Goal: Task Accomplishment & Management: Complete application form

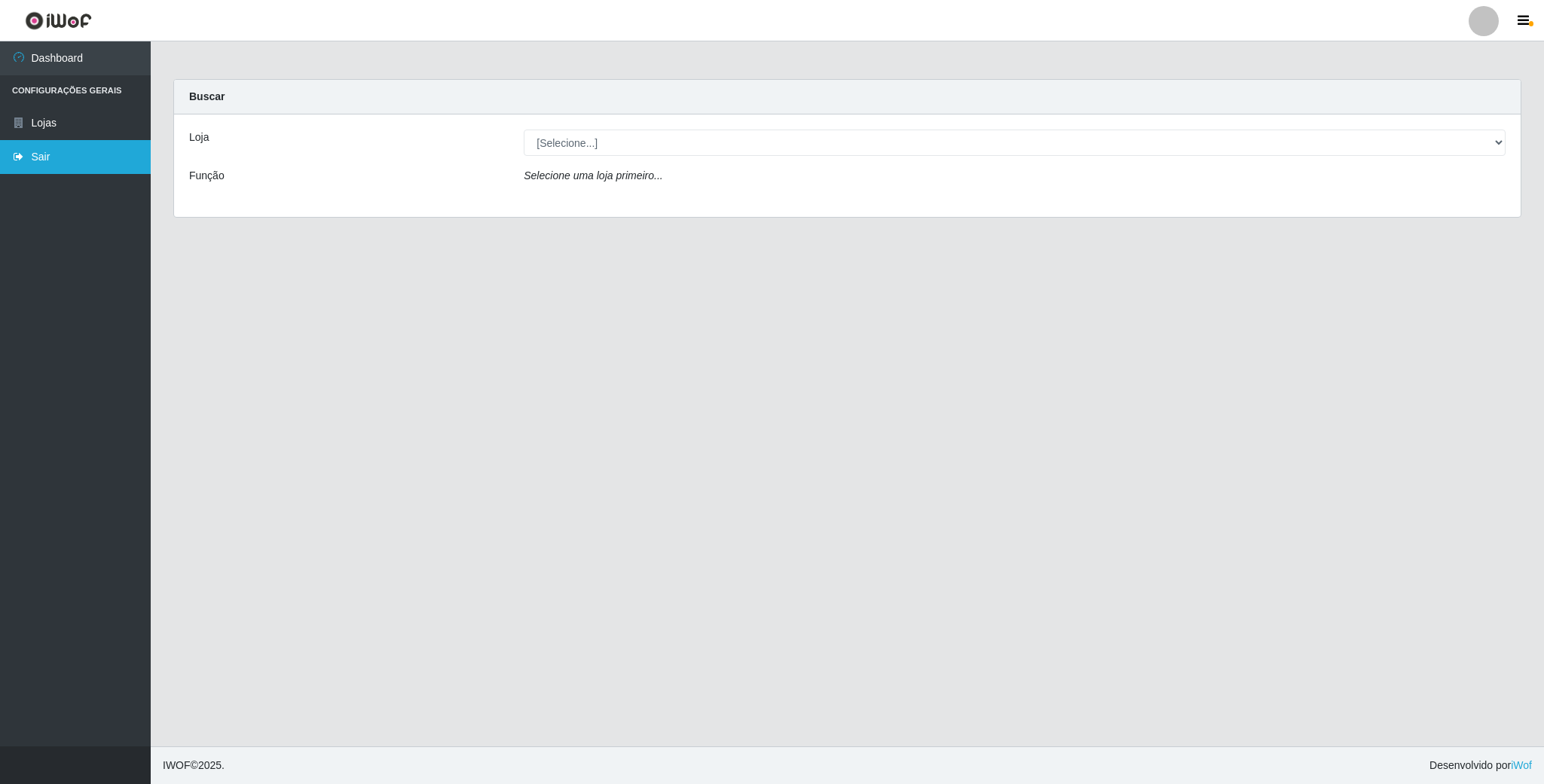
click at [50, 149] on link "Sair" at bounding box center [75, 157] width 150 height 34
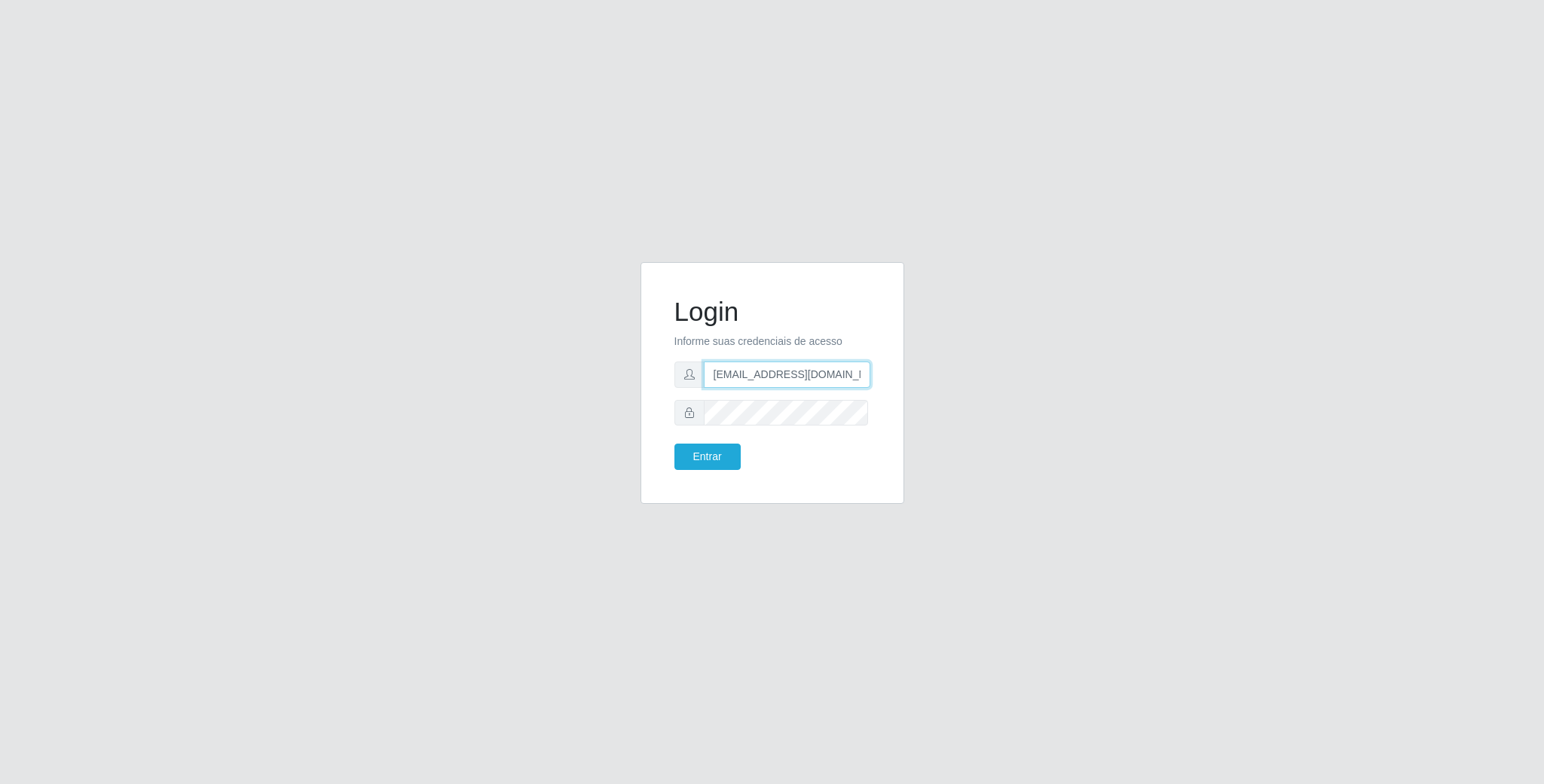
scroll to position [0, 7]
drag, startPoint x: 824, startPoint y: 373, endPoint x: 946, endPoint y: 373, distance: 122.0
click at [946, 373] on div "Login Informe suas credenciais de acesso [EMAIL_ADDRESS][DOMAIN_NAME] Entrar" at bounding box center [772, 392] width 859 height 261
type input "g"
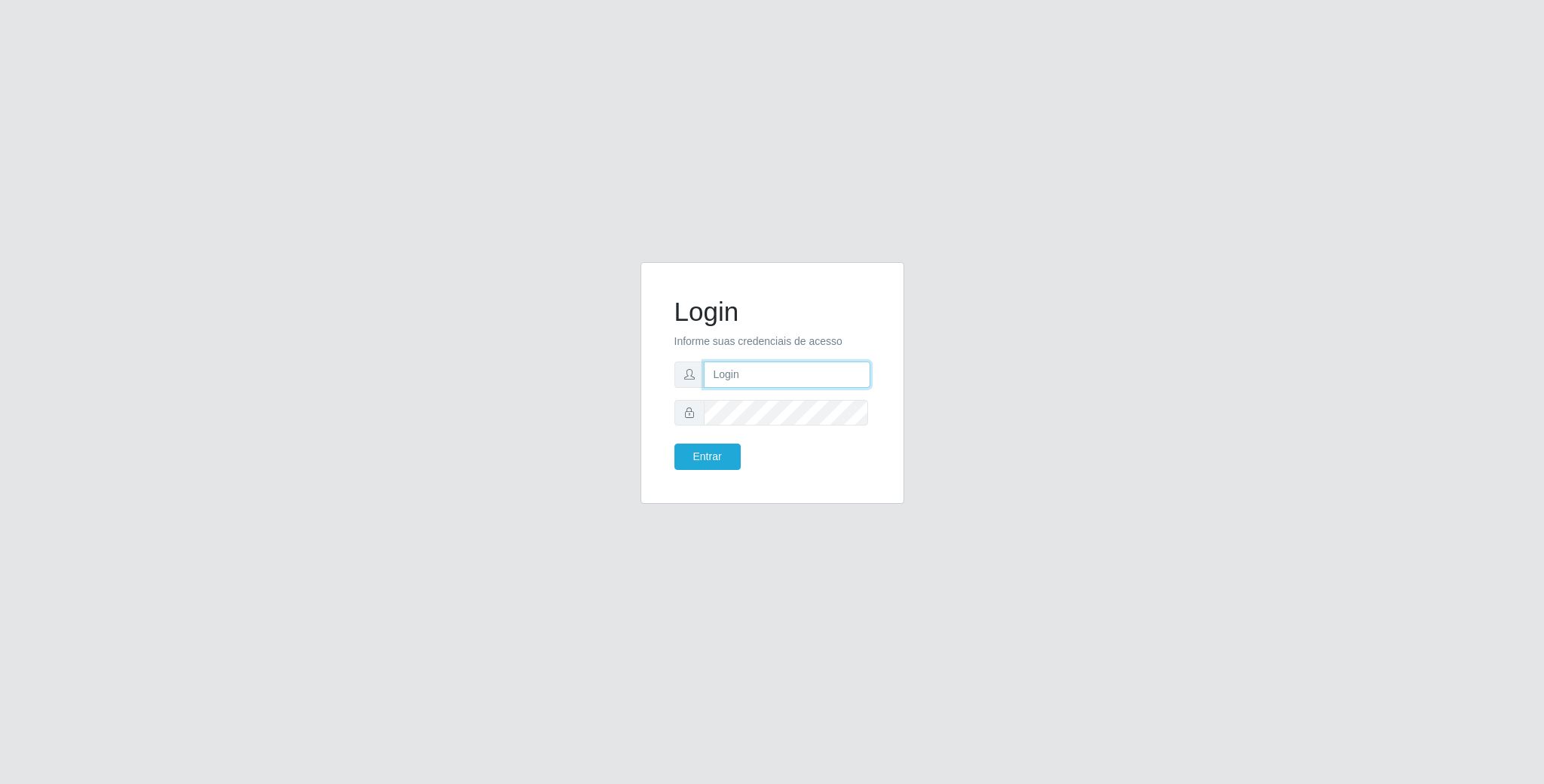
click at [742, 377] on input "text" at bounding box center [787, 375] width 166 height 26
type input "[EMAIL_ADDRESS][DOMAIN_NAME]"
click at [675, 444] on button "Entrar" at bounding box center [708, 457] width 66 height 26
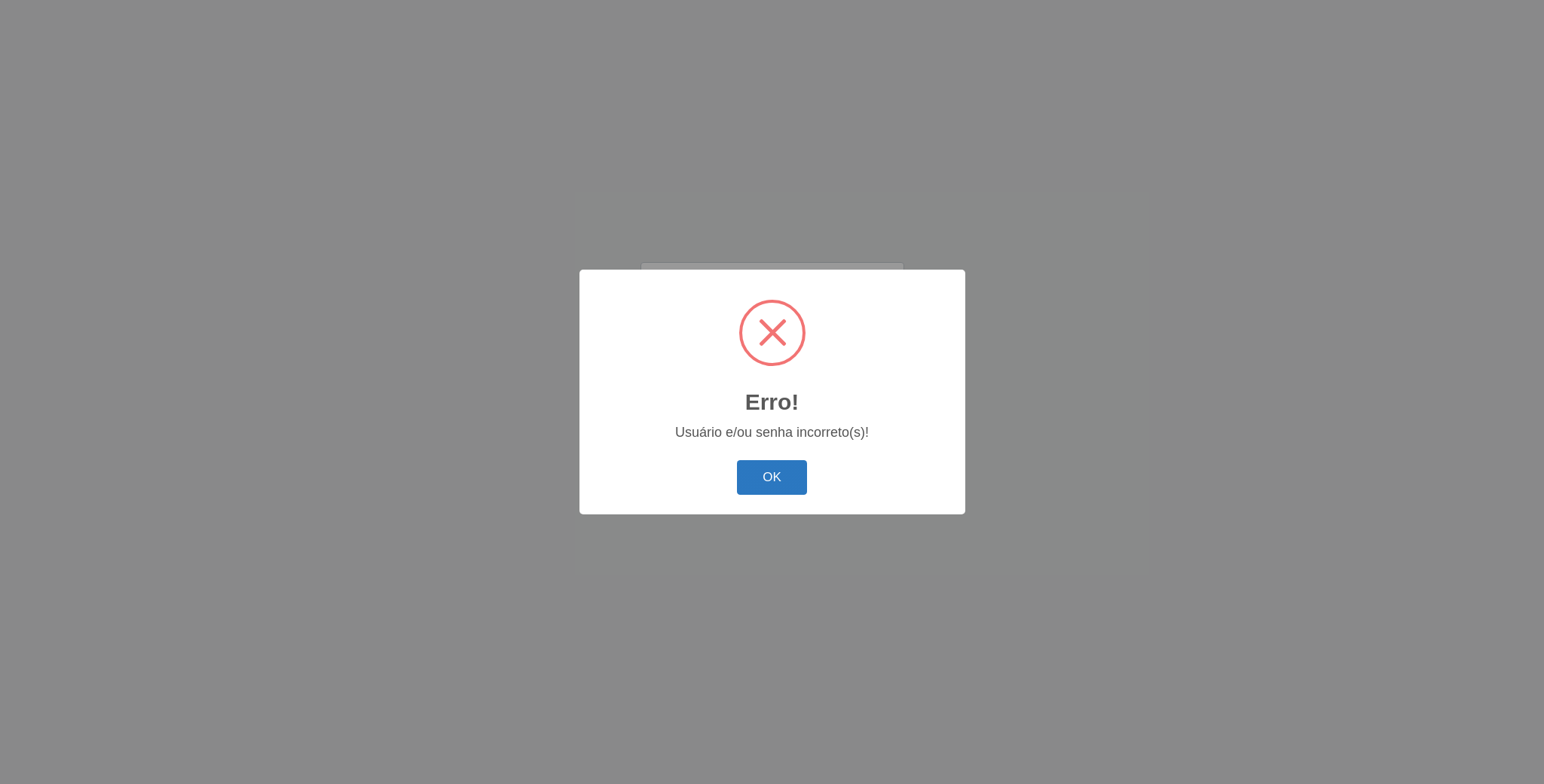
click at [761, 470] on button "OK" at bounding box center [772, 477] width 70 height 35
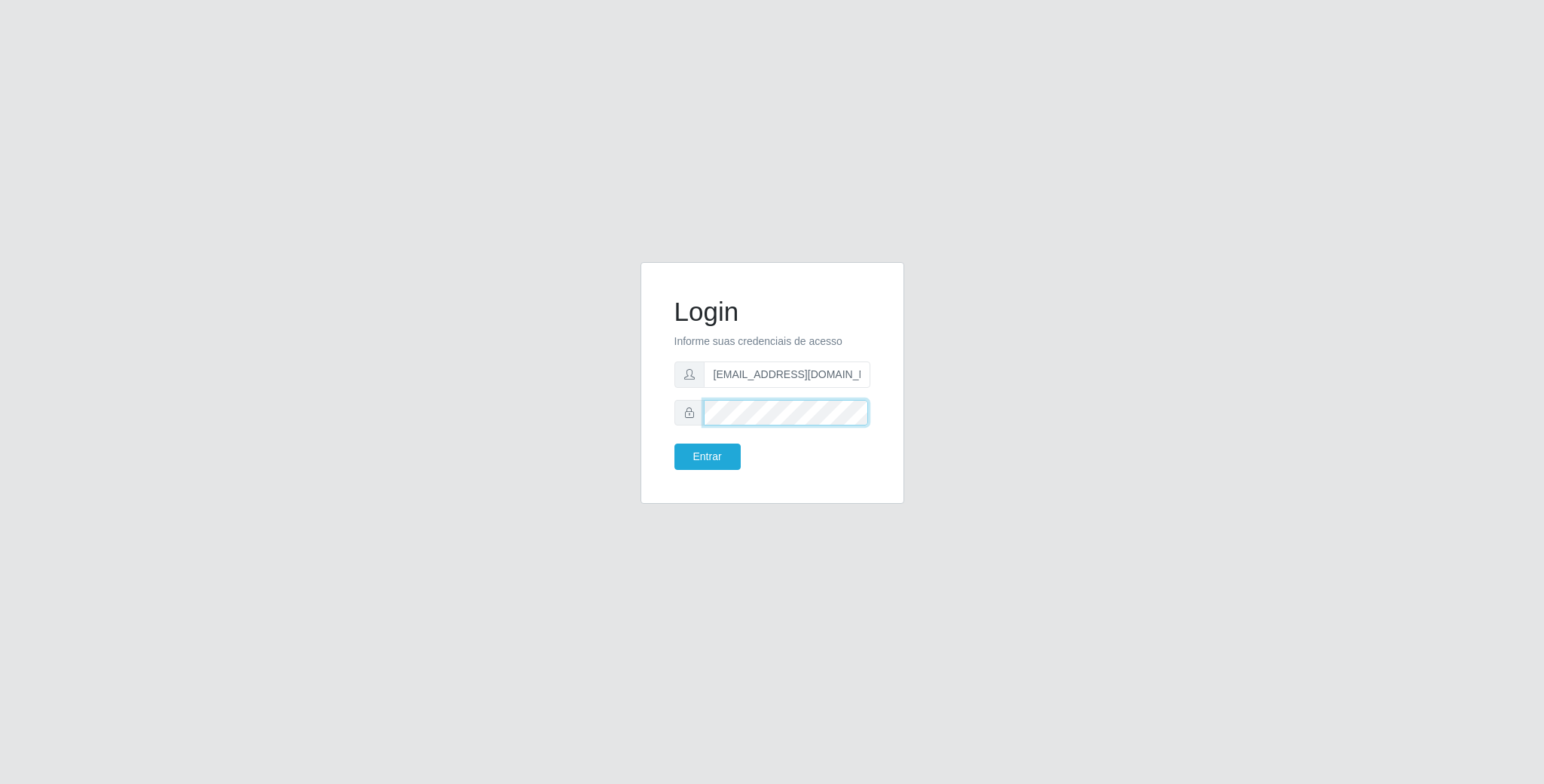
click at [346, 392] on div "Login Informe suas credenciais de acesso [EMAIL_ADDRESS][DOMAIN_NAME] Entrar" at bounding box center [772, 392] width 859 height 261
click at [675, 444] on button "Entrar" at bounding box center [708, 457] width 66 height 26
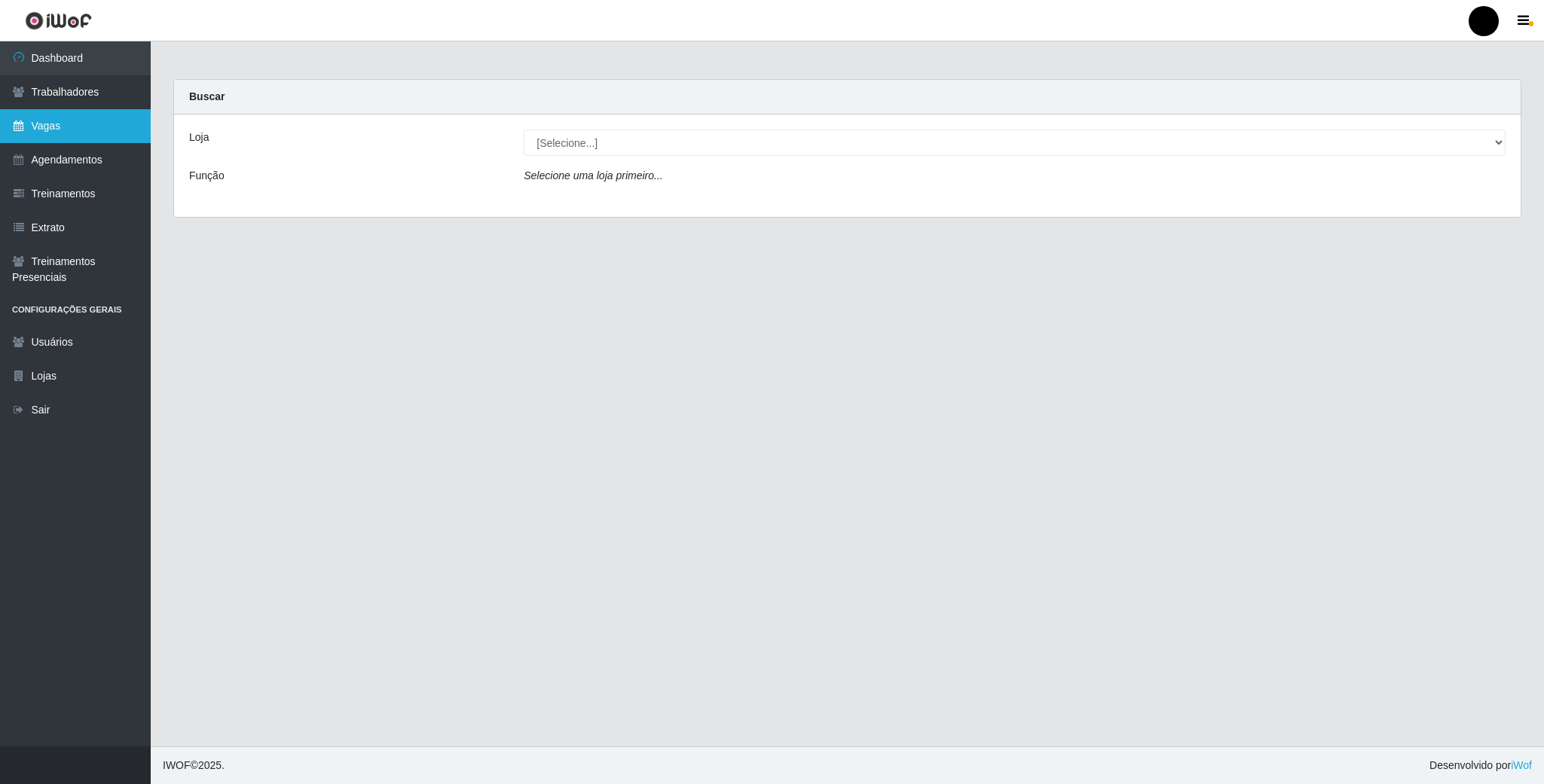
click at [63, 117] on link "Vagas" at bounding box center [75, 127] width 150 height 34
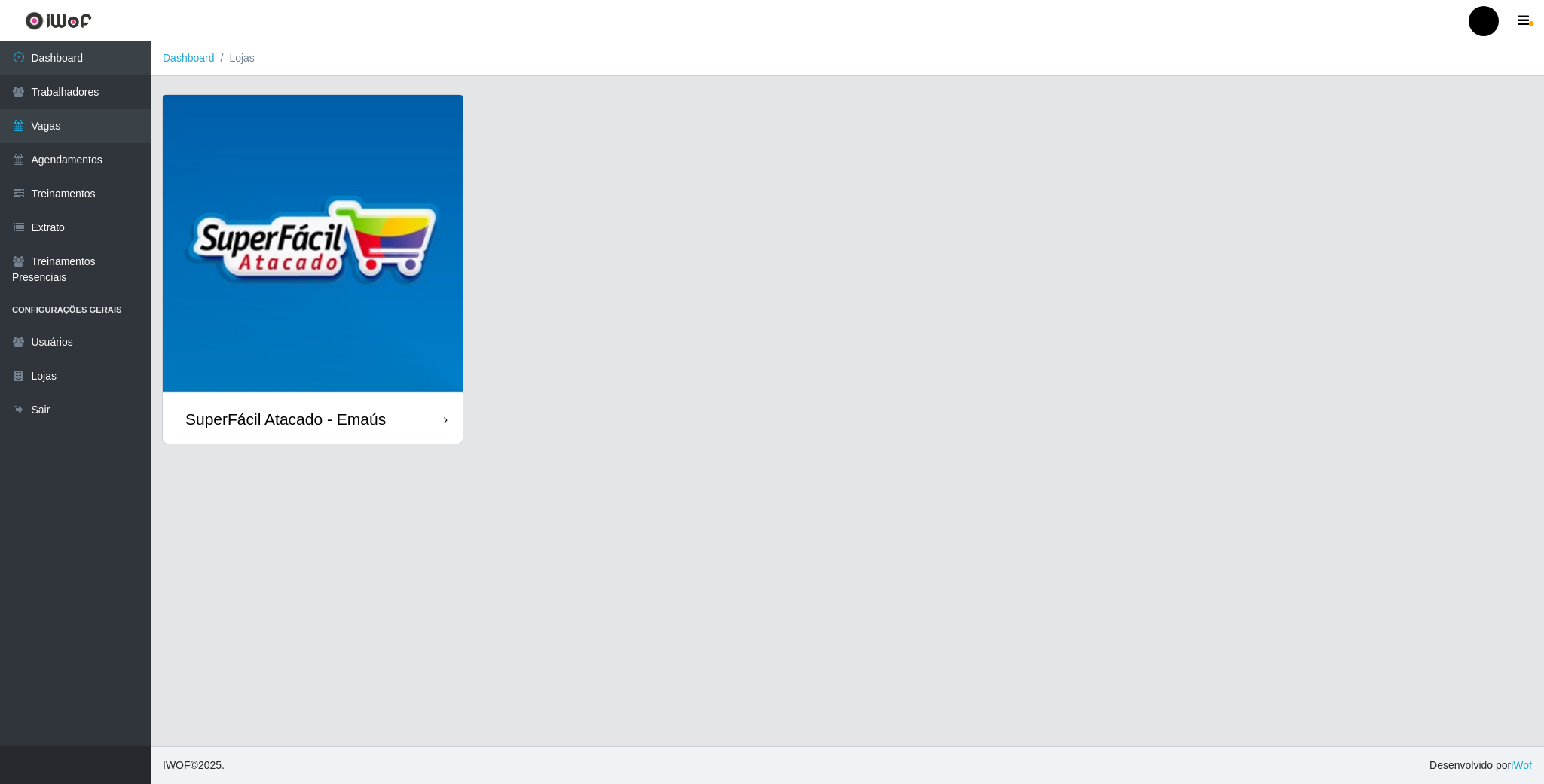
click at [333, 162] on img at bounding box center [312, 244] width 300 height 299
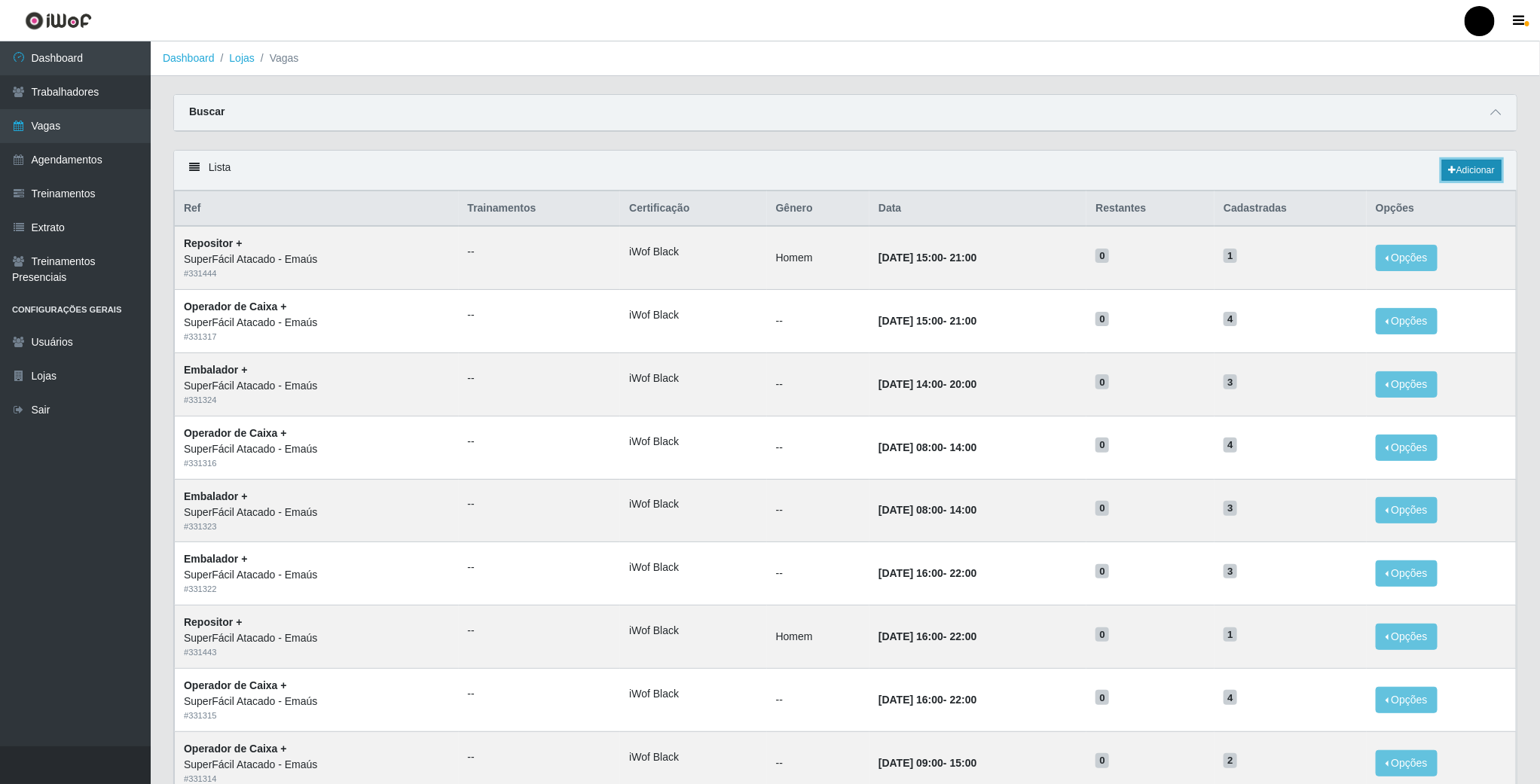
click at [1490, 163] on link "Adicionar" at bounding box center [1471, 170] width 60 height 21
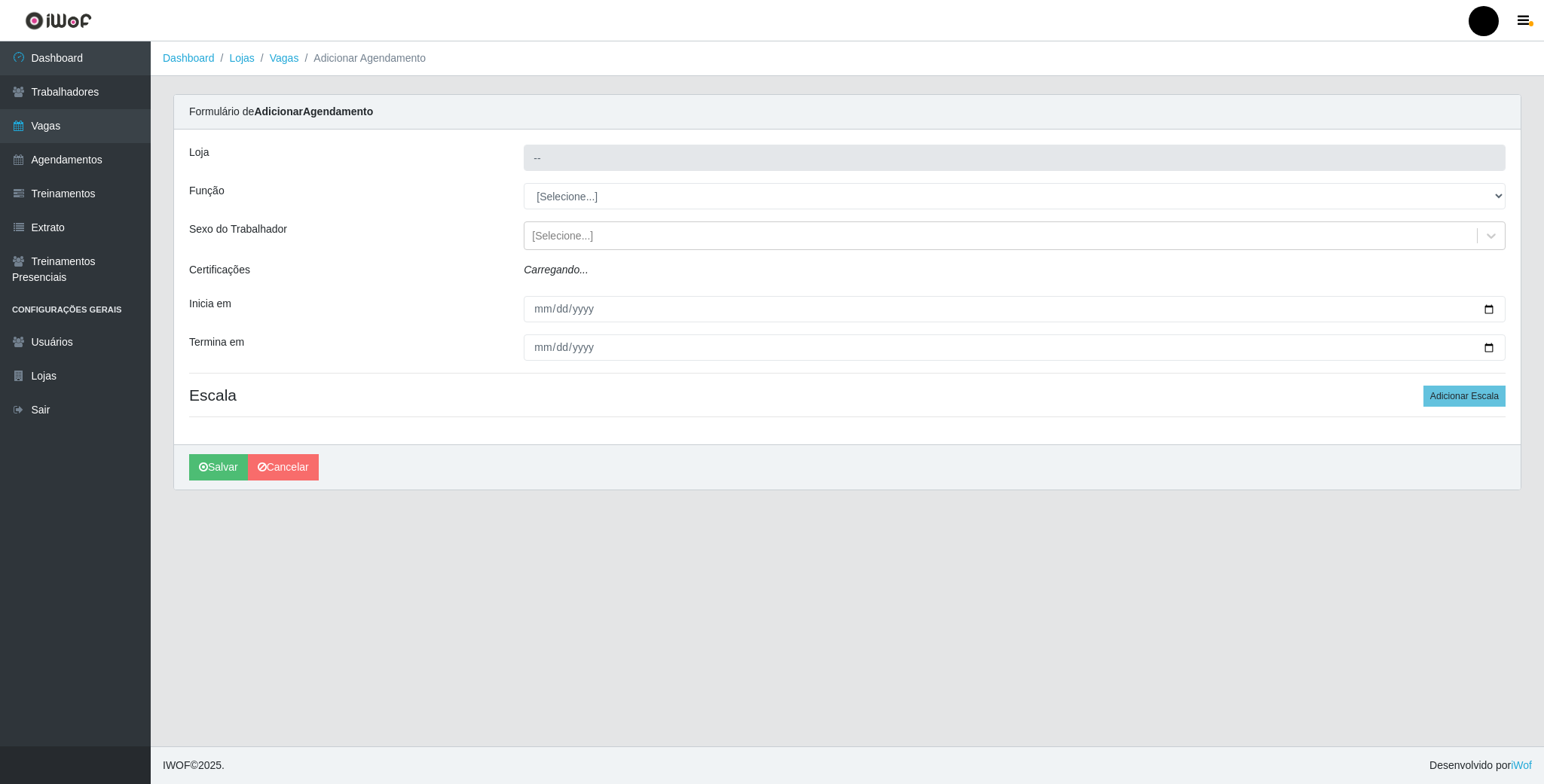
type input "SuperFácil Atacado - Emaús"
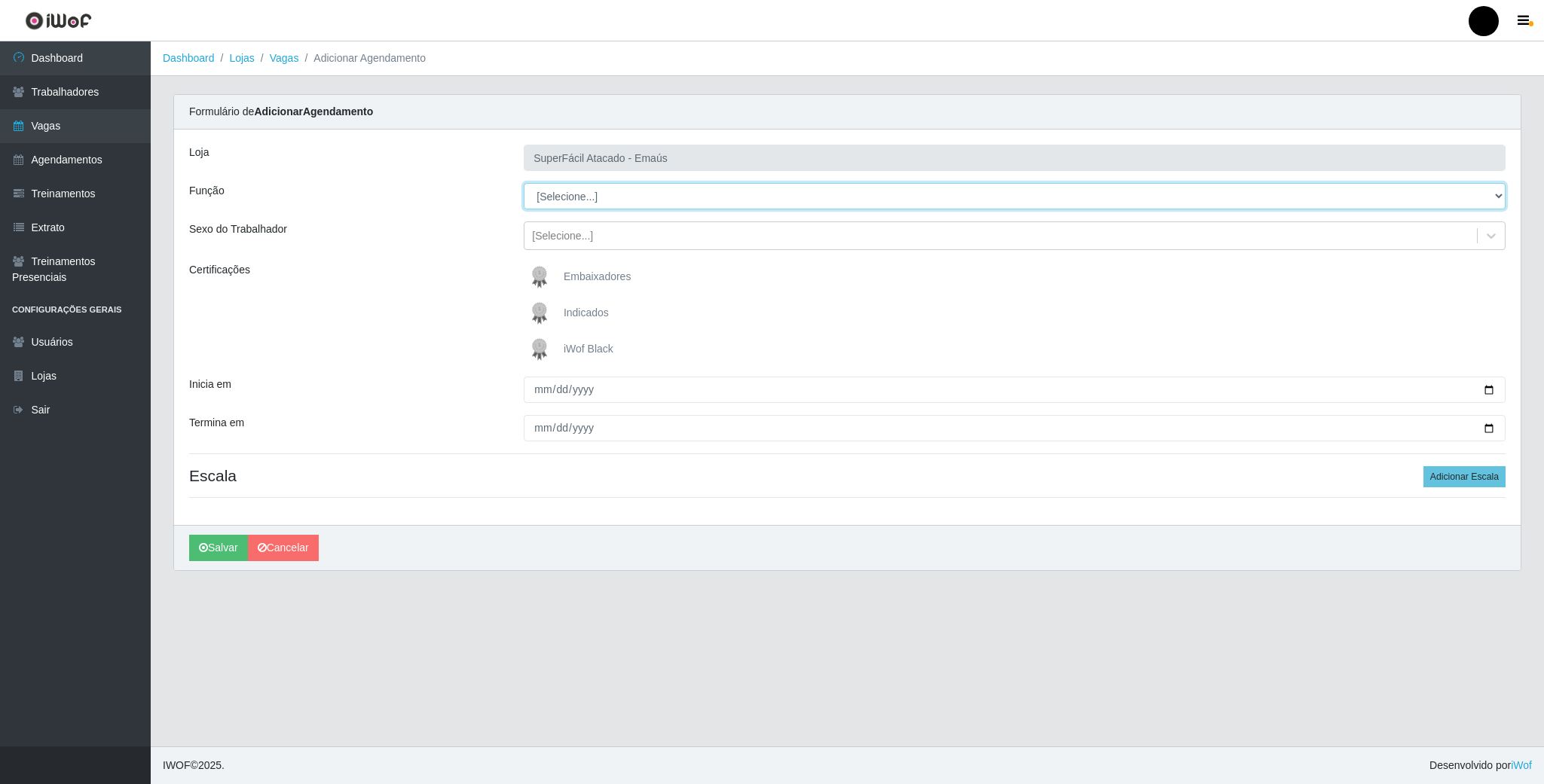
click at [640, 203] on select "[Selecione...] Auxiliar de Estacionamento Auxiliar de Estacionamento + Auxiliar…" at bounding box center [1014, 196] width 982 height 26
select select "24"
click at [523, 184] on select "[Selecione...] Auxiliar de Estacionamento Auxiliar de Estacionamento + Auxiliar…" at bounding box center [1014, 196] width 982 height 26
click at [536, 360] on img at bounding box center [542, 349] width 36 height 30
click at [0, 0] on input "iWof Black" at bounding box center [0, 0] width 0 height 0
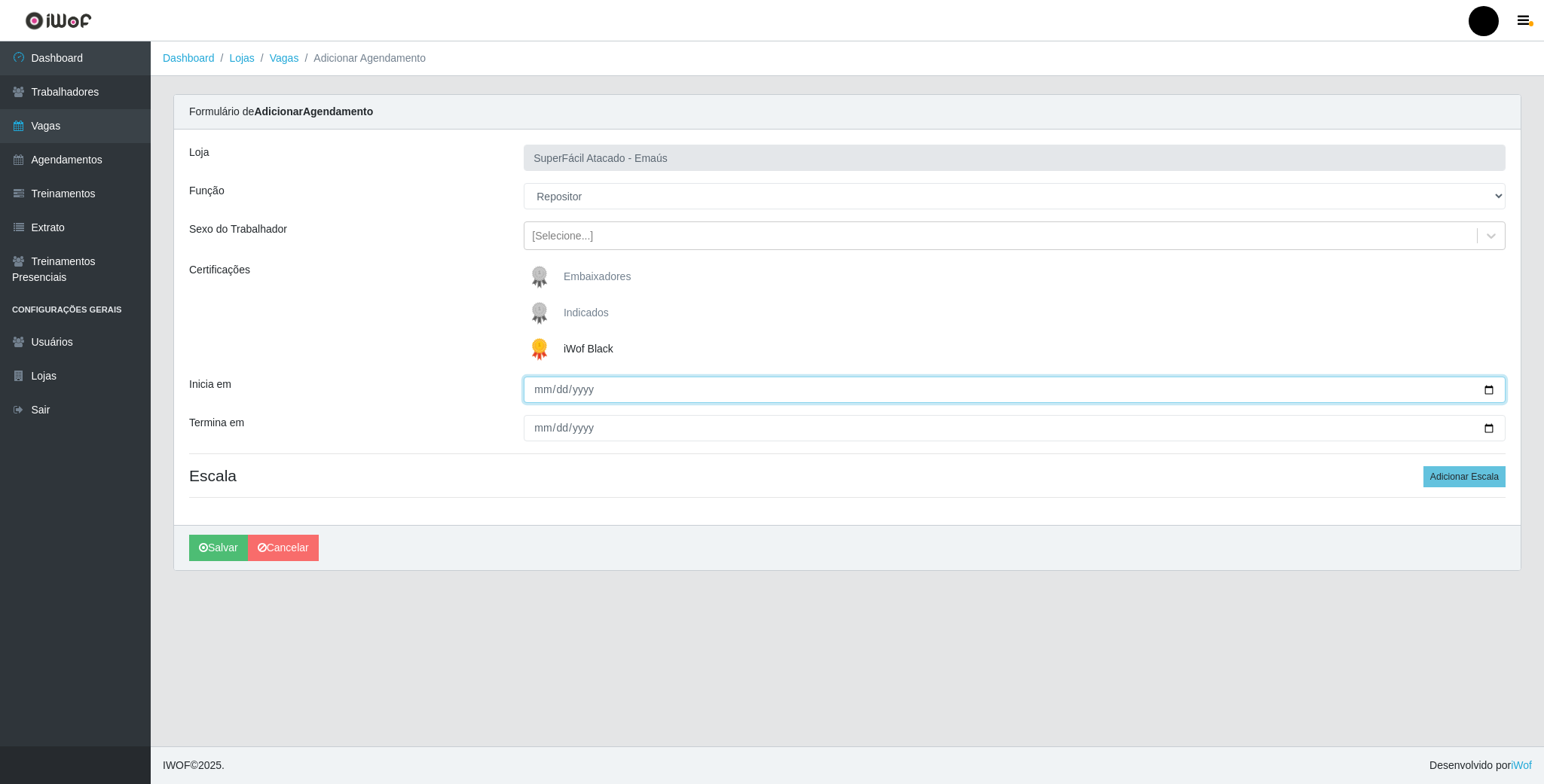
click at [1484, 391] on input "Inicia em" at bounding box center [1014, 390] width 982 height 26
click at [1476, 396] on input "[DATE]" at bounding box center [1014, 390] width 982 height 26
click at [1492, 392] on input "[DATE]" at bounding box center [1014, 390] width 982 height 26
type input "[DATE]"
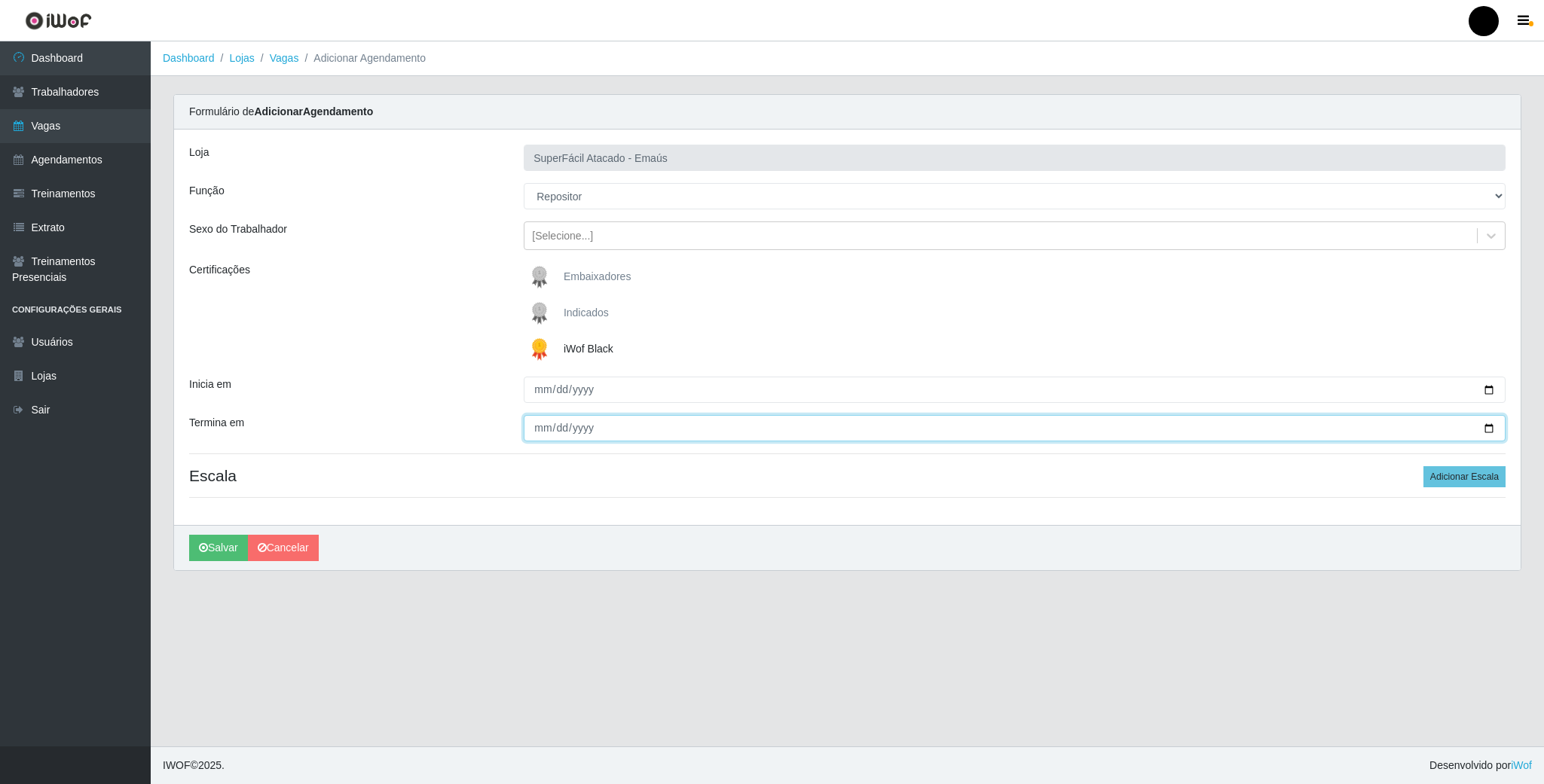
click at [1487, 434] on input "Termina em" at bounding box center [1014, 428] width 982 height 26
type input "[DATE]"
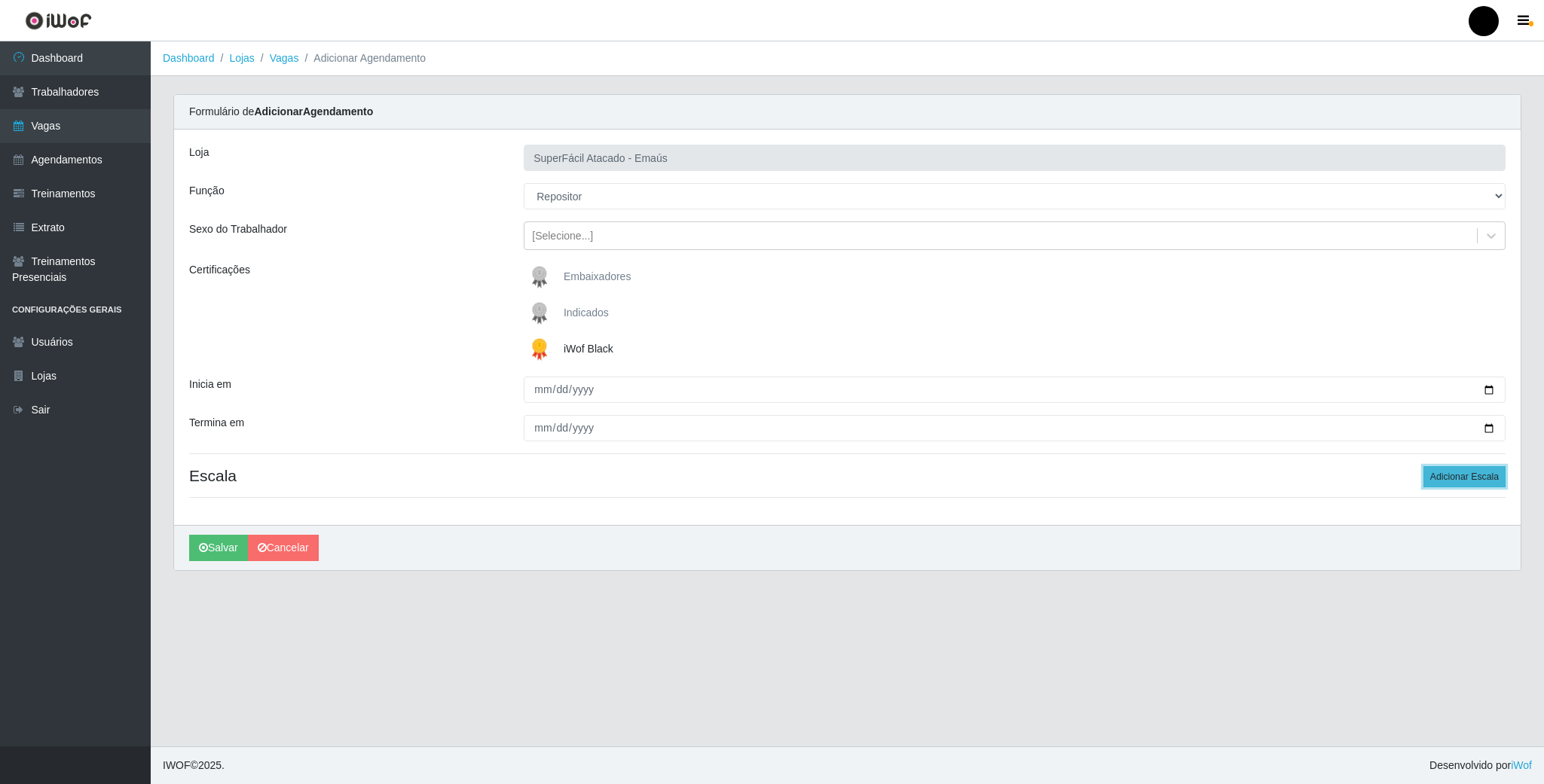
click at [1485, 482] on button "Adicionar Escala" at bounding box center [1464, 477] width 82 height 21
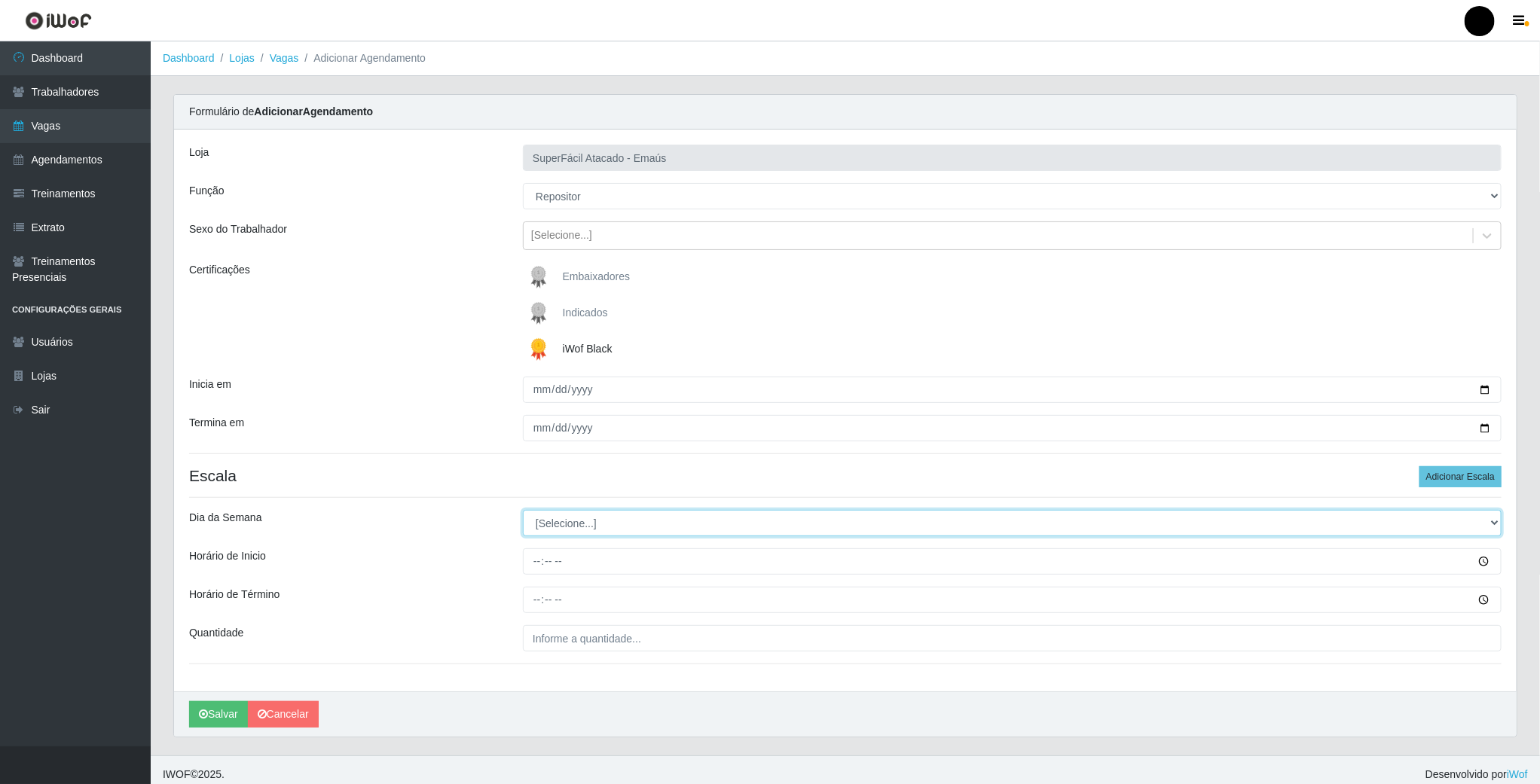
click at [561, 537] on select "[Selecione...] Segunda Terça Quarta Quinta Sexta Sábado Domingo" at bounding box center [1012, 523] width 979 height 26
select select "1"
click at [522, 512] on select "[Selecione...] Segunda Terça Quarta Quinta Sexta Sábado Domingo" at bounding box center [1012, 523] width 979 height 26
click at [539, 565] on input "Horário de Inicio" at bounding box center [1012, 561] width 979 height 26
type input "16:00"
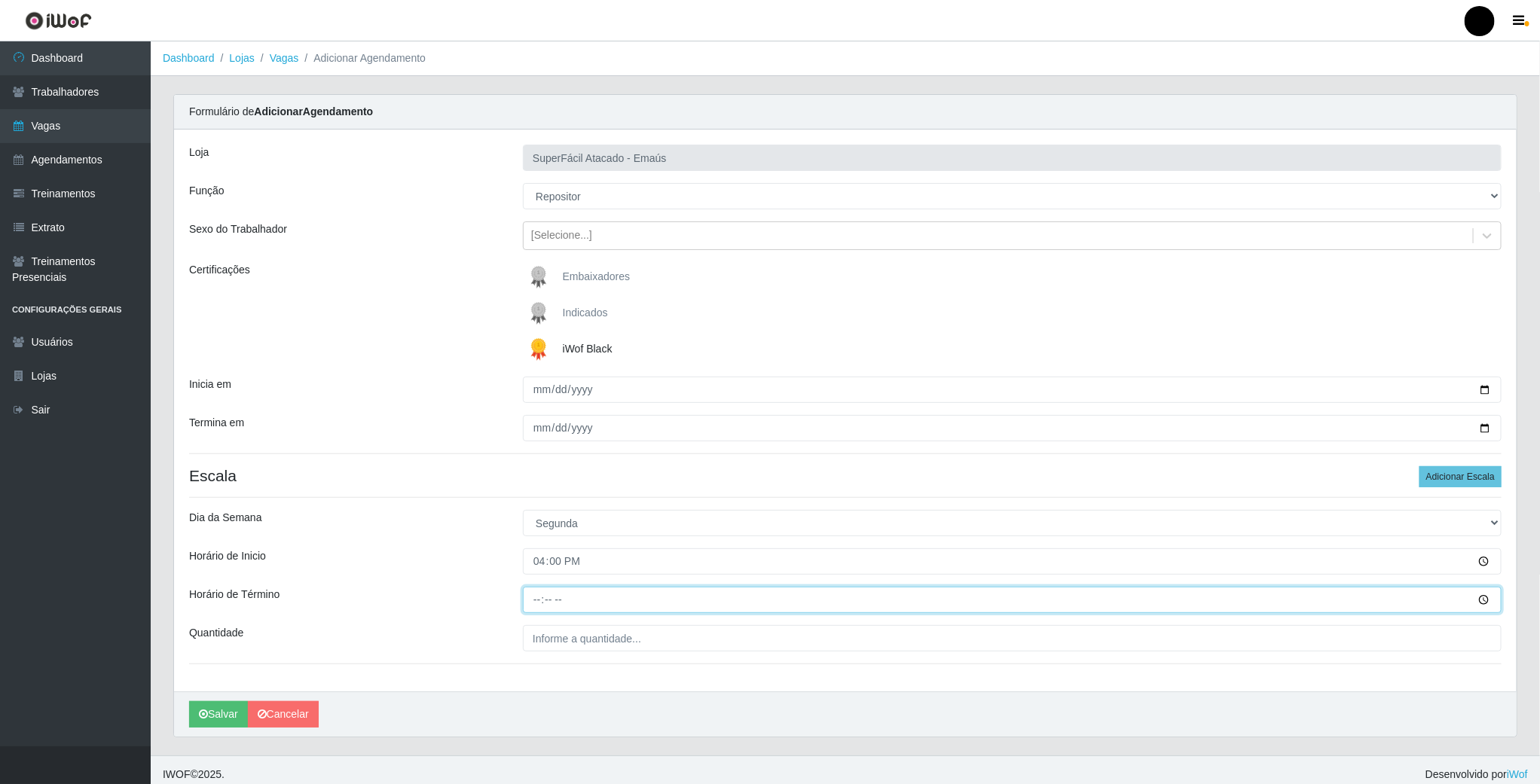
click at [539, 602] on input "Horário de Término" at bounding box center [1012, 600] width 979 height 26
type input "22:00"
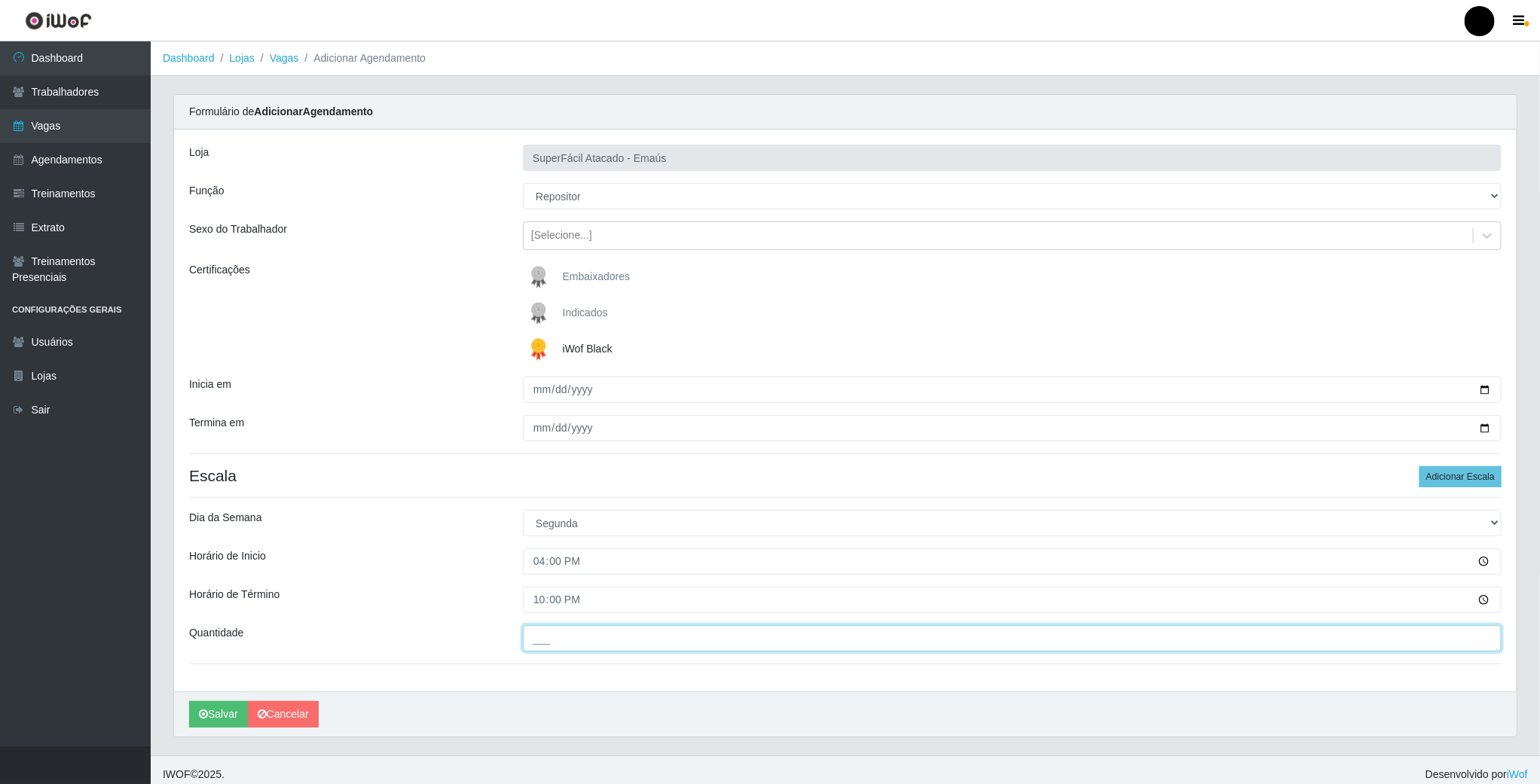
click at [554, 634] on input "___" at bounding box center [1012, 639] width 979 height 26
type input "01_"
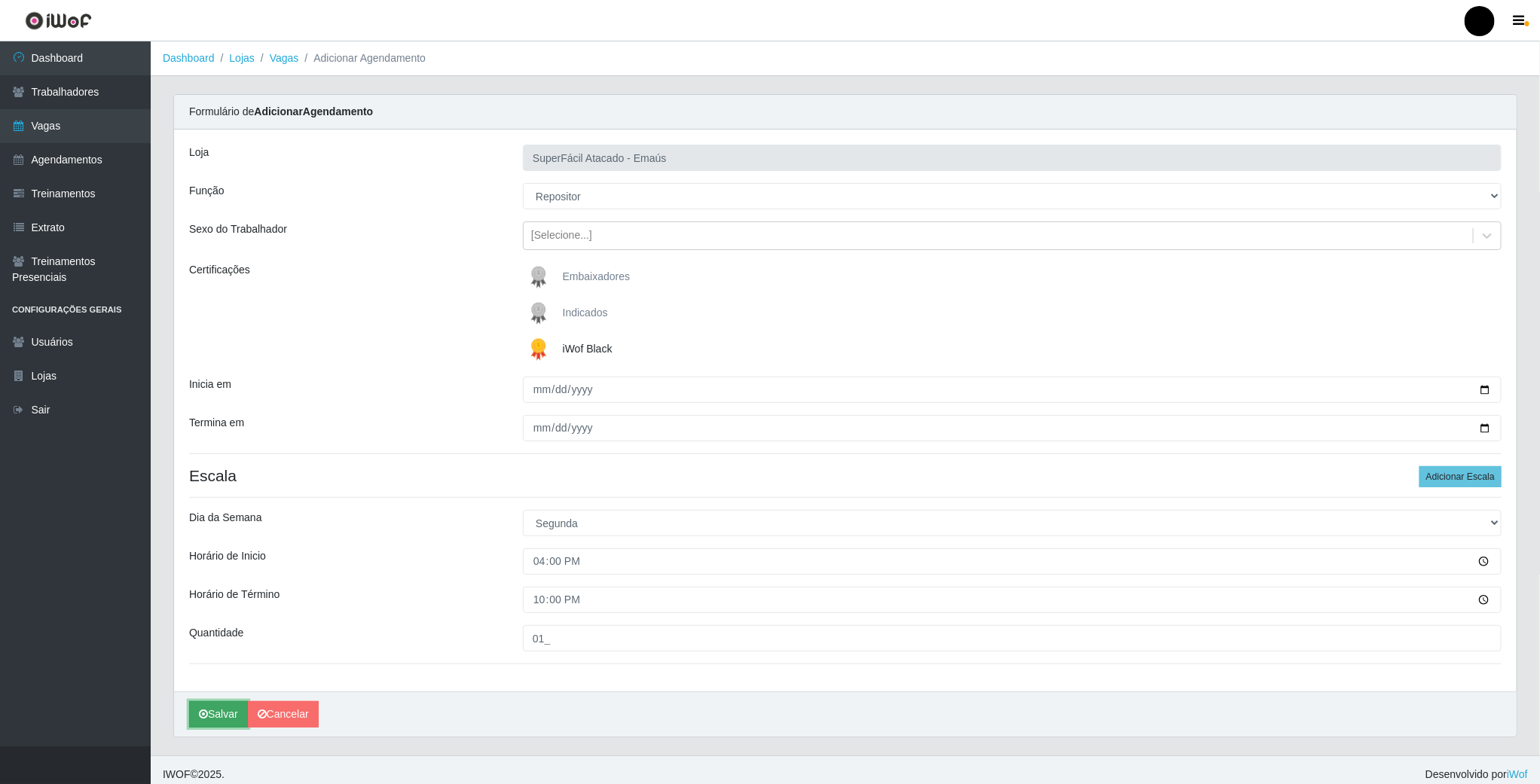
click at [219, 717] on button "Salvar" at bounding box center [218, 714] width 59 height 26
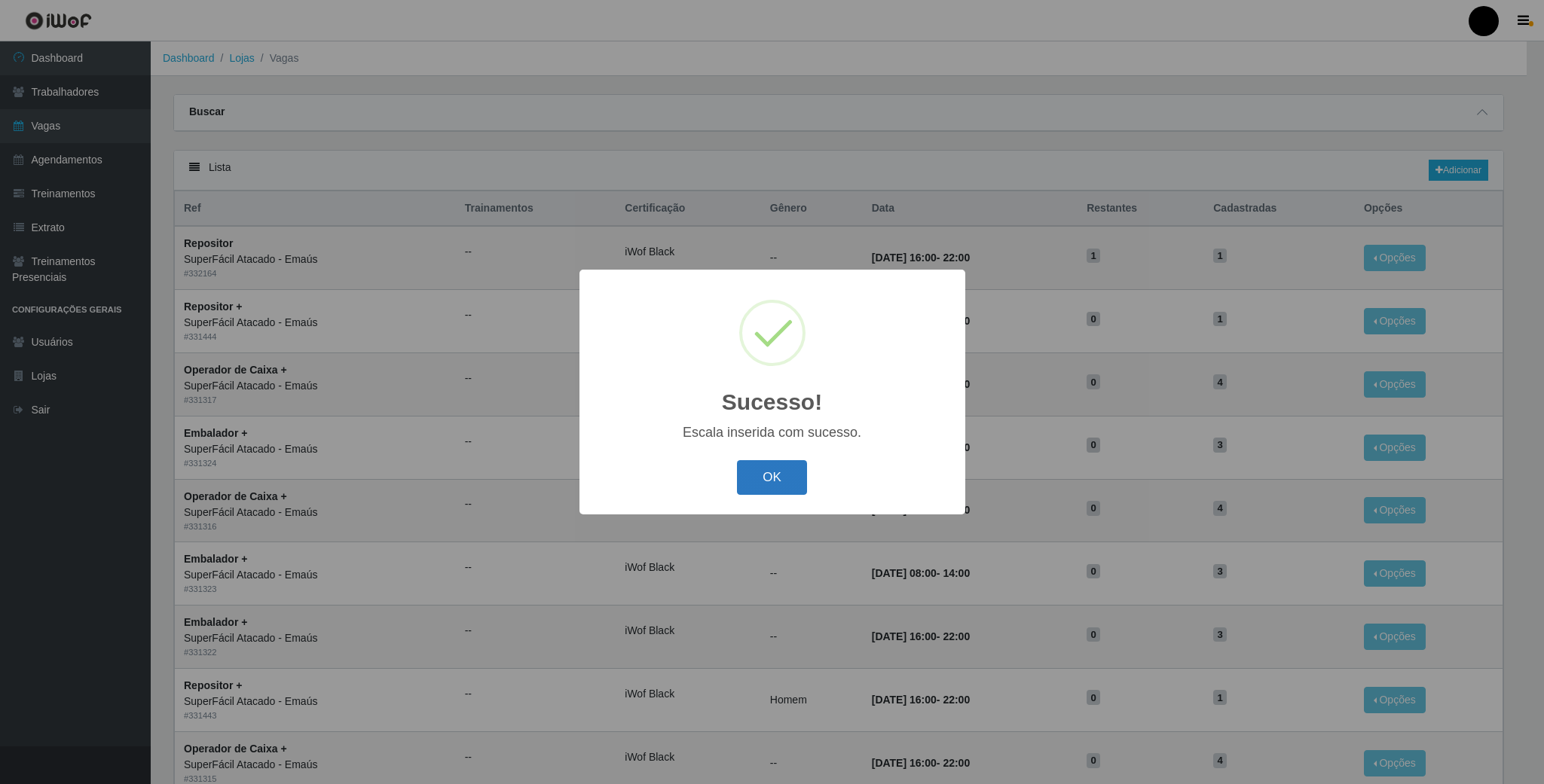
click at [775, 462] on button "OK" at bounding box center [772, 477] width 70 height 35
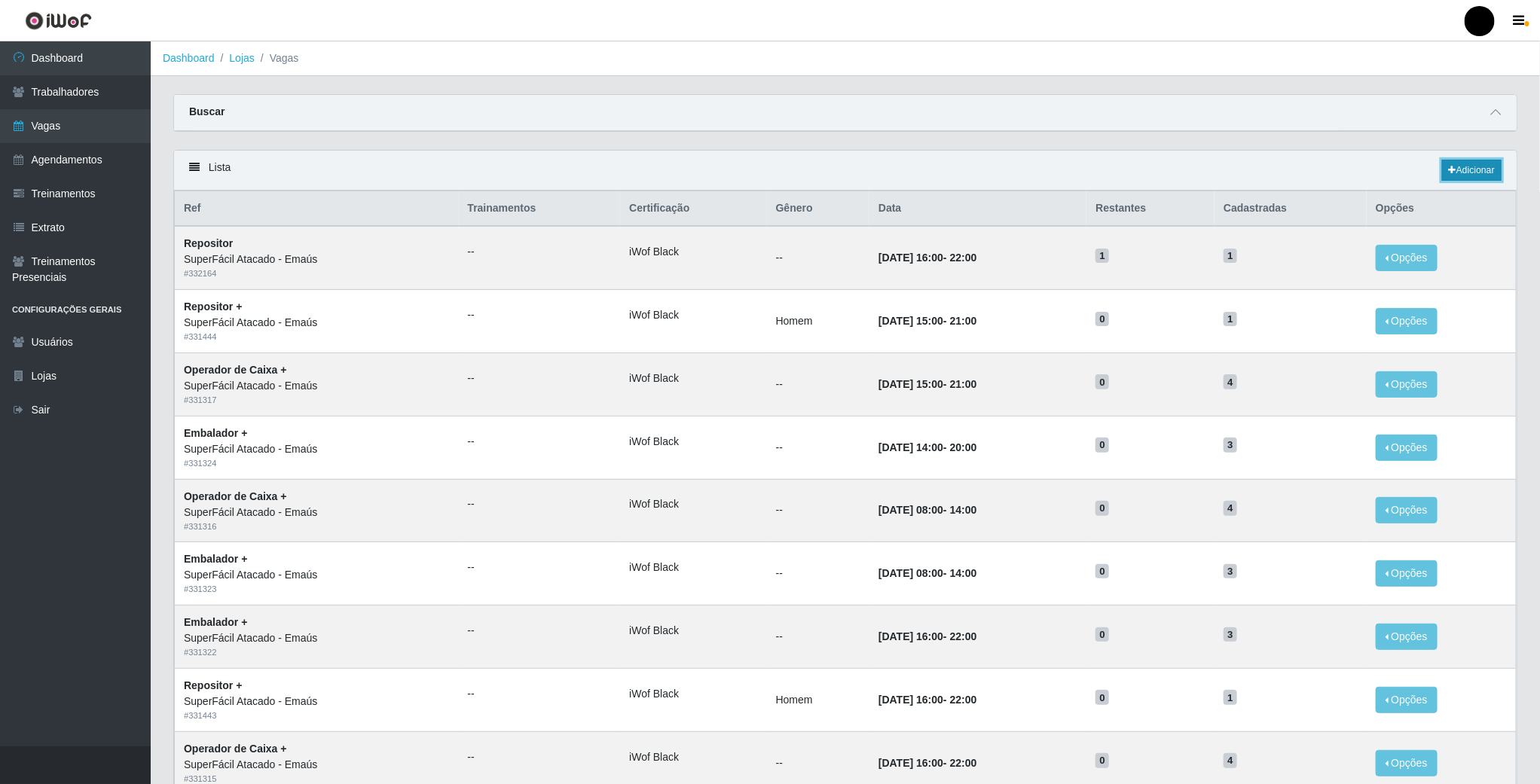
click at [1492, 162] on link "Adicionar" at bounding box center [1471, 170] width 60 height 21
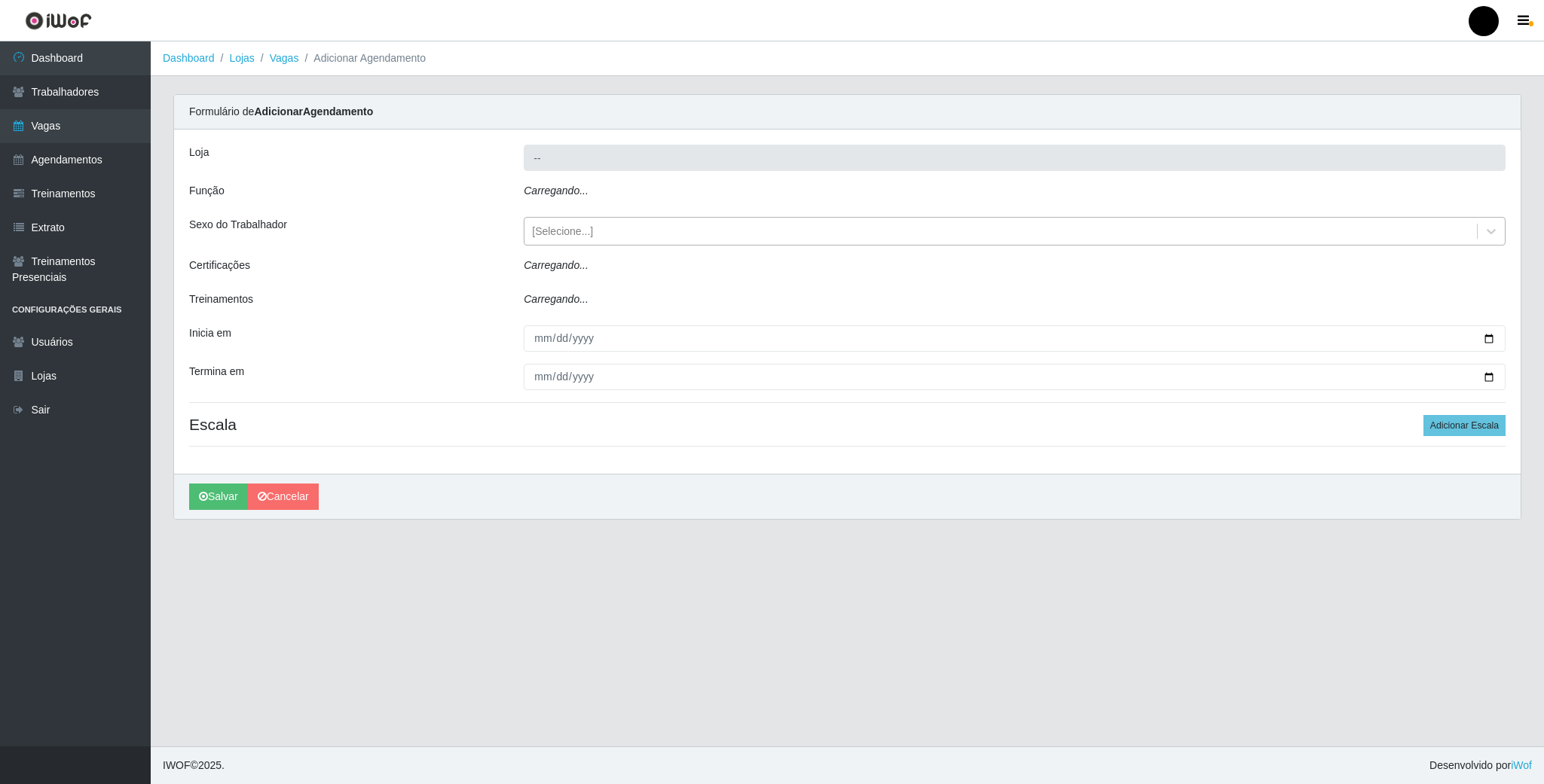
type input "SuperFácil Atacado - Emaús"
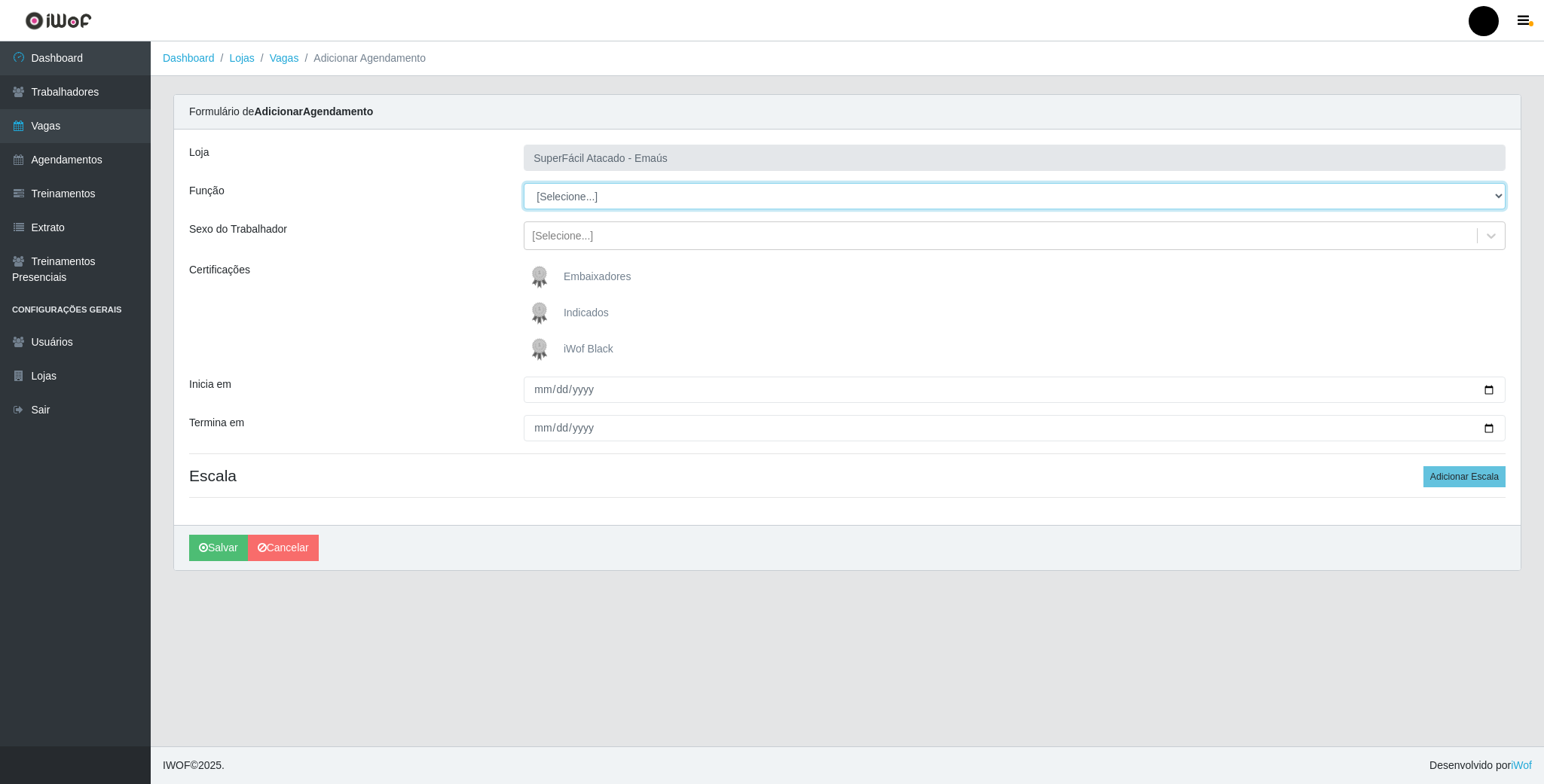
click at [815, 192] on select "[Selecione...] Auxiliar de Estacionamento Auxiliar de Estacionamento + Auxiliar…" at bounding box center [1014, 196] width 982 height 26
select select "24"
click at [523, 184] on select "[Selecione...] Auxiliar de Estacionamento Auxiliar de Estacionamento + Auxiliar…" at bounding box center [1014, 196] width 982 height 26
click at [543, 348] on img at bounding box center [542, 349] width 36 height 30
click at [0, 0] on input "iWof Black" at bounding box center [0, 0] width 0 height 0
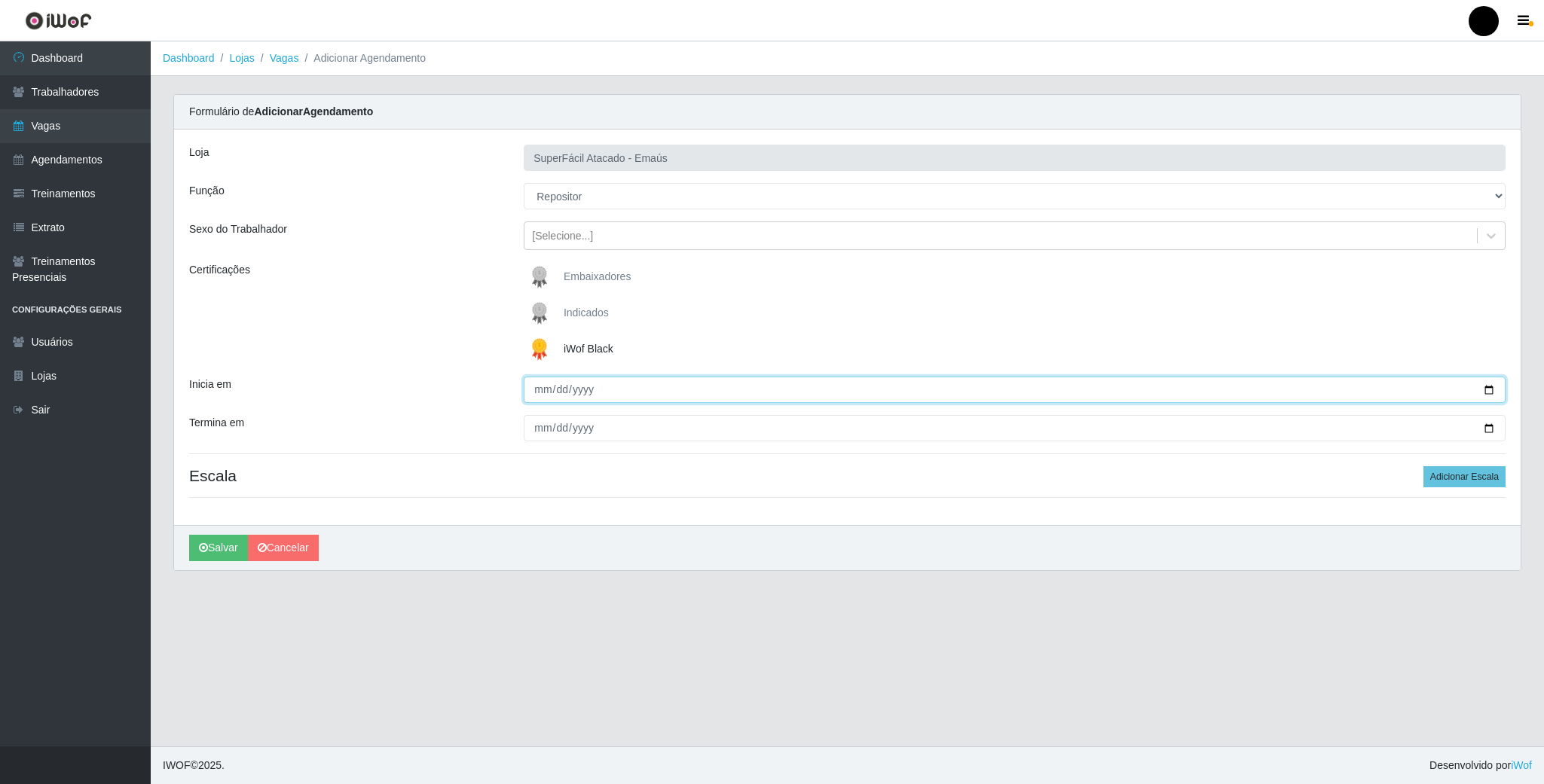
click at [1489, 388] on input "Inicia em" at bounding box center [1014, 390] width 982 height 26
type input "[DATE]"
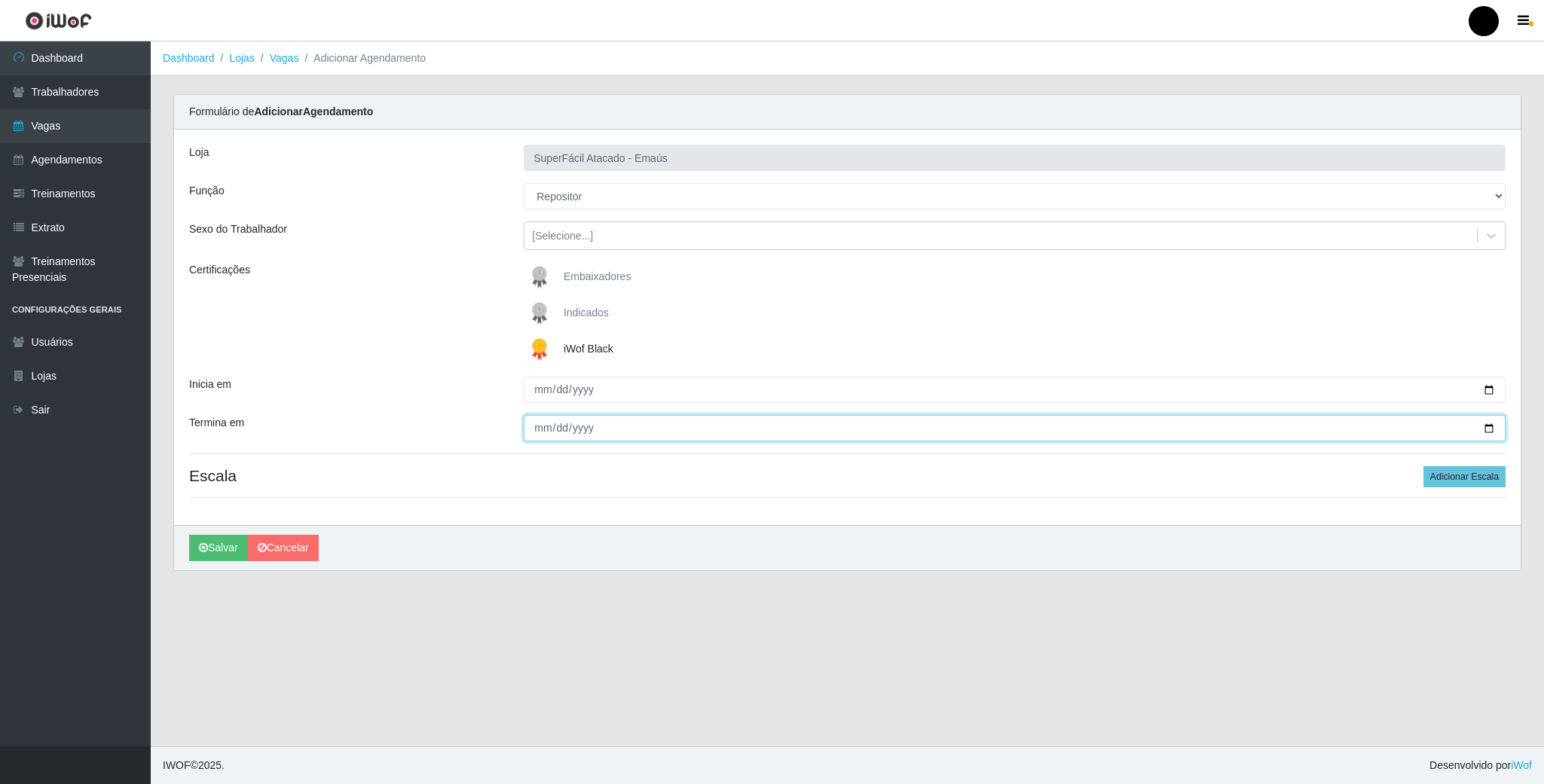
click at [1484, 426] on input "Termina em" at bounding box center [1014, 428] width 982 height 26
type input "[DATE]"
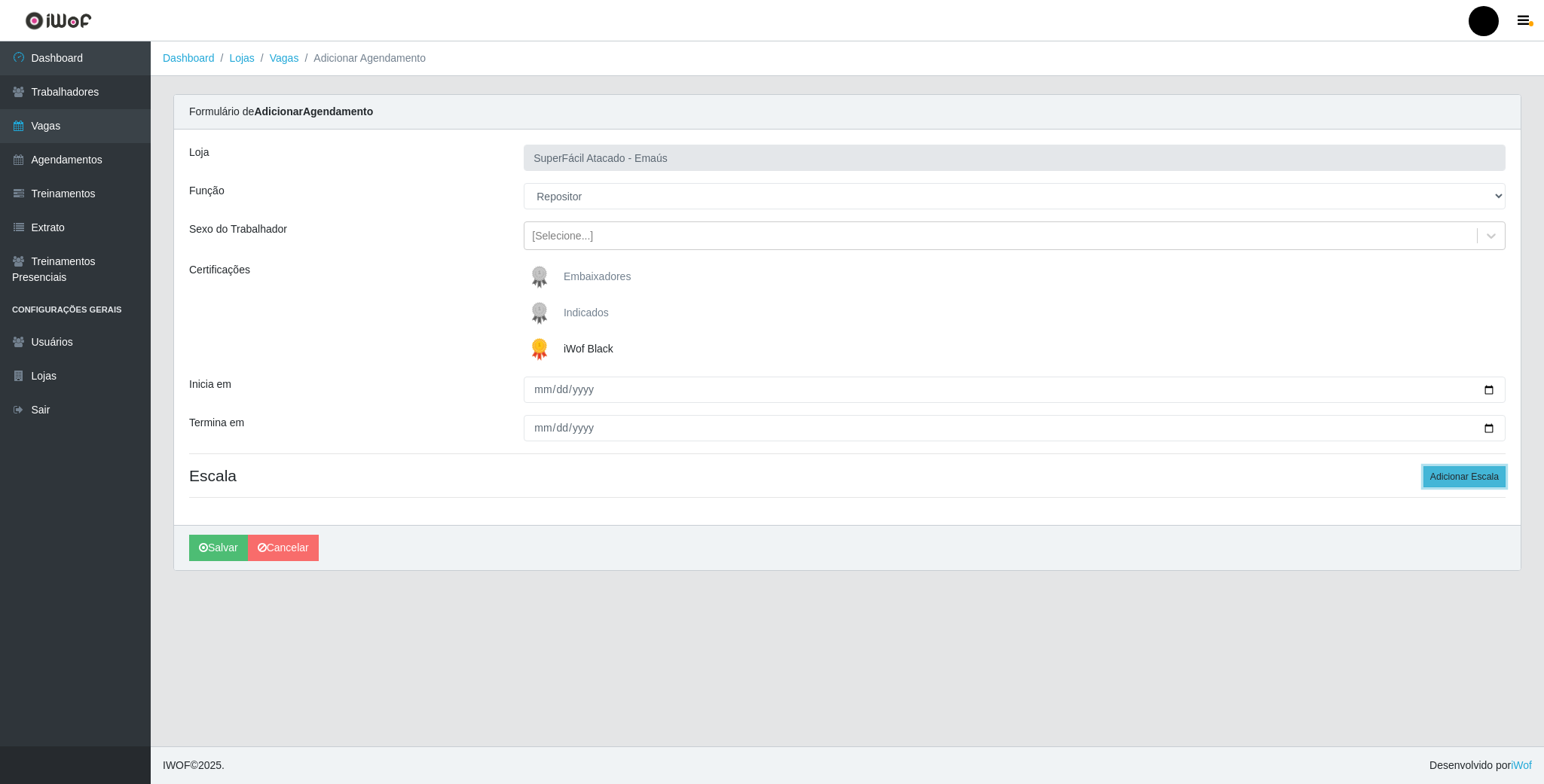
click at [1431, 473] on button "Adicionar Escala" at bounding box center [1464, 477] width 82 height 21
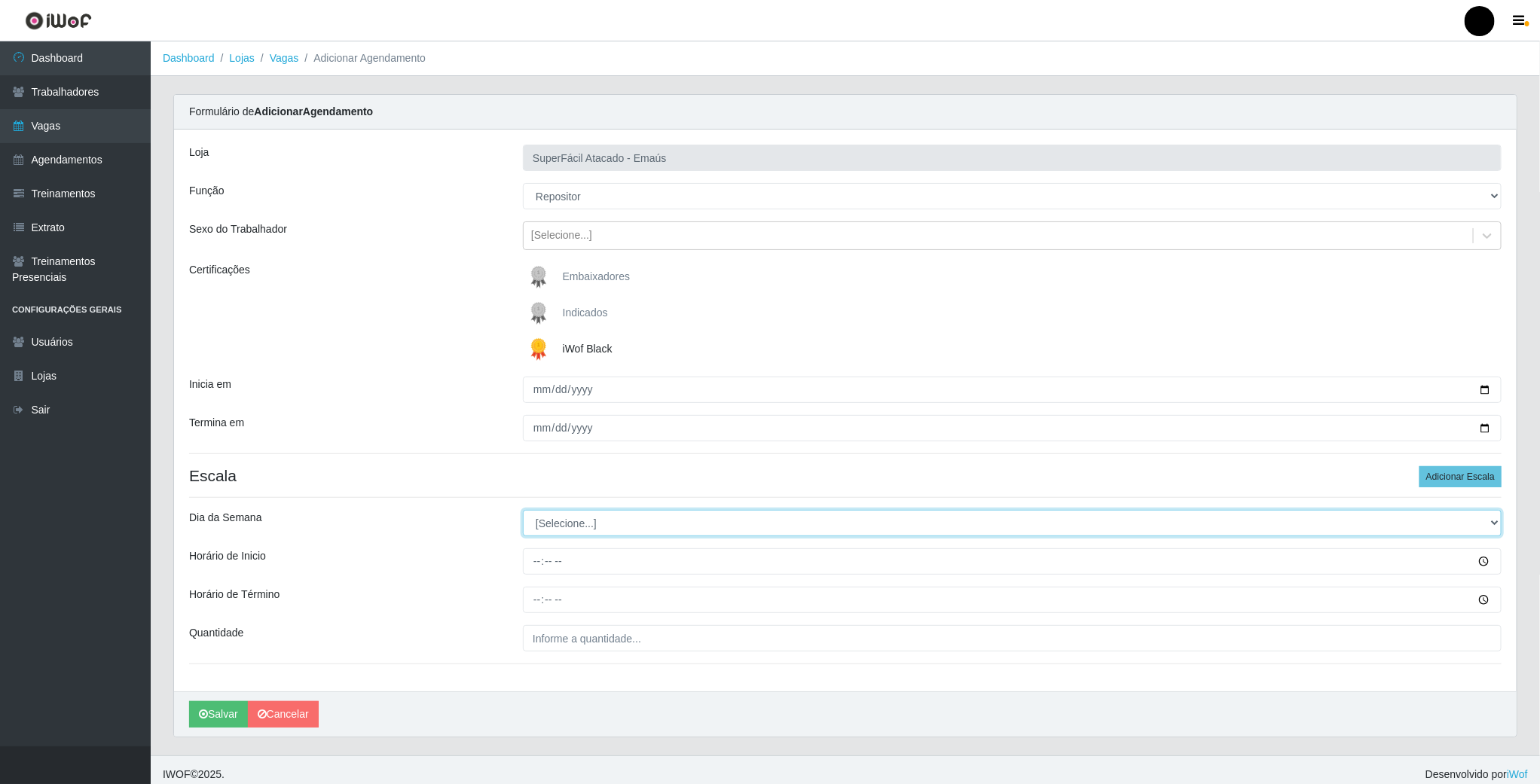
click at [552, 515] on select "[Selecione...] Segunda Terça Quarta Quinta Sexta Sábado Domingo" at bounding box center [1012, 523] width 979 height 26
select select "2"
click at [522, 512] on select "[Selecione...] Segunda Terça Quarta Quinta Sexta Sábado Domingo" at bounding box center [1012, 523] width 979 height 26
click at [534, 565] on input "Horário de Inicio" at bounding box center [1012, 561] width 979 height 26
type input "16:00"
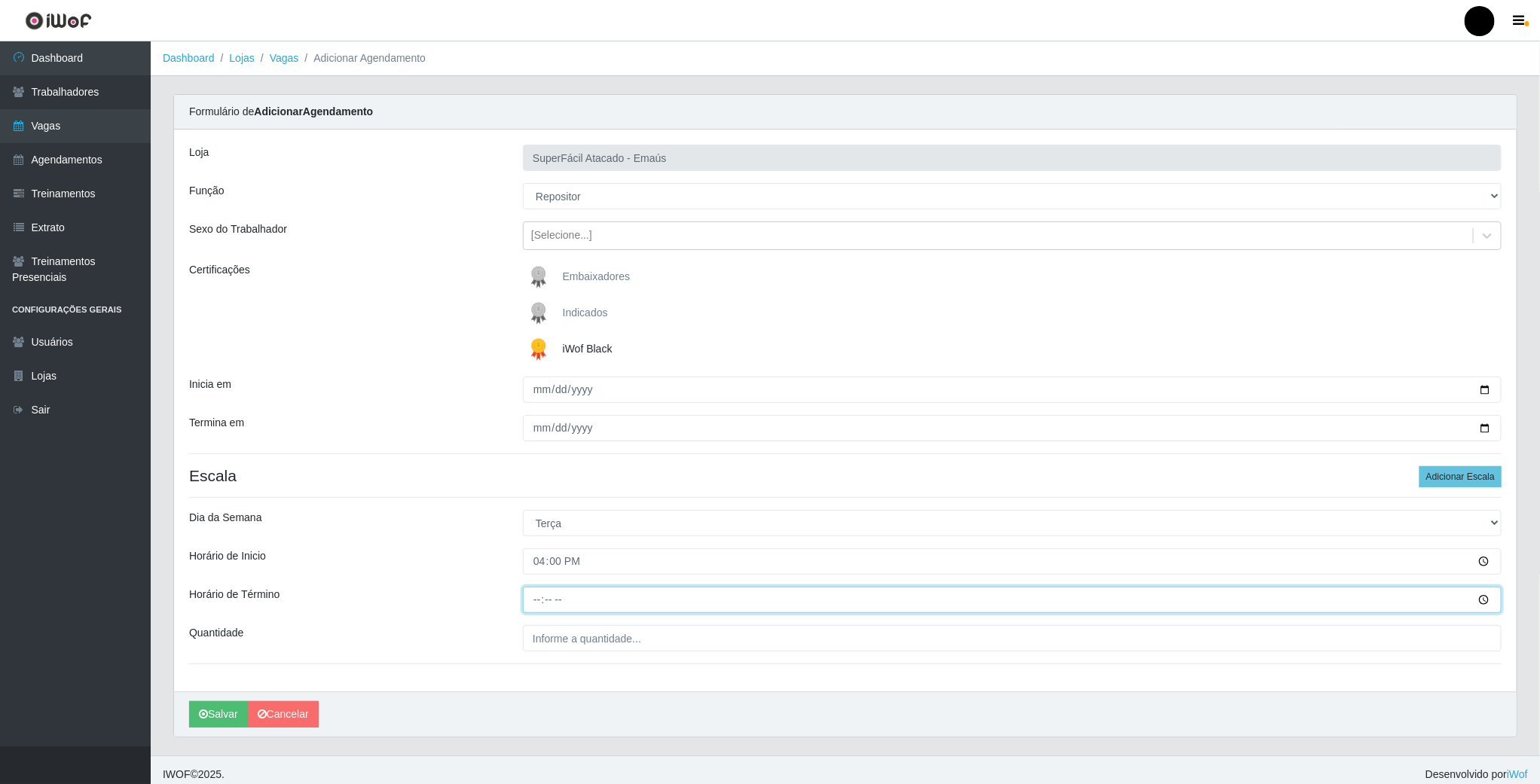
click at [538, 596] on input "Horário de Término" at bounding box center [1012, 600] width 979 height 26
type input "22:00"
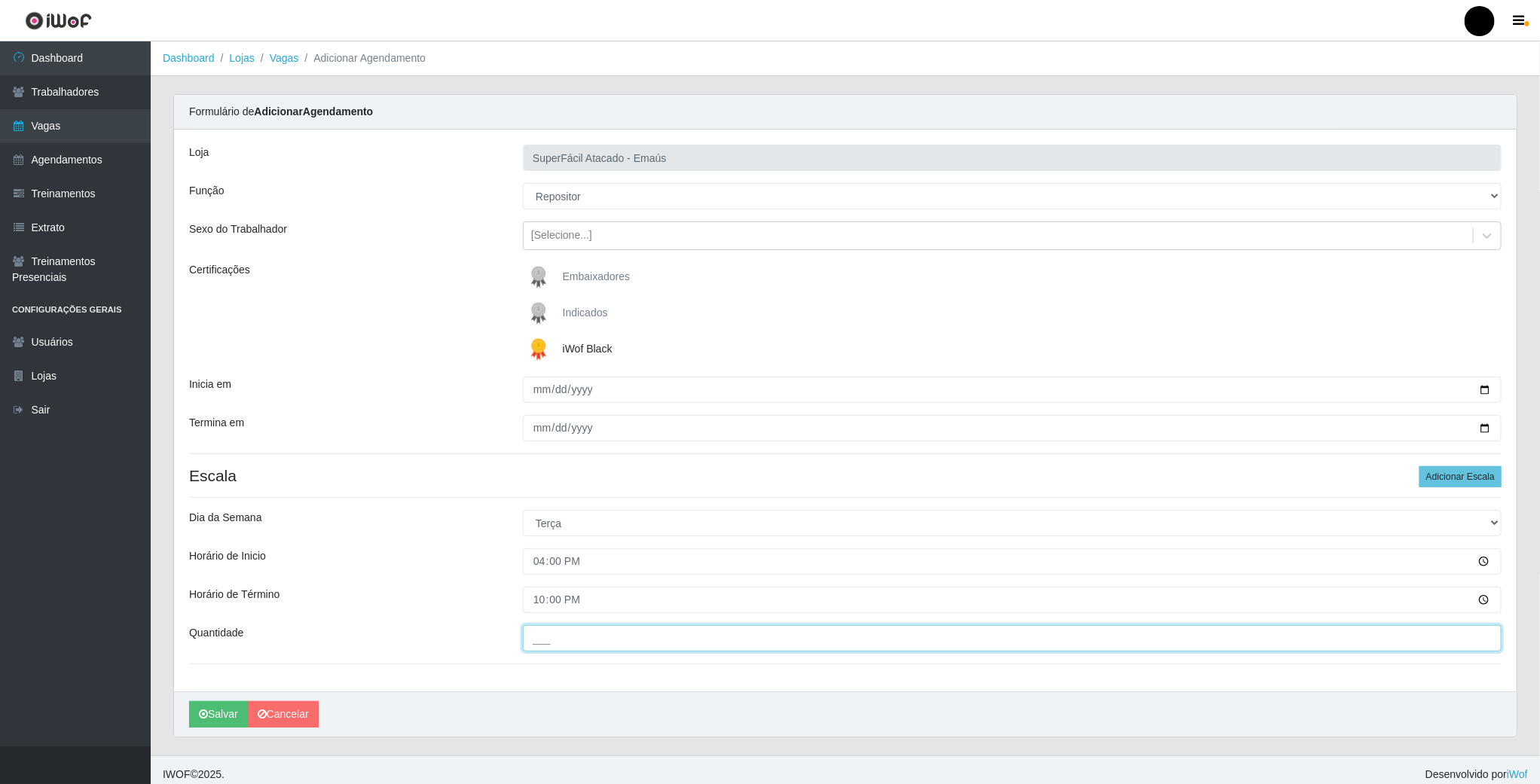
click at [577, 639] on input "___" at bounding box center [1012, 639] width 979 height 26
type input "01_"
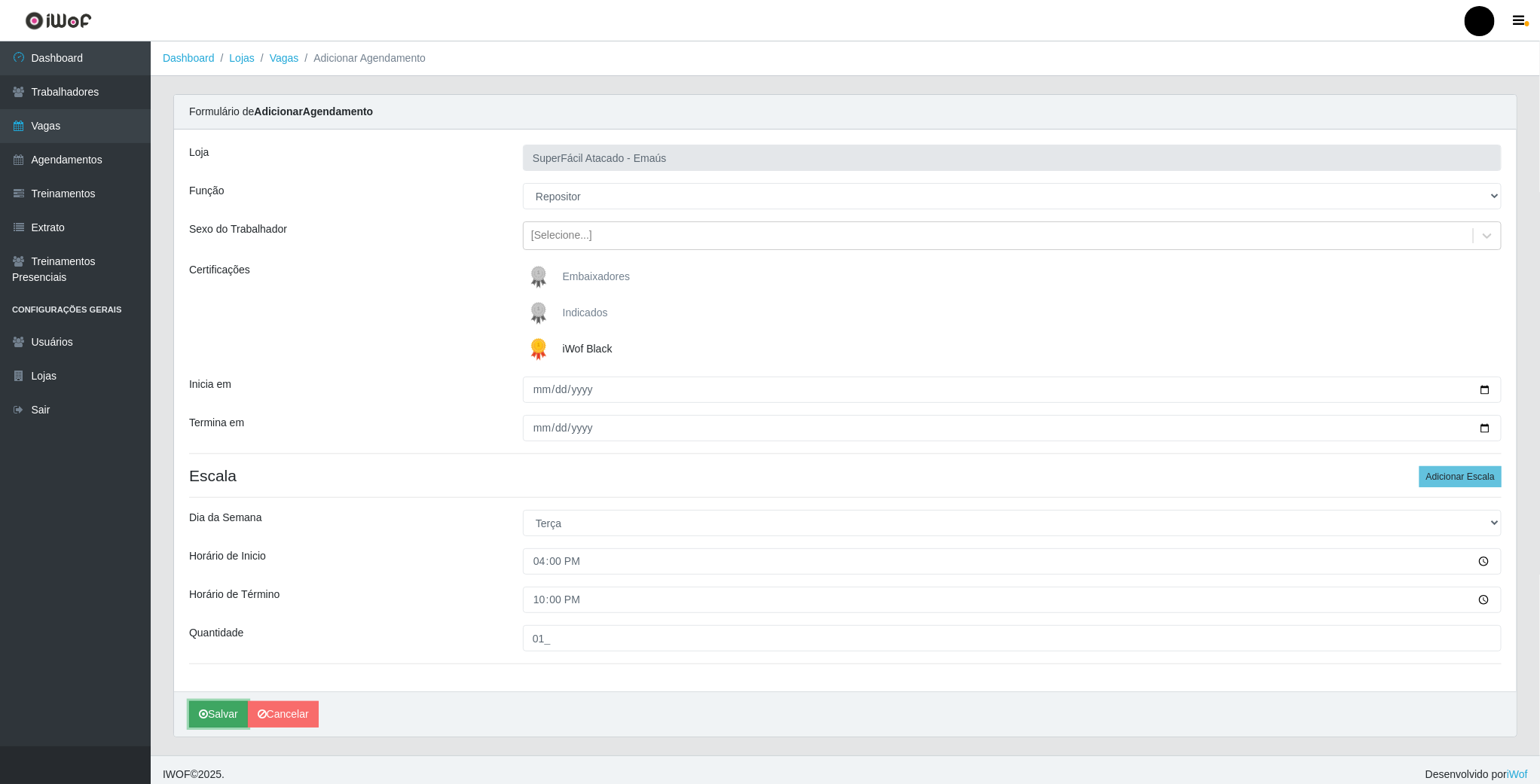
click at [229, 722] on button "Salvar" at bounding box center [218, 714] width 59 height 26
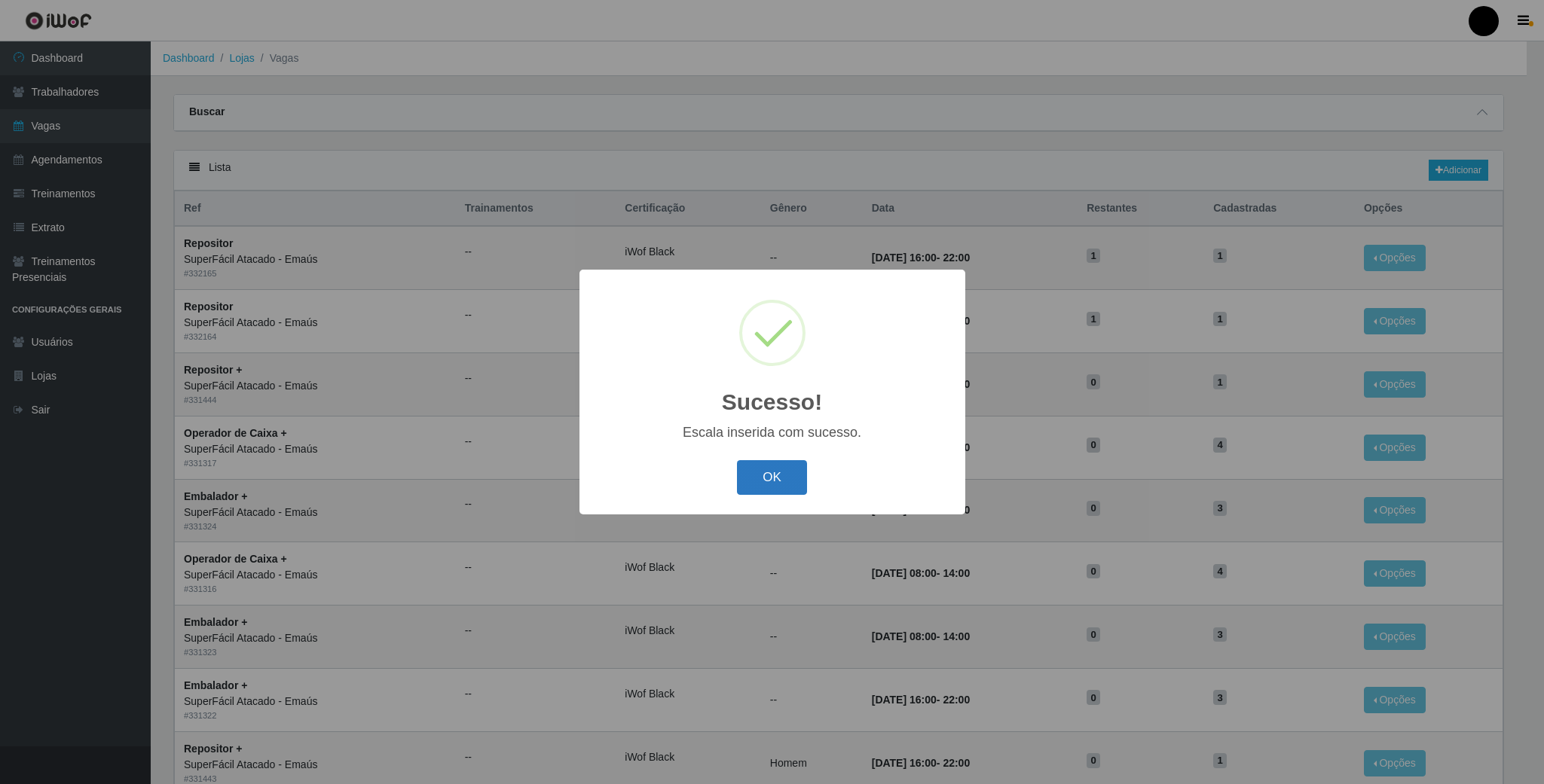
click at [779, 479] on button "OK" at bounding box center [772, 477] width 70 height 35
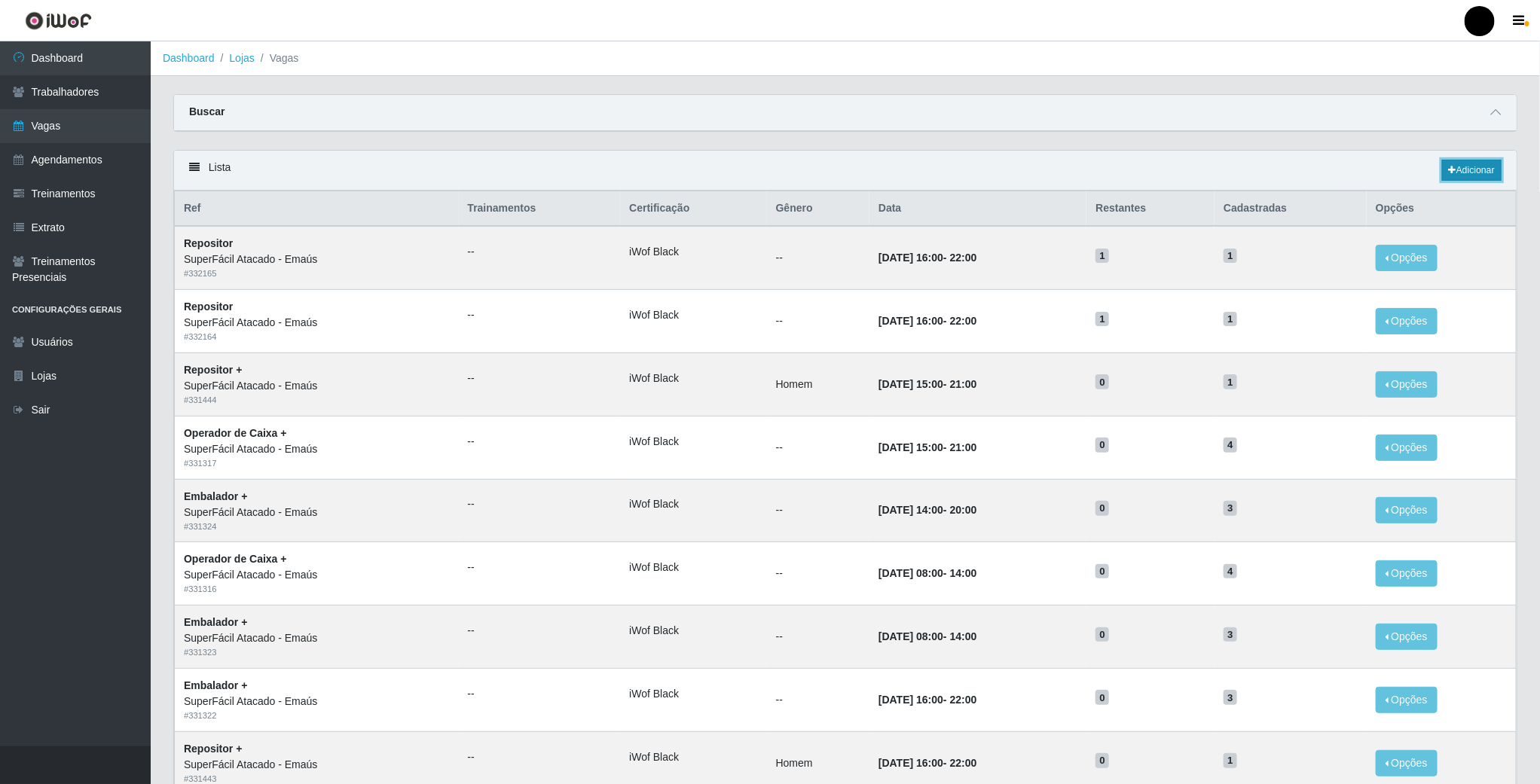
click at [1463, 177] on link "Adicionar" at bounding box center [1471, 170] width 60 height 21
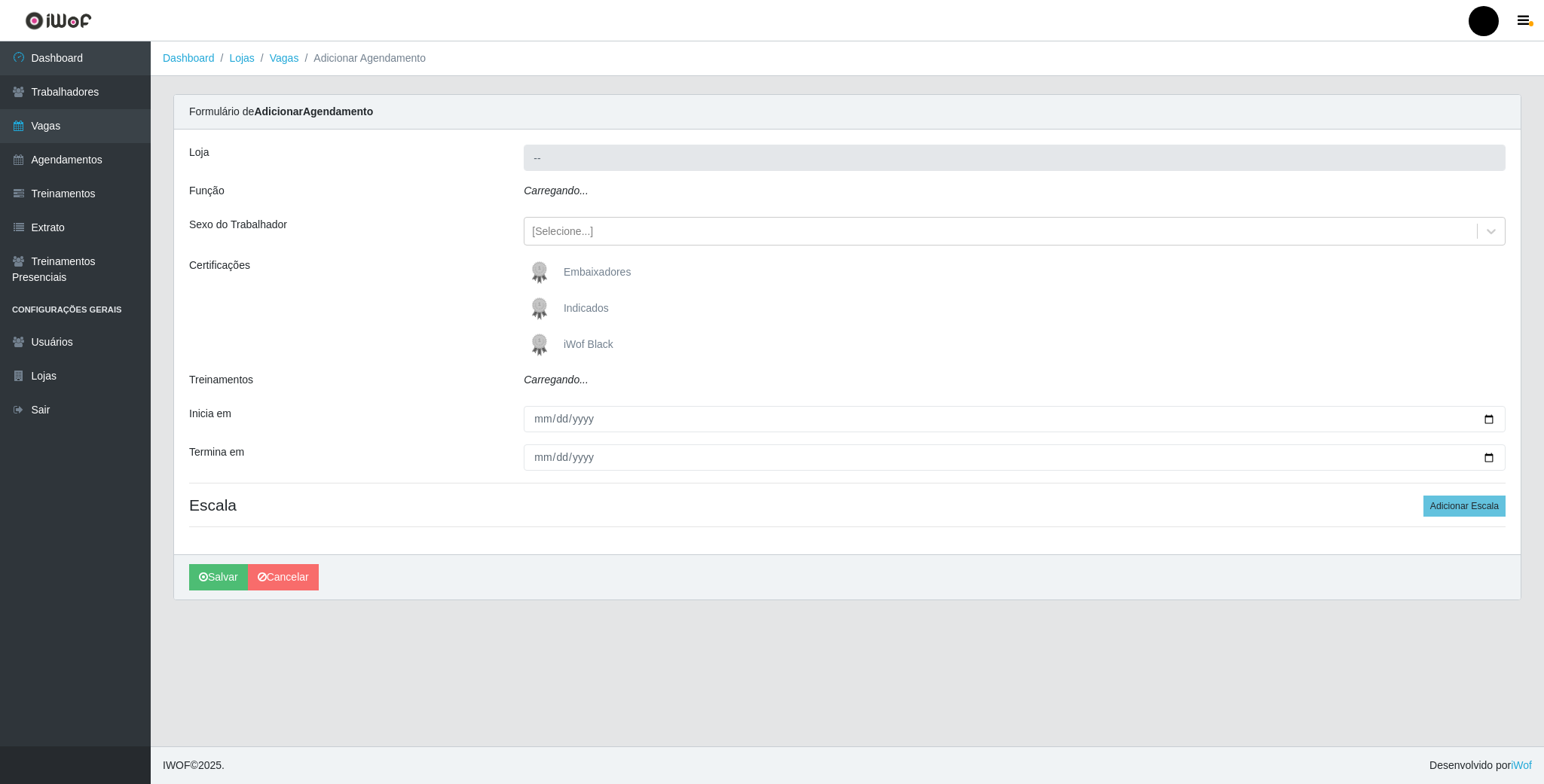
type input "SuperFácil Atacado - Emaús"
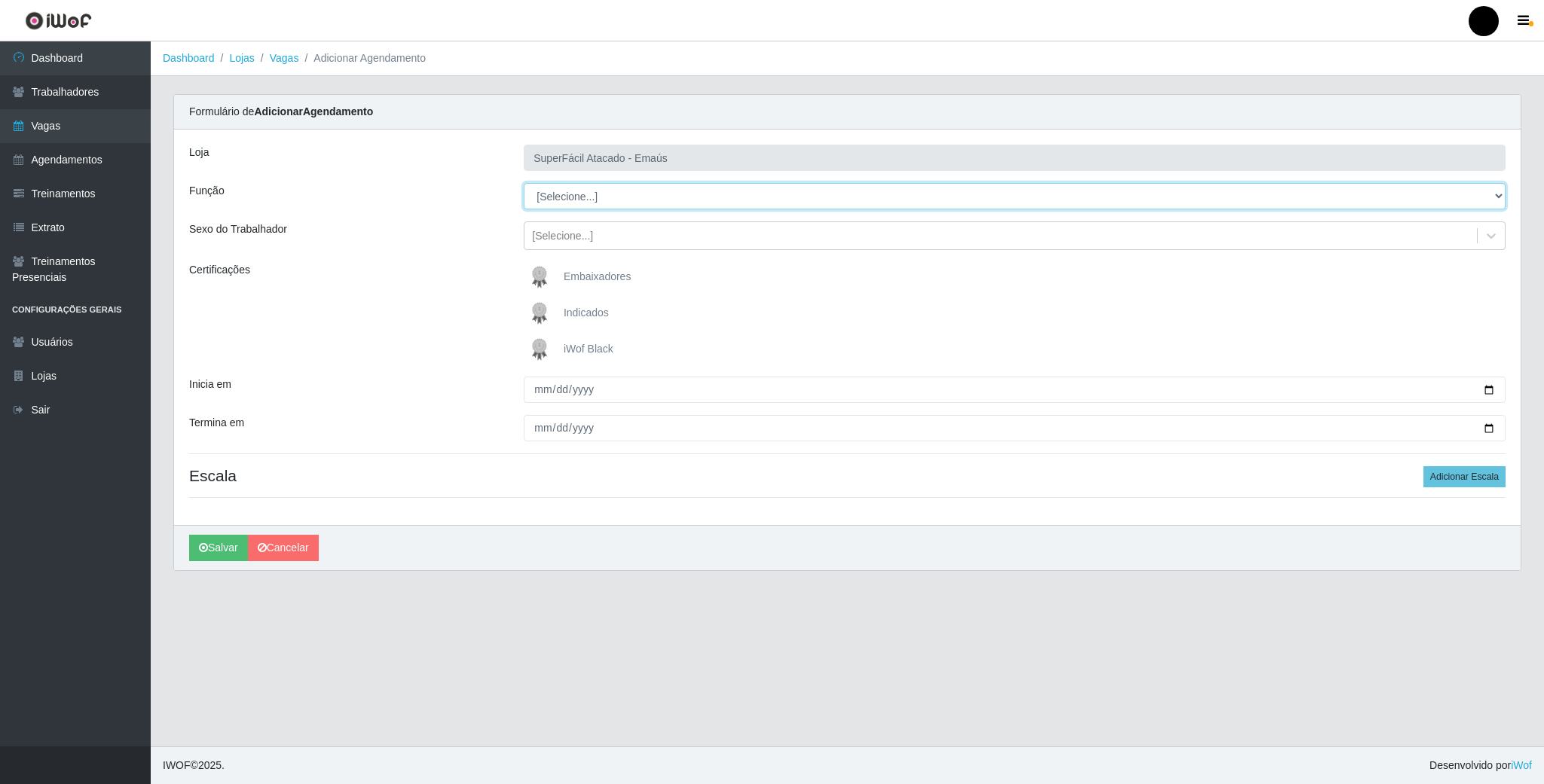
click at [554, 196] on select "[Selecione...] Auxiliar de Estacionamento Auxiliar de Estacionamento + Auxiliar…" at bounding box center [1014, 196] width 982 height 26
select select "24"
click at [523, 184] on select "[Selecione...] Auxiliar de Estacionamento Auxiliar de Estacionamento + Auxiliar…" at bounding box center [1014, 196] width 982 height 26
click at [542, 348] on img at bounding box center [542, 349] width 36 height 30
click at [0, 0] on input "iWof Black" at bounding box center [0, 0] width 0 height 0
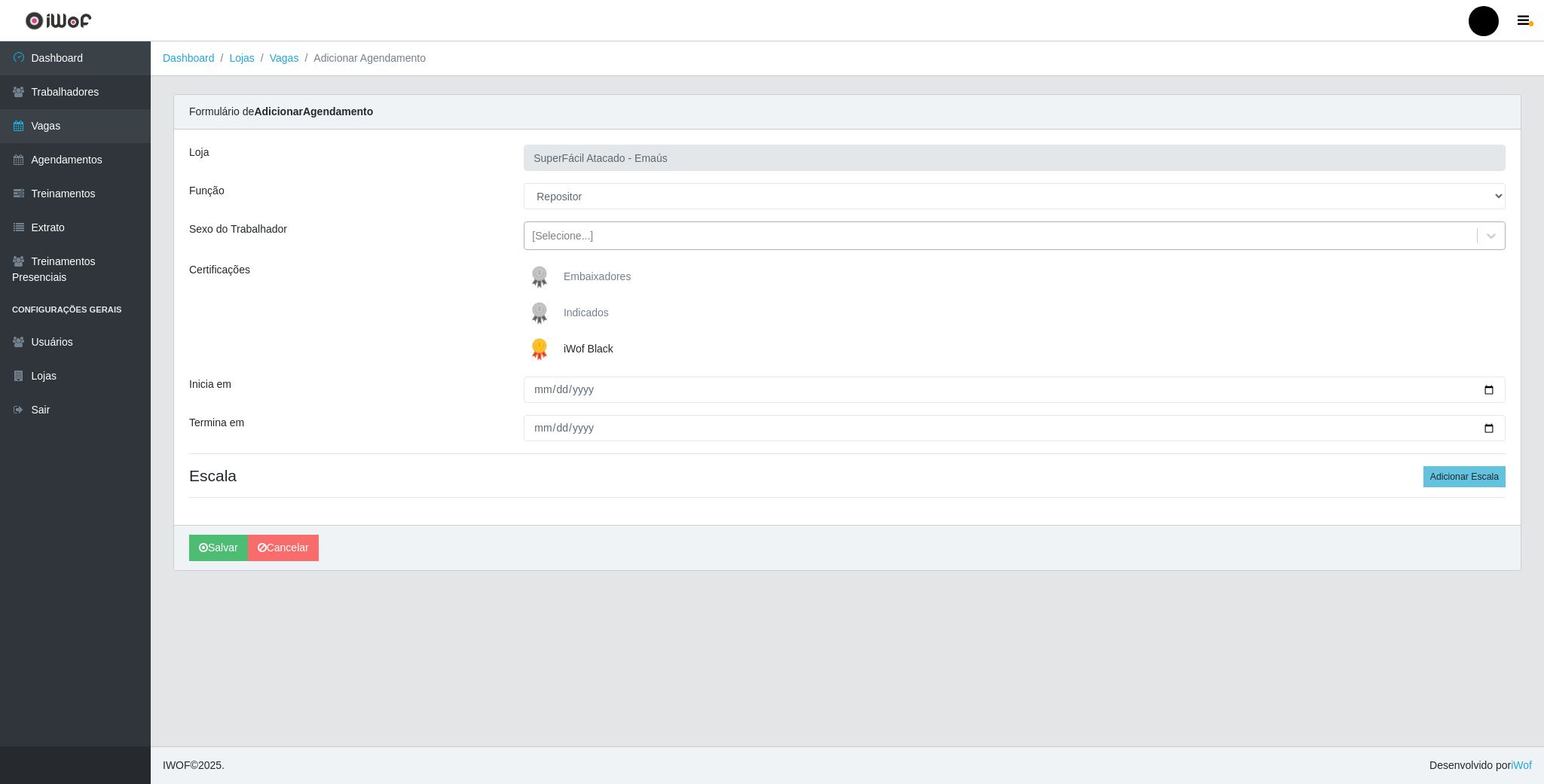
click at [570, 245] on div "[Selecione...]" at bounding box center [1001, 236] width 952 height 25
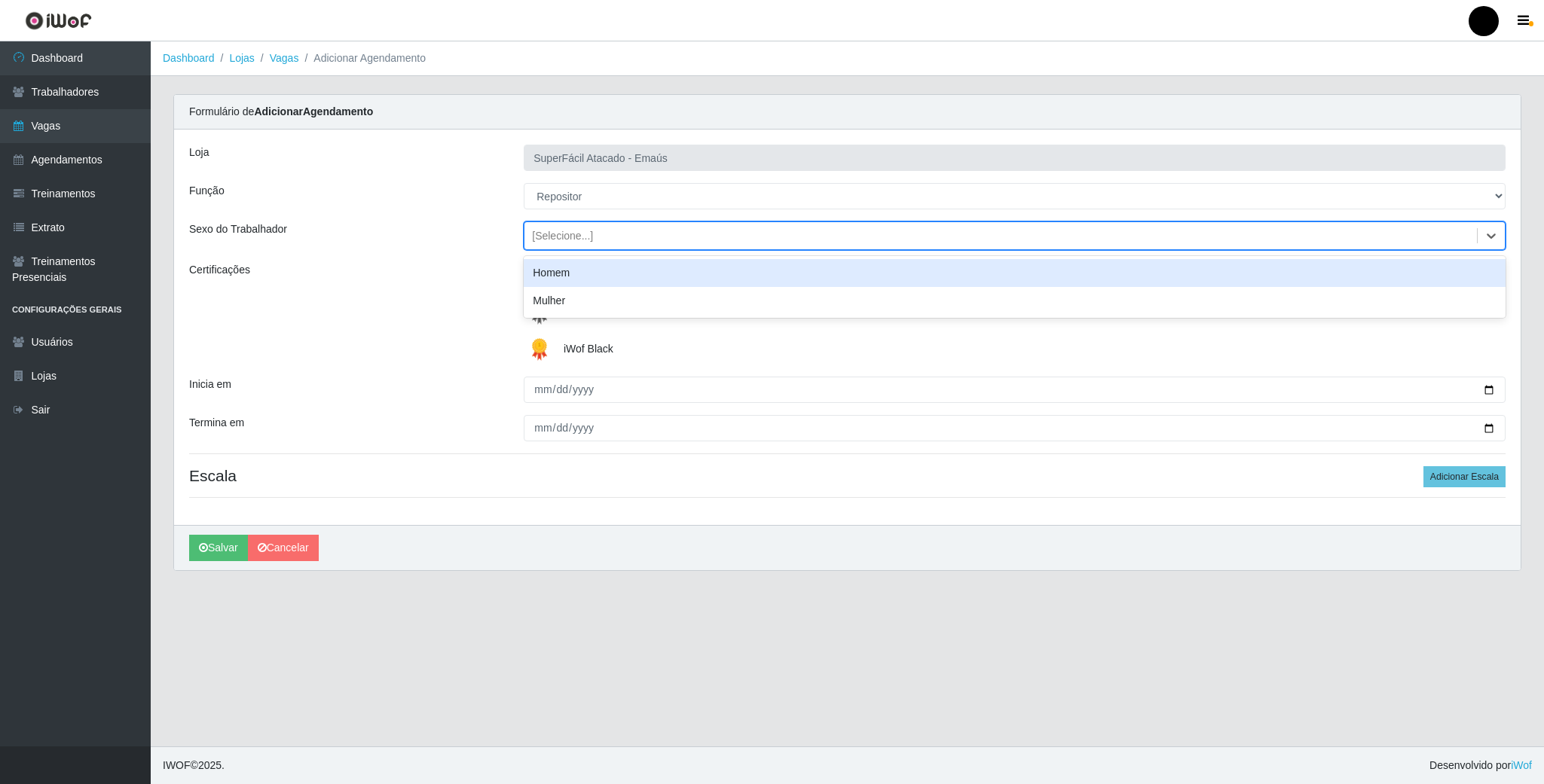
click at [573, 273] on div "Homem" at bounding box center [1014, 273] width 982 height 28
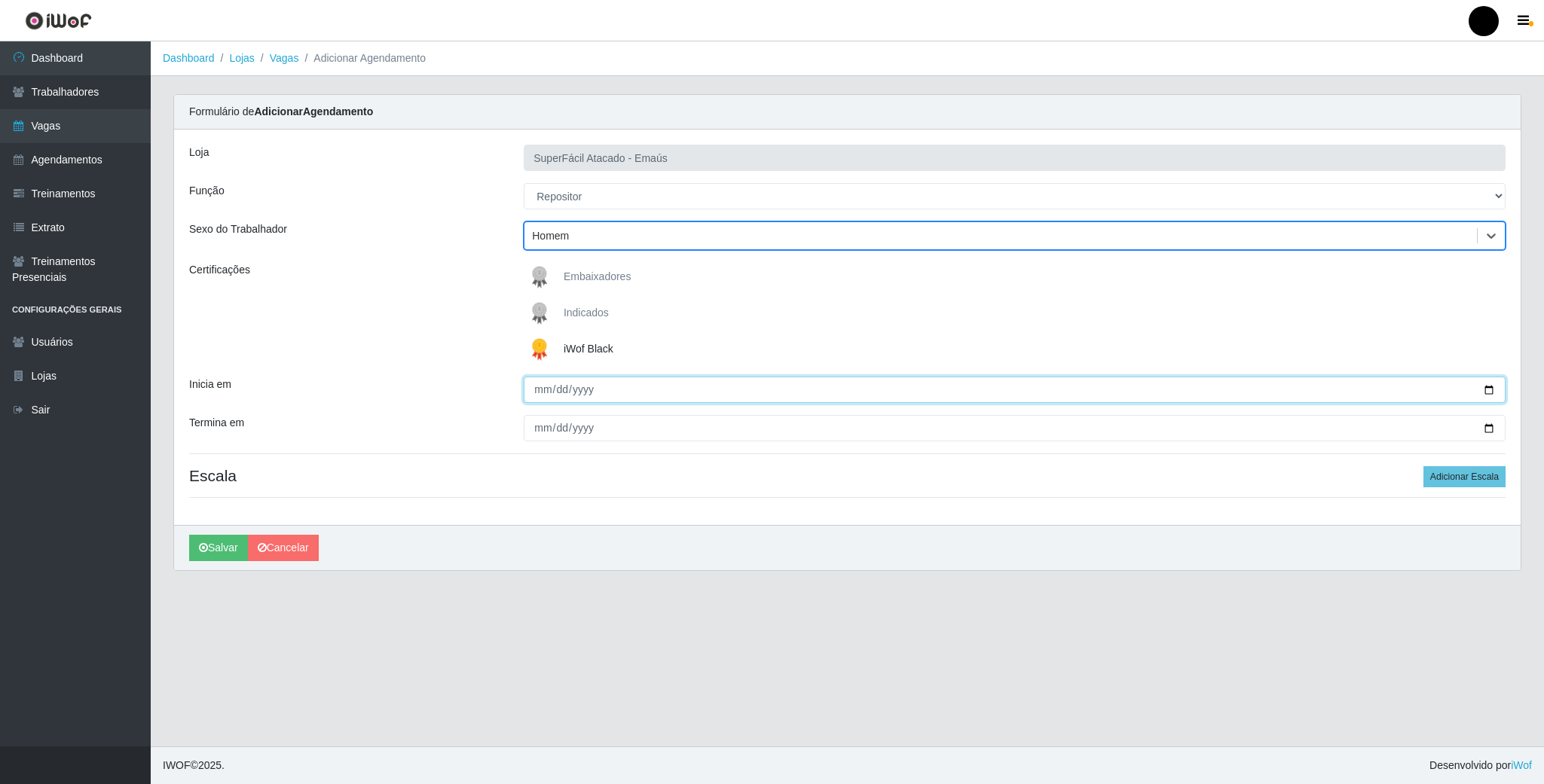
click at [1481, 399] on input "Inicia em" at bounding box center [1014, 390] width 982 height 26
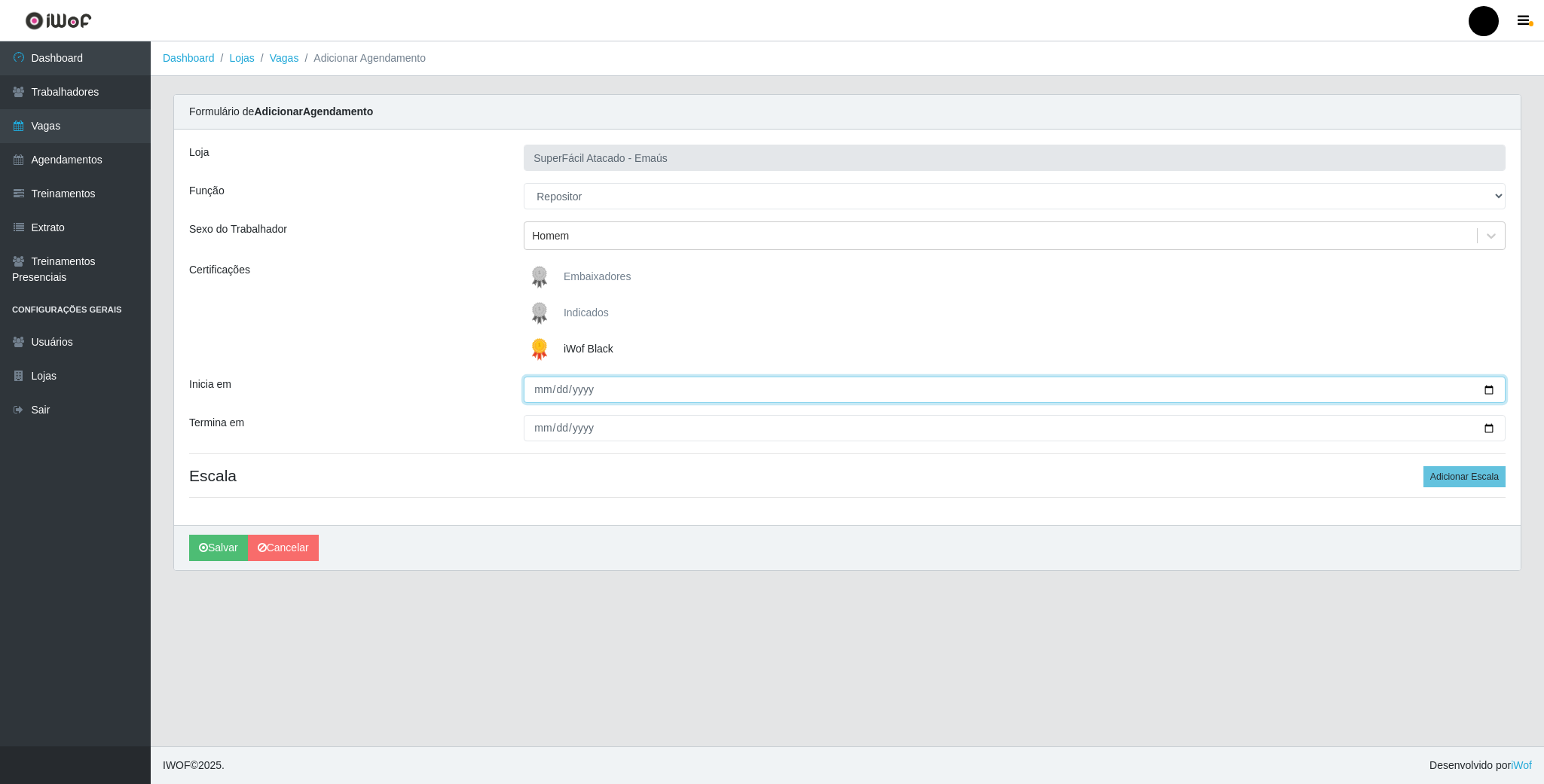
click at [1484, 399] on input "Inicia em" at bounding box center [1014, 390] width 982 height 26
click at [1482, 388] on input "Inicia em" at bounding box center [1014, 390] width 982 height 26
type input "[DATE]"
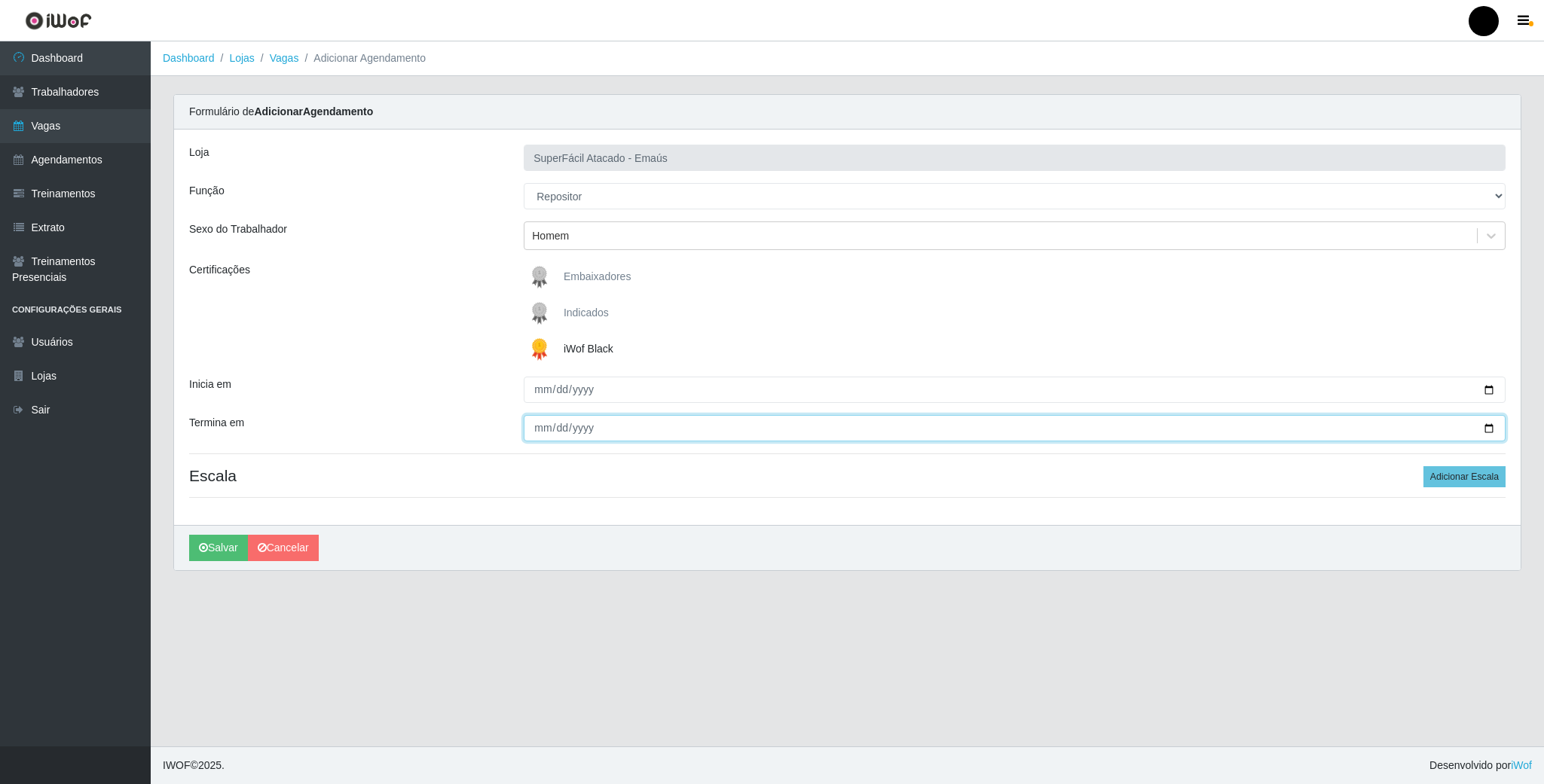
click at [1485, 428] on input "Termina em" at bounding box center [1014, 428] width 982 height 26
type input "[DATE]"
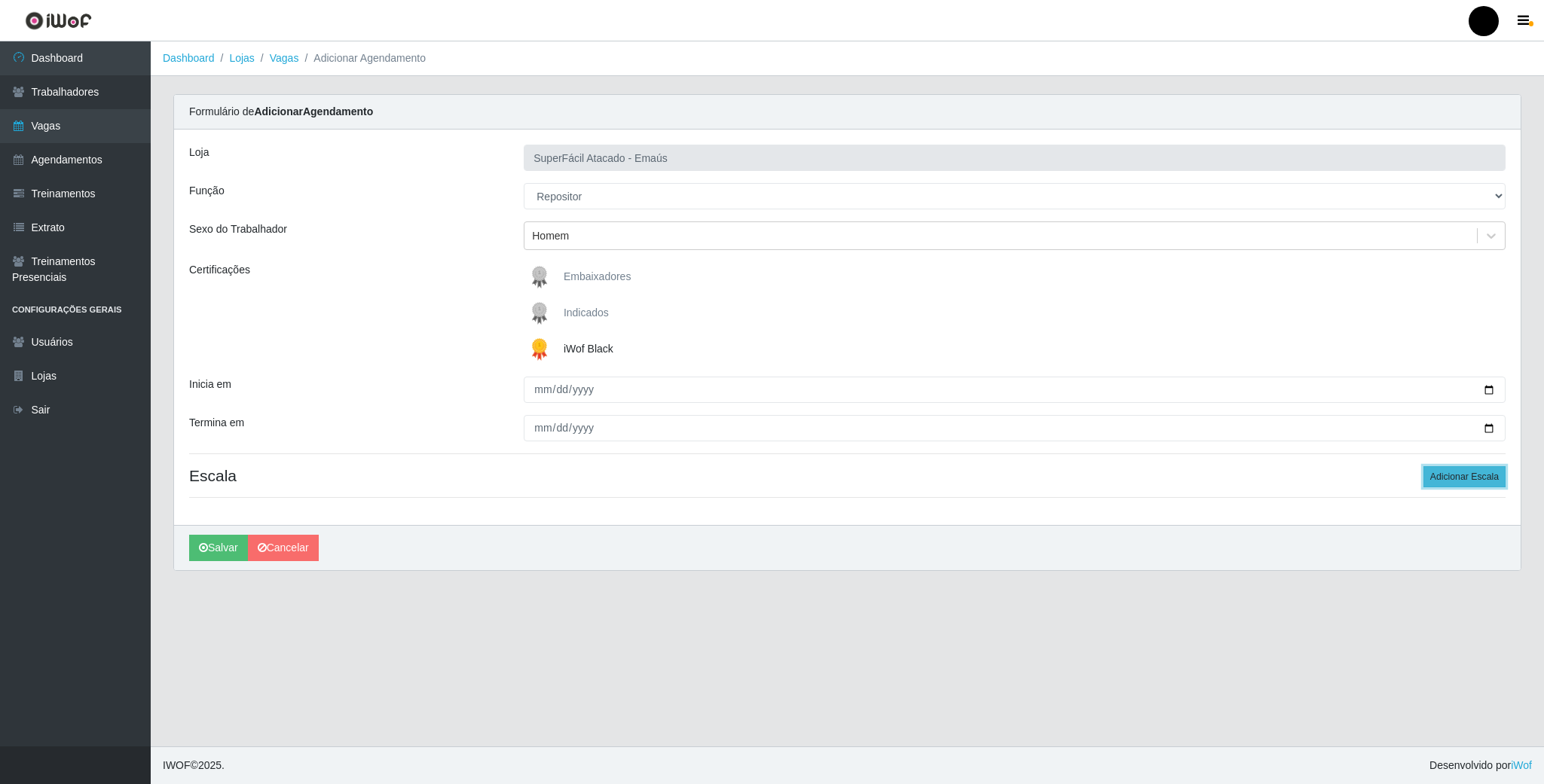
click at [1459, 484] on button "Adicionar Escala" at bounding box center [1464, 477] width 82 height 21
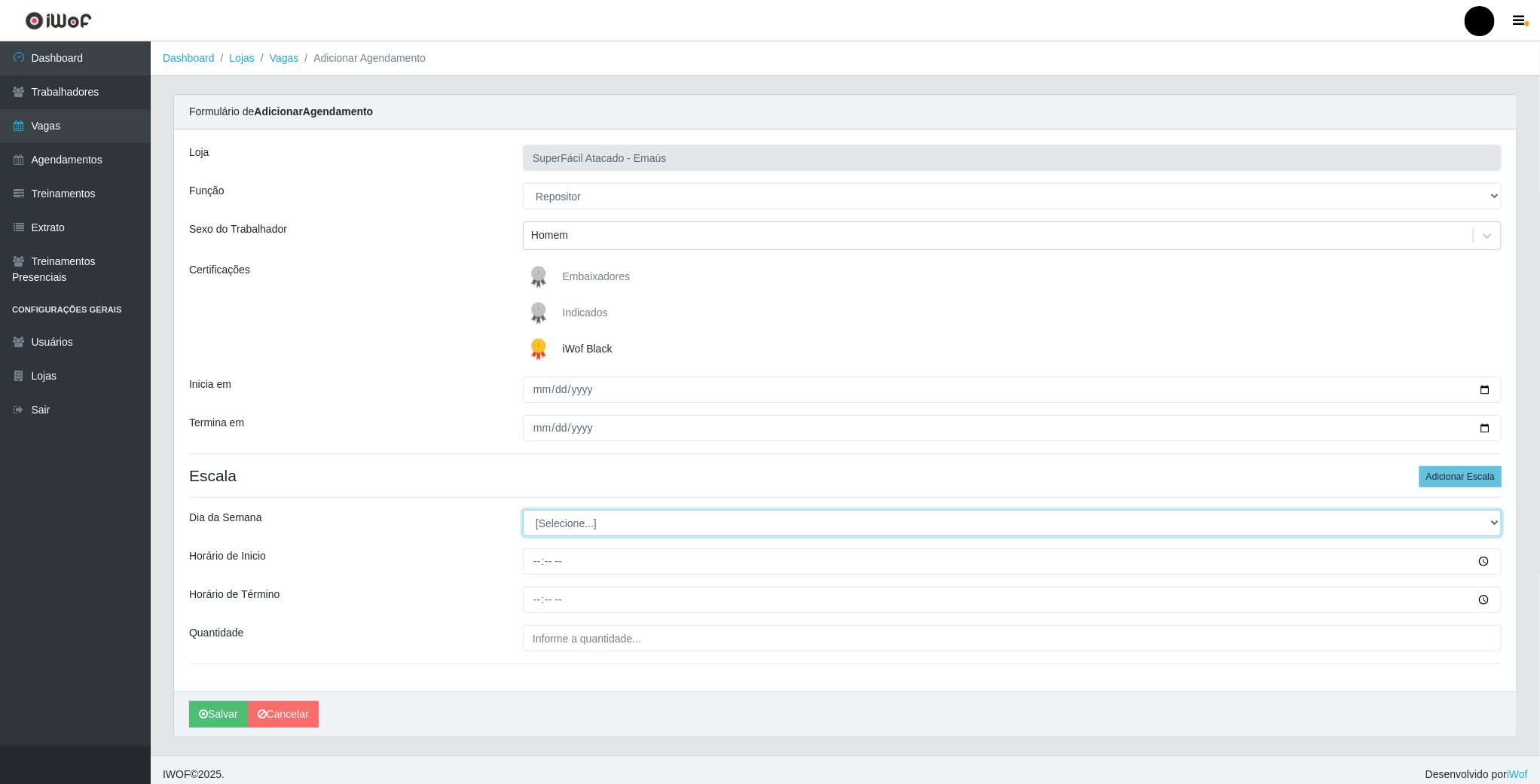
click at [594, 531] on select "[Selecione...] Segunda Terça Quarta Quinta Sexta Sábado Domingo" at bounding box center [1012, 523] width 979 height 26
click at [563, 525] on select "[Selecione...] Segunda Terça Quarta Quinta Sexta Sábado Domingo" at bounding box center [1012, 523] width 979 height 26
select select "3"
click at [522, 512] on select "[Selecione...] Segunda Terça Quarta Quinta Sexta Sábado Domingo" at bounding box center [1012, 523] width 979 height 26
click at [534, 568] on input "Horário de Inicio" at bounding box center [1012, 561] width 979 height 26
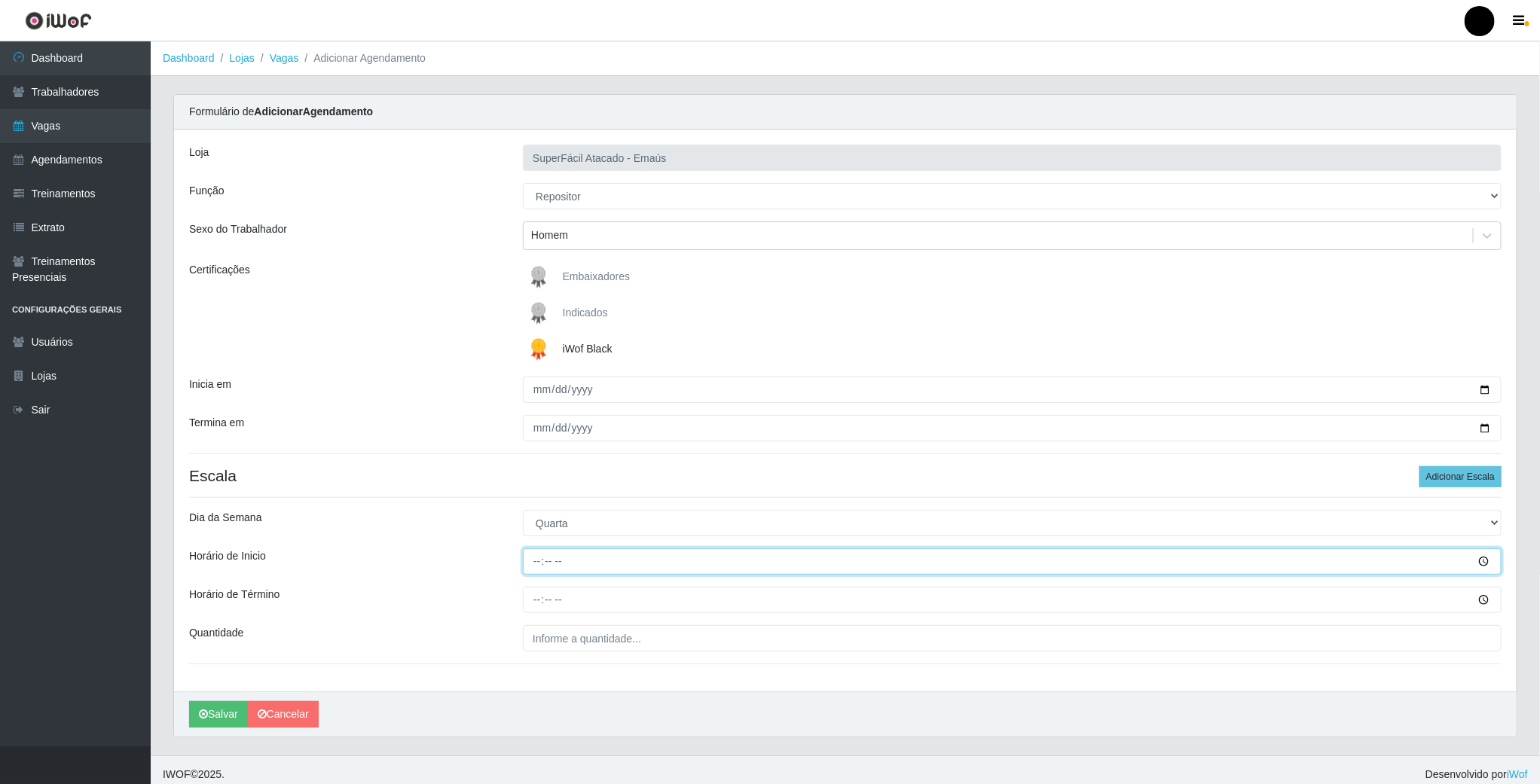
type input "16:00"
click at [538, 604] on input "Horário de Término" at bounding box center [1012, 600] width 979 height 26
type input "22:00"
click at [579, 651] on input "___" at bounding box center [1012, 639] width 979 height 26
type input "01_"
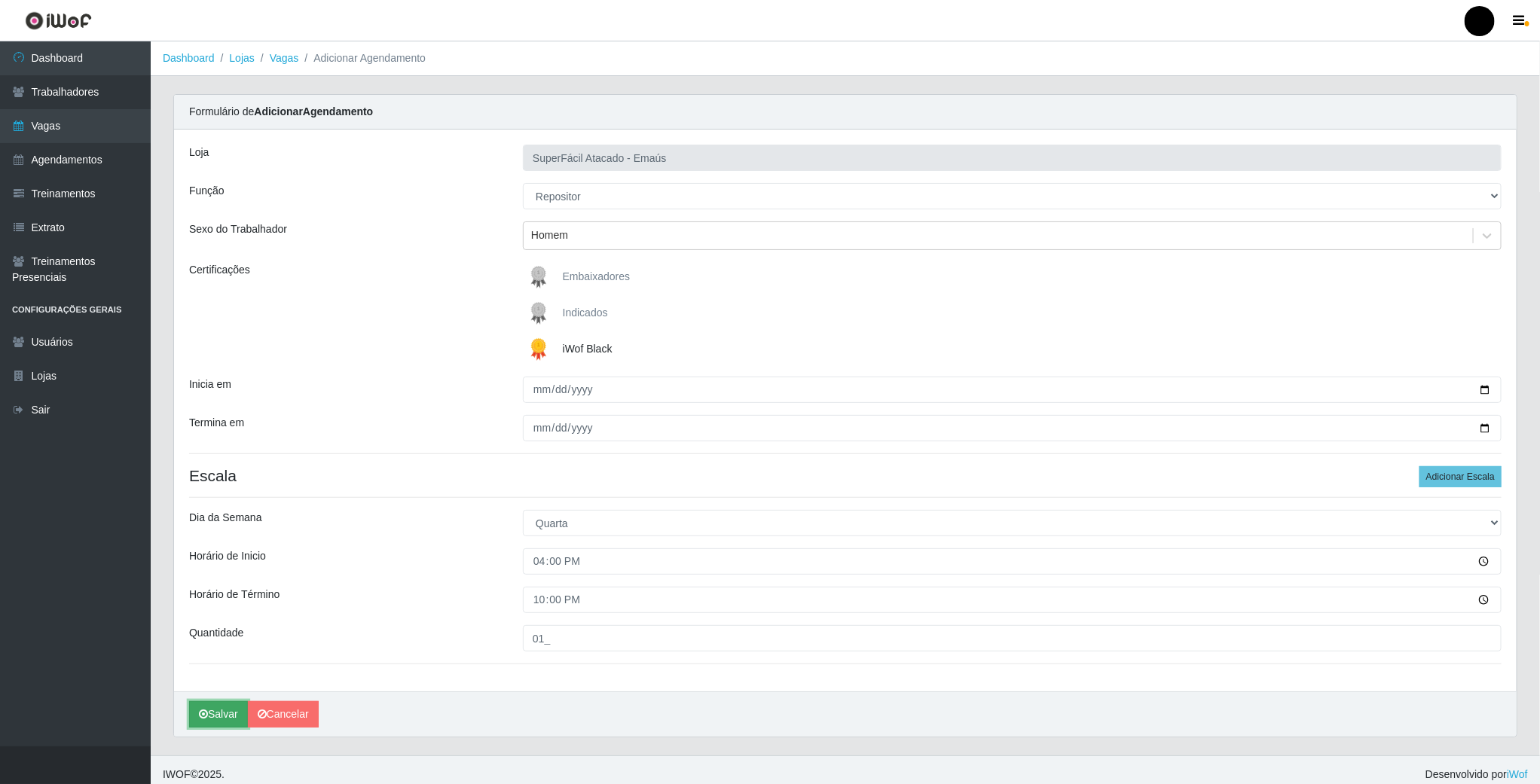
click at [222, 722] on button "Salvar" at bounding box center [218, 714] width 59 height 26
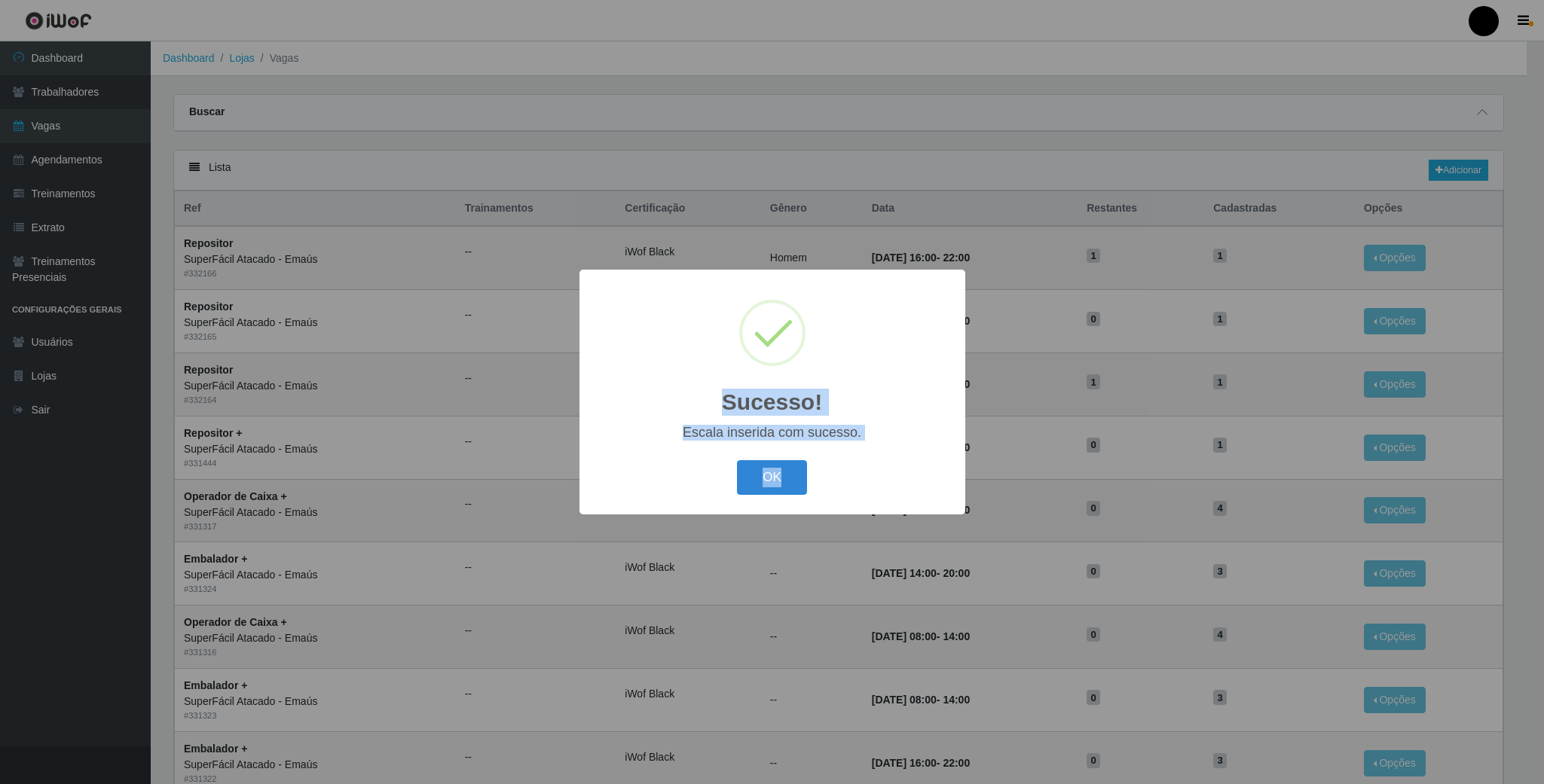
drag, startPoint x: 774, startPoint y: 515, endPoint x: 816, endPoint y: 550, distance: 54.7
click at [816, 550] on div "Sucesso! × Escala inserida com sucesso. OK Cancel" at bounding box center [772, 392] width 1544 height 784
click at [805, 477] on button "OK" at bounding box center [772, 477] width 70 height 35
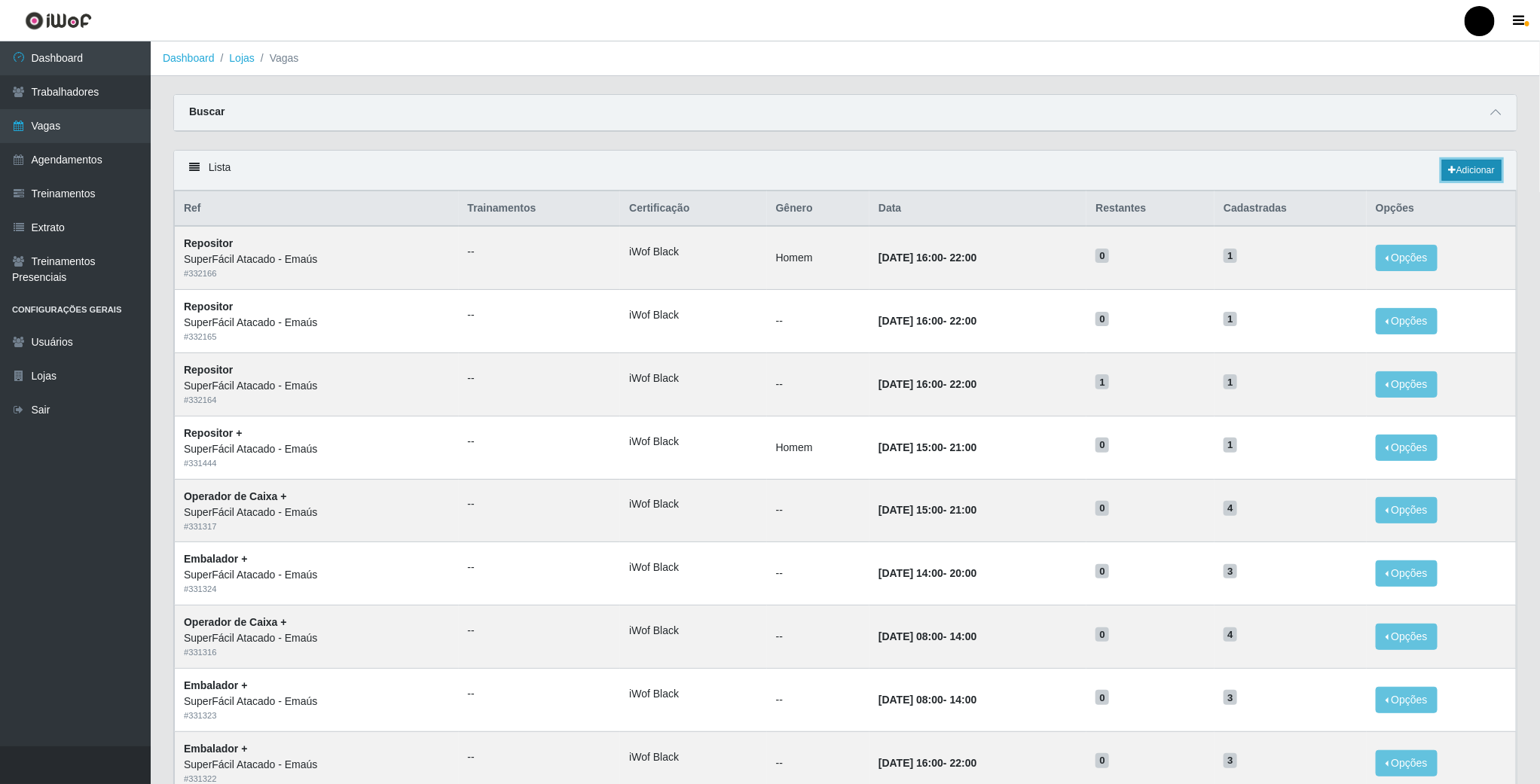
click at [1454, 177] on link "Adicionar" at bounding box center [1471, 170] width 60 height 21
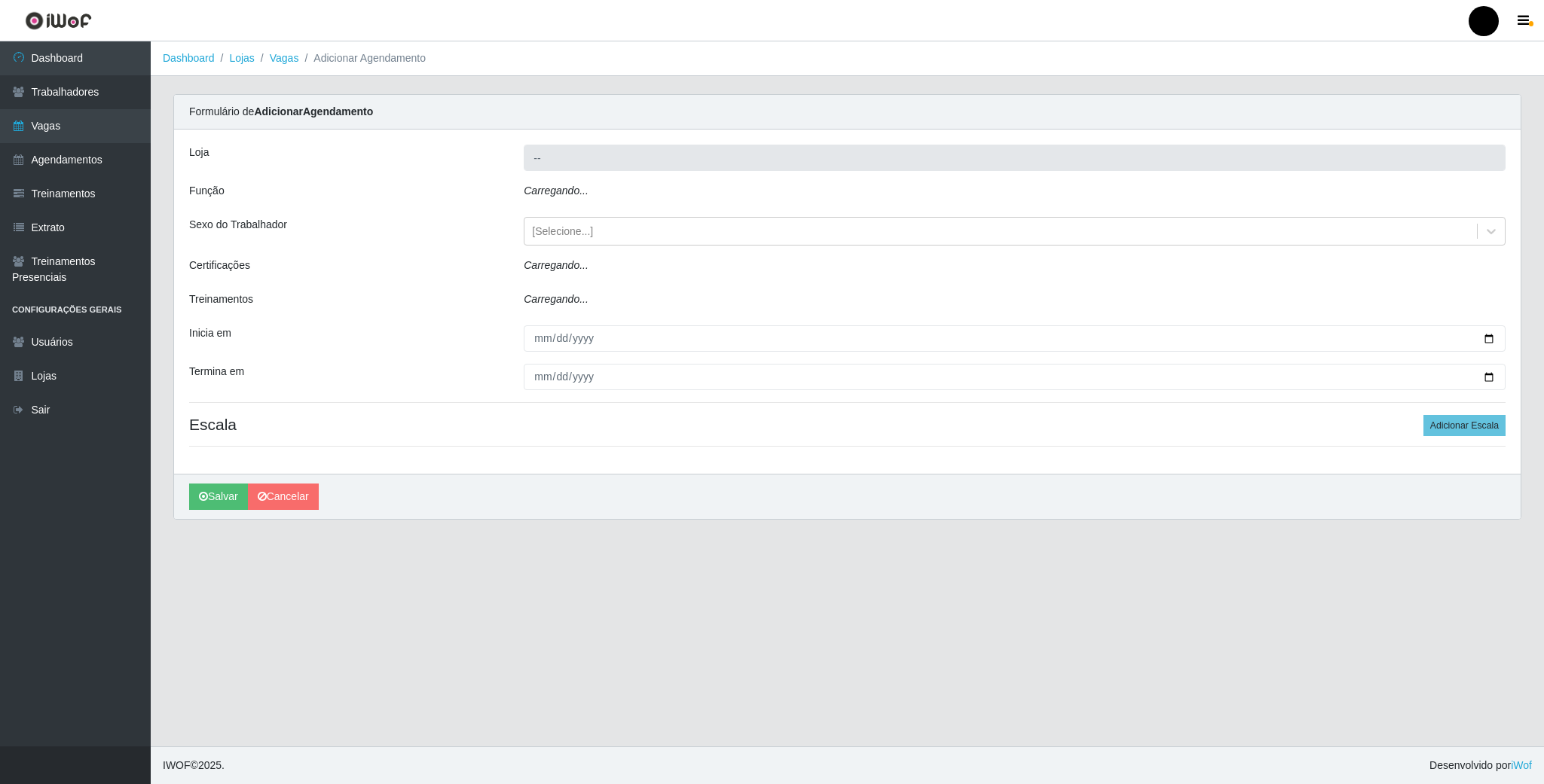
type input "SuperFácil Atacado - Emaús"
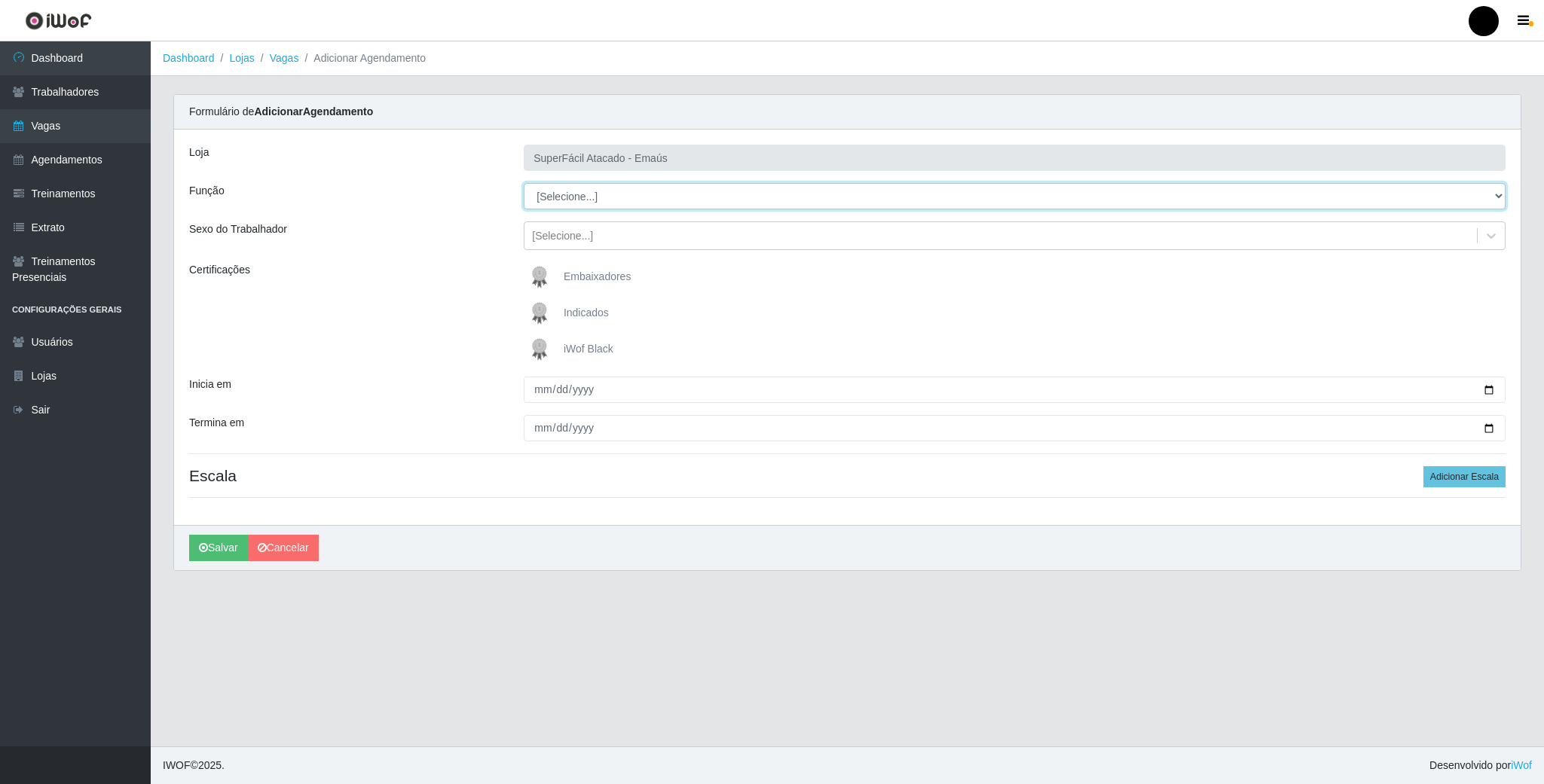
click at [769, 192] on select "[Selecione...] Auxiliar de Estacionamento Auxiliar de Estacionamento + Auxiliar…" at bounding box center [1014, 196] width 982 height 26
select select "24"
click at [523, 184] on select "[Selecione...] Auxiliar de Estacionamento Auxiliar de Estacionamento + Auxiliar…" at bounding box center [1014, 196] width 982 height 26
click at [540, 344] on img at bounding box center [542, 349] width 36 height 30
click at [0, 0] on input "iWof Black" at bounding box center [0, 0] width 0 height 0
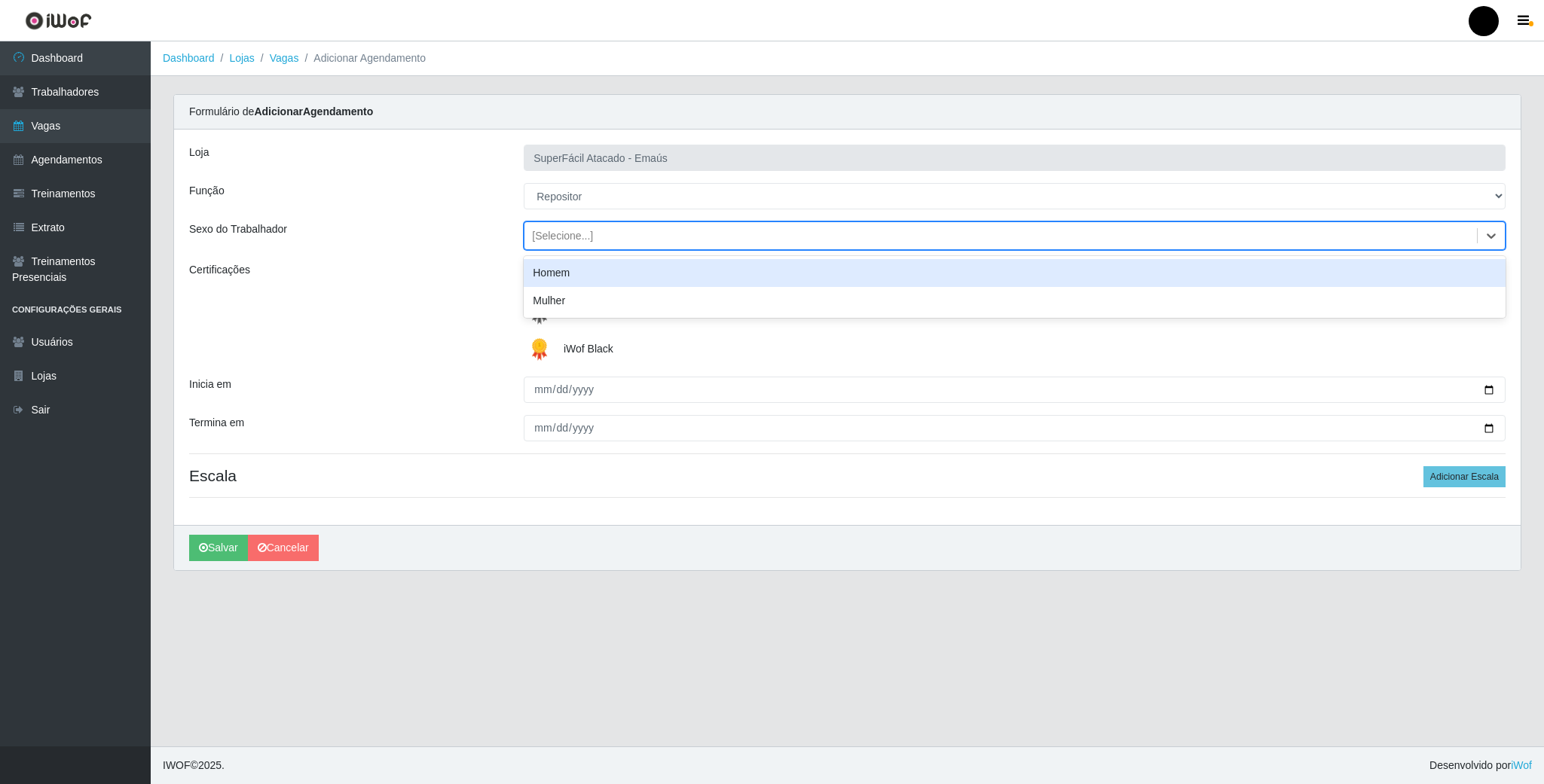
click at [547, 231] on div "[Selecione...]" at bounding box center [562, 236] width 61 height 16
click at [566, 276] on div "Homem" at bounding box center [1014, 273] width 982 height 28
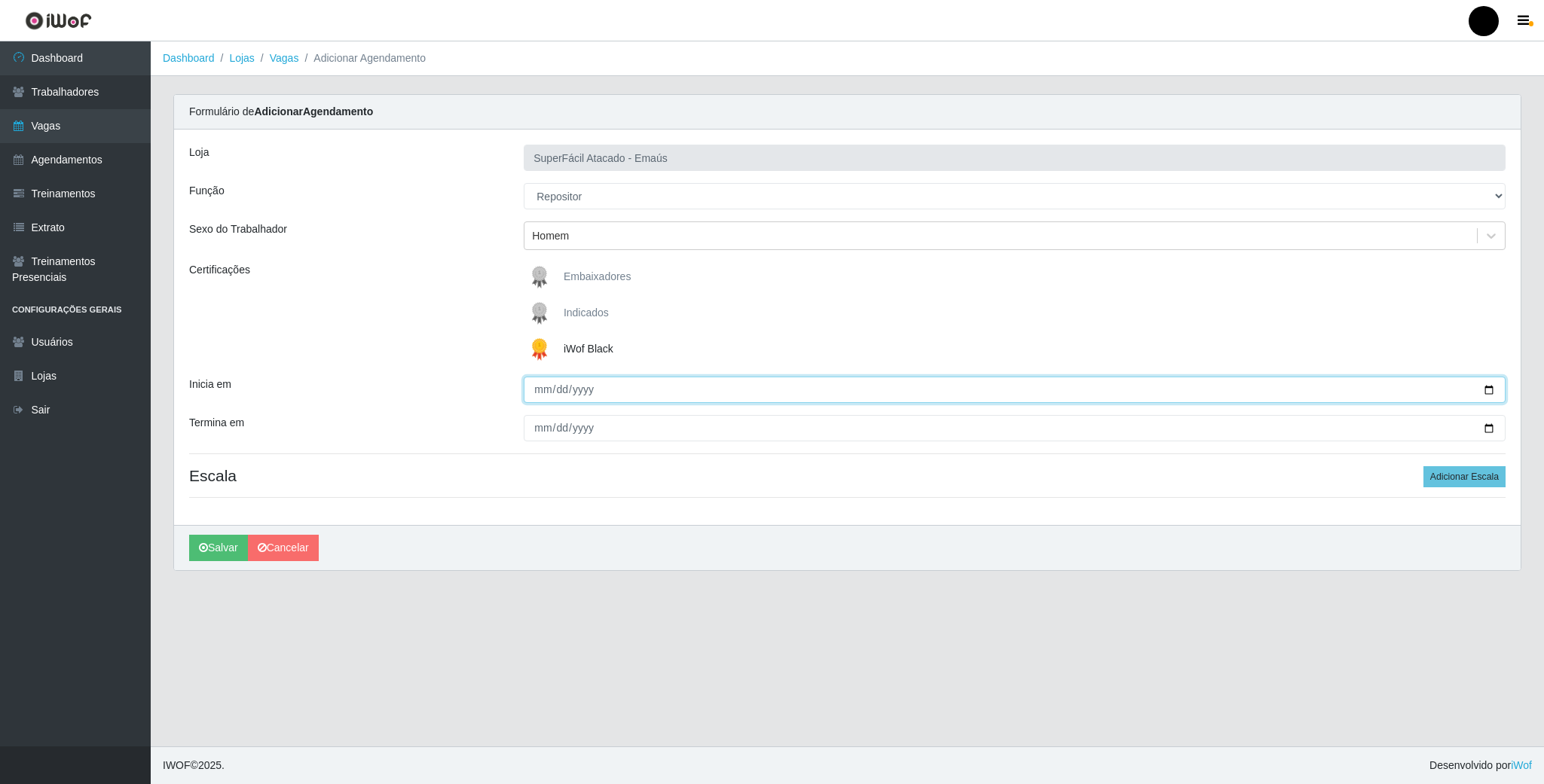
click at [1485, 392] on input "Inicia em" at bounding box center [1014, 390] width 982 height 26
type input "2025-08-21"
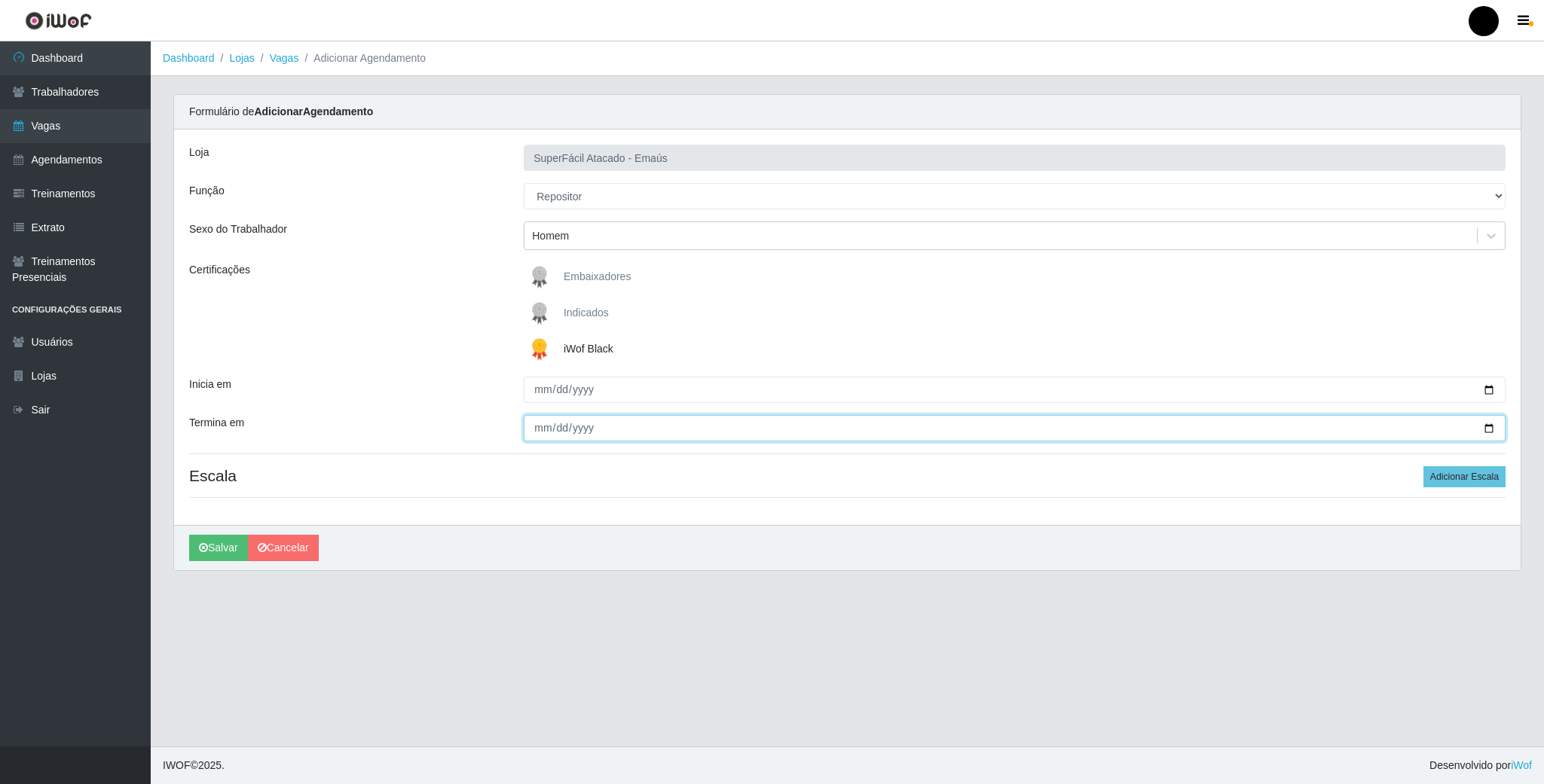
click at [1481, 430] on input "Termina em" at bounding box center [1014, 428] width 982 height 26
type input "2025-08-21"
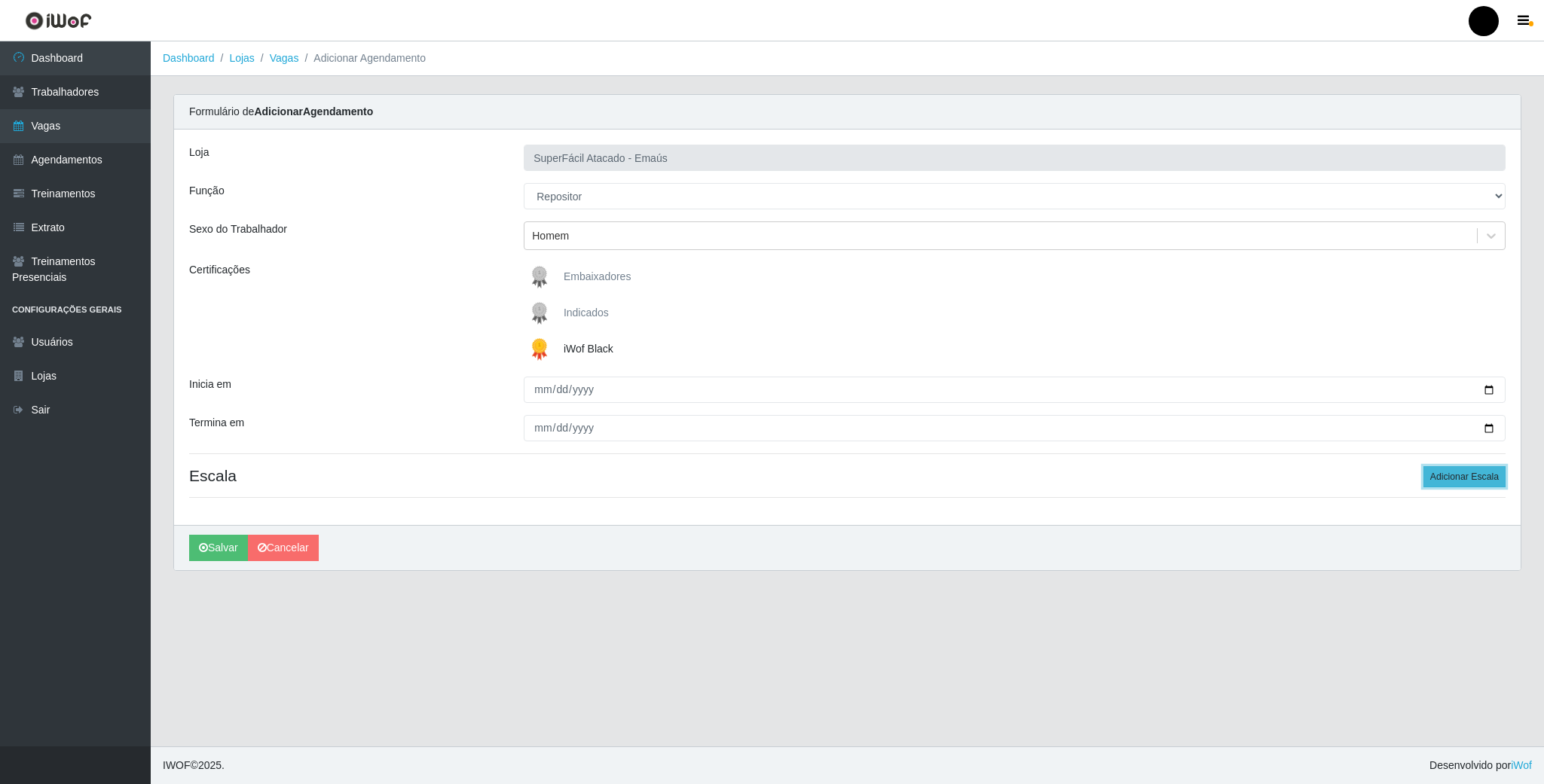
click at [1476, 482] on button "Adicionar Escala" at bounding box center [1464, 477] width 82 height 21
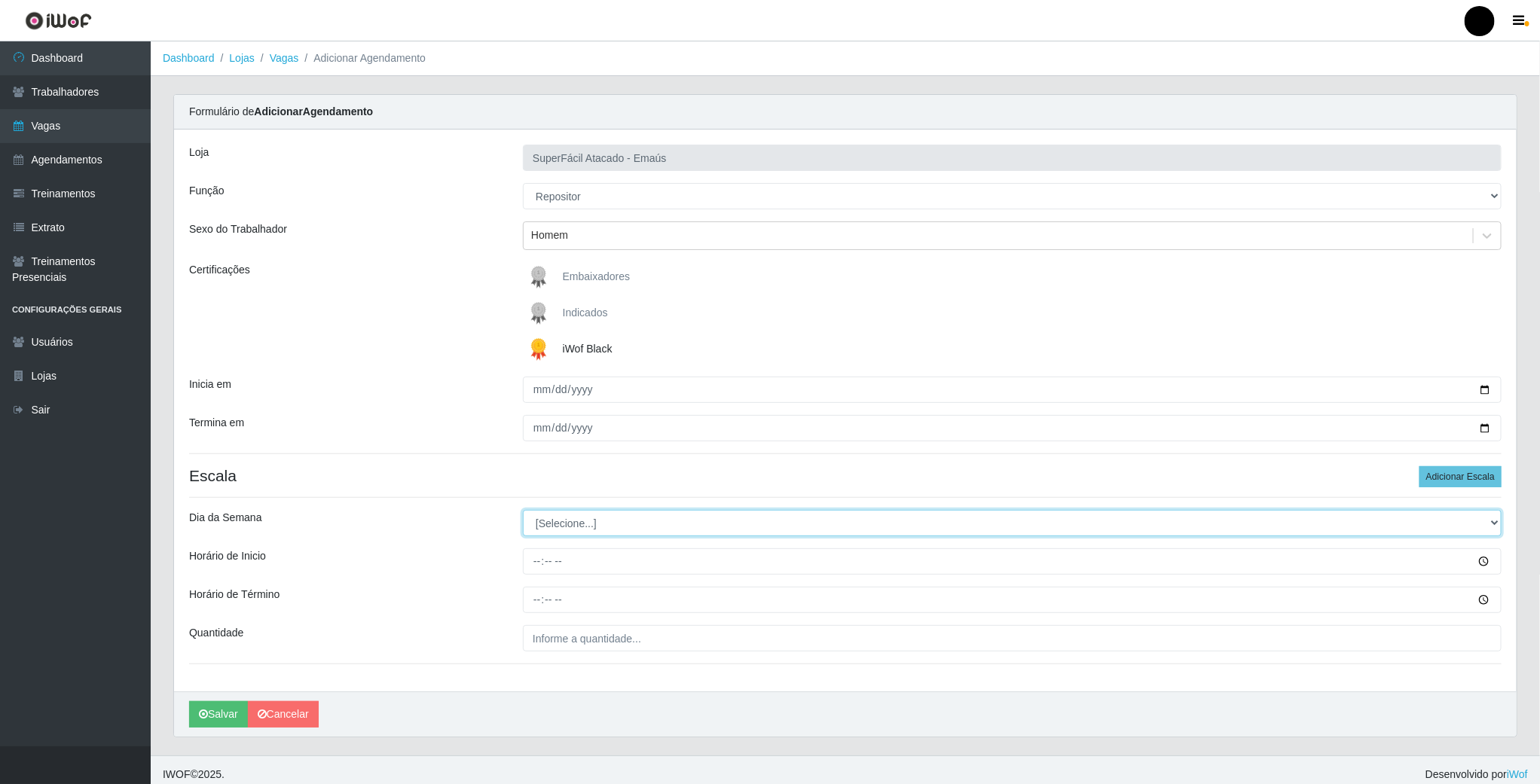
click at [626, 527] on select "[Selecione...] Segunda Terça Quarta Quinta Sexta Sábado Domingo" at bounding box center [1012, 523] width 979 height 26
click at [548, 516] on select "[Selecione...] Segunda Terça Quarta Quinta Sexta Sábado Domingo" at bounding box center [1012, 523] width 979 height 26
select select "4"
click at [522, 512] on select "[Selecione...] Segunda Terça Quarta Quinta Sexta Sábado Domingo" at bounding box center [1012, 523] width 979 height 26
click at [538, 559] on input "Horário de Inicio" at bounding box center [1012, 561] width 979 height 26
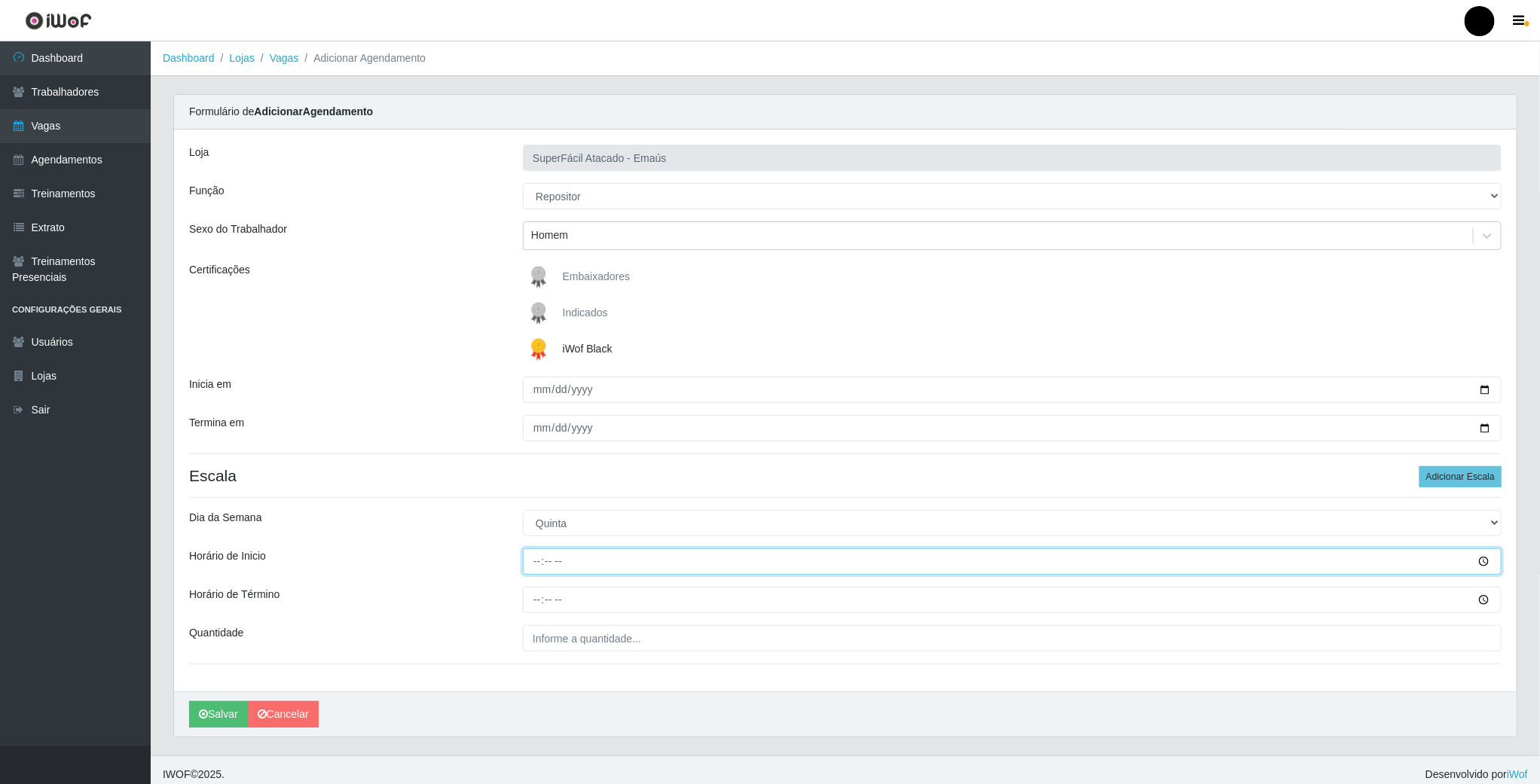
type input "16:00"
click at [534, 602] on input "Horário de Término" at bounding box center [1012, 600] width 979 height 26
type input "22:00"
click at [568, 628] on input "___" at bounding box center [1012, 639] width 979 height 26
type input "01_"
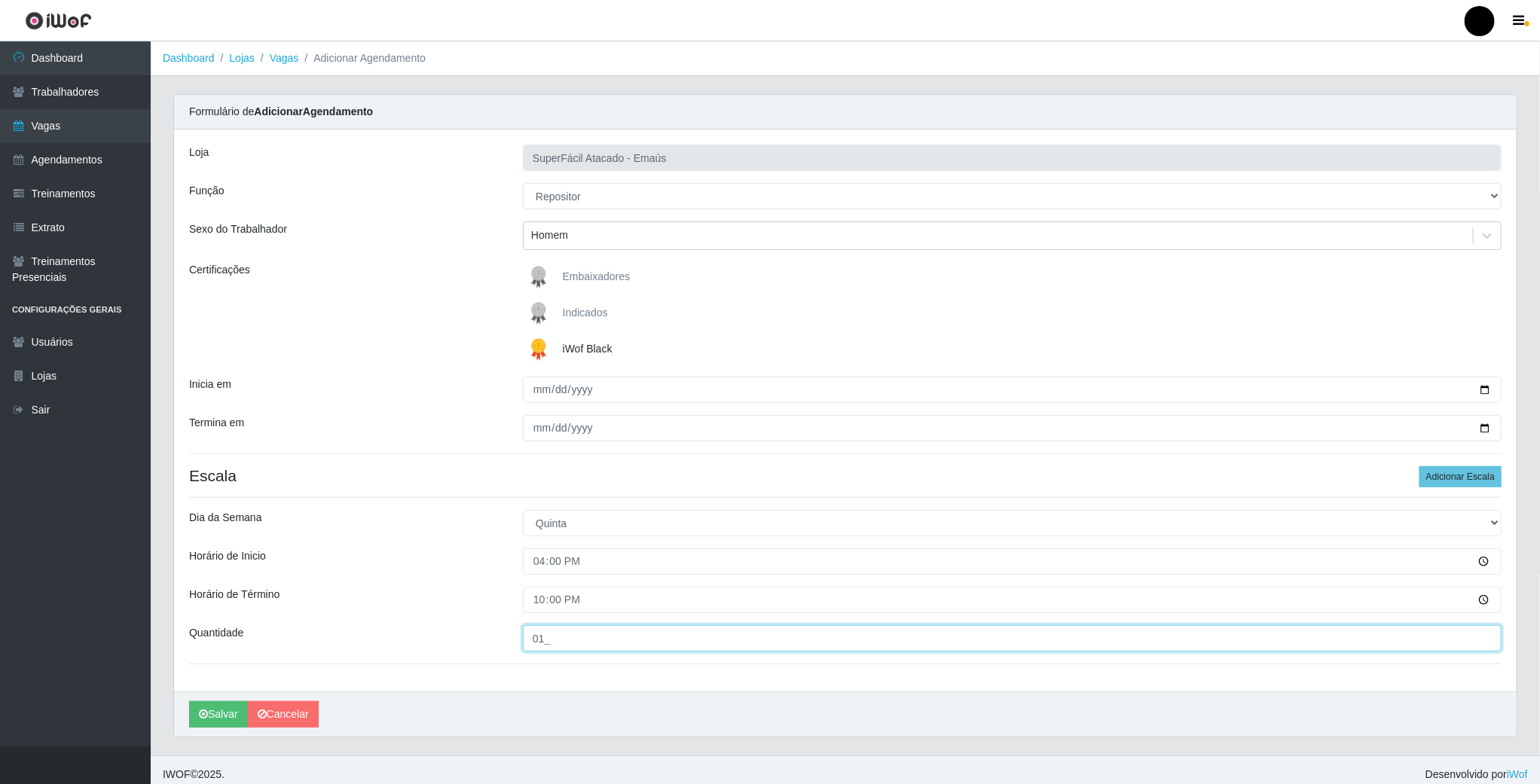
scroll to position [13, 0]
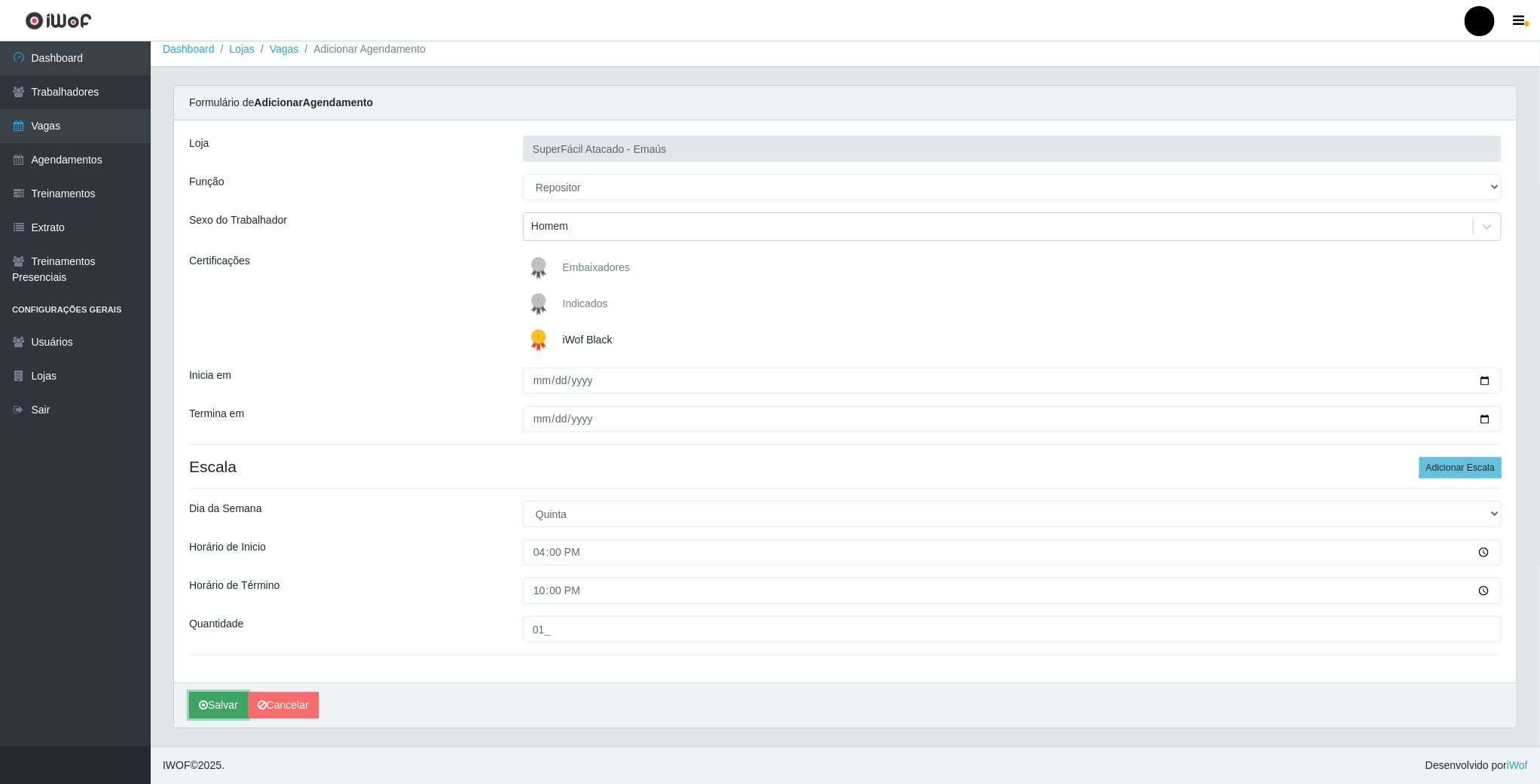
click at [211, 698] on button "Salvar" at bounding box center [218, 706] width 59 height 26
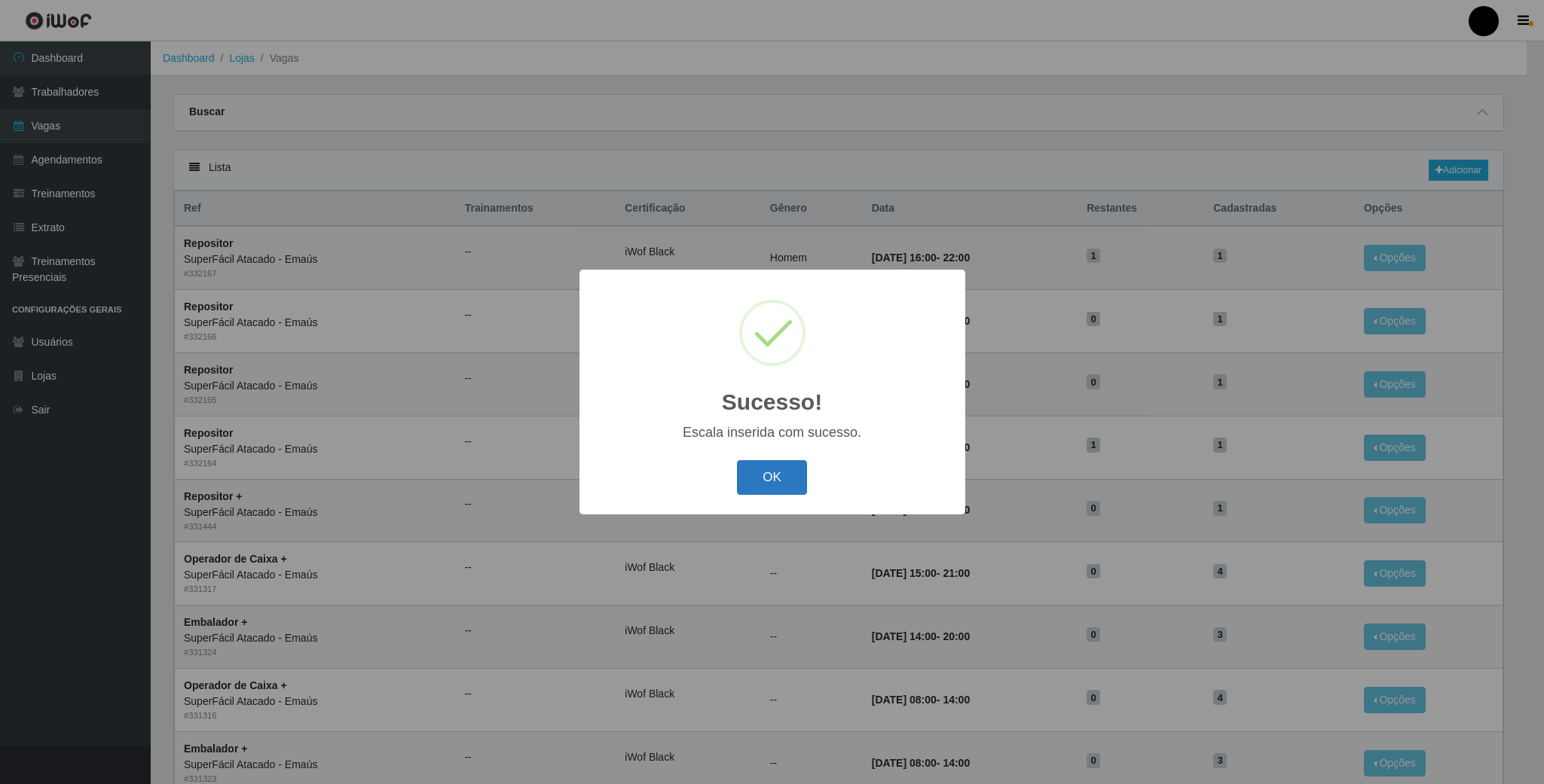
click at [758, 486] on button "OK" at bounding box center [772, 477] width 70 height 35
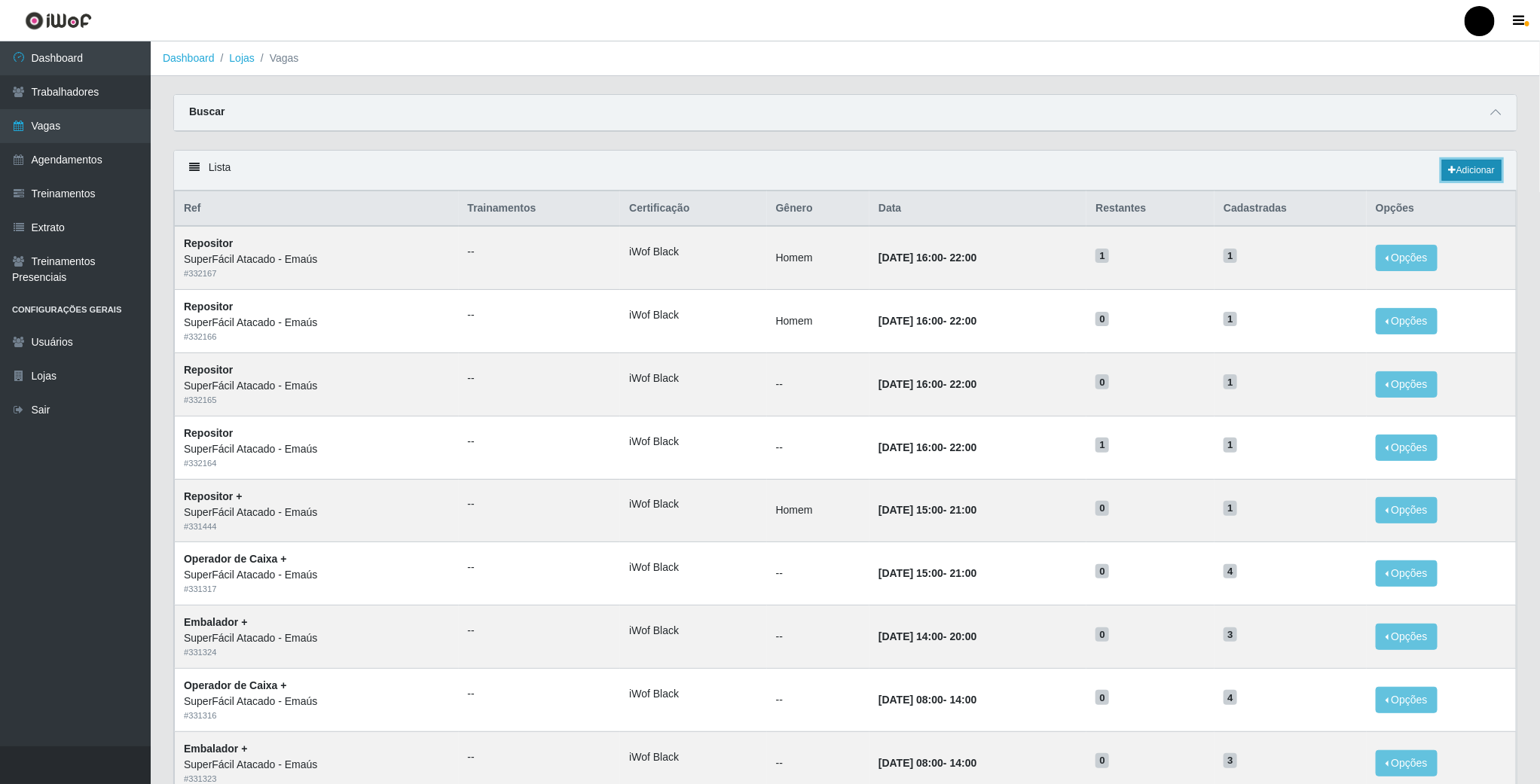
click at [1481, 165] on link "Adicionar" at bounding box center [1471, 170] width 60 height 21
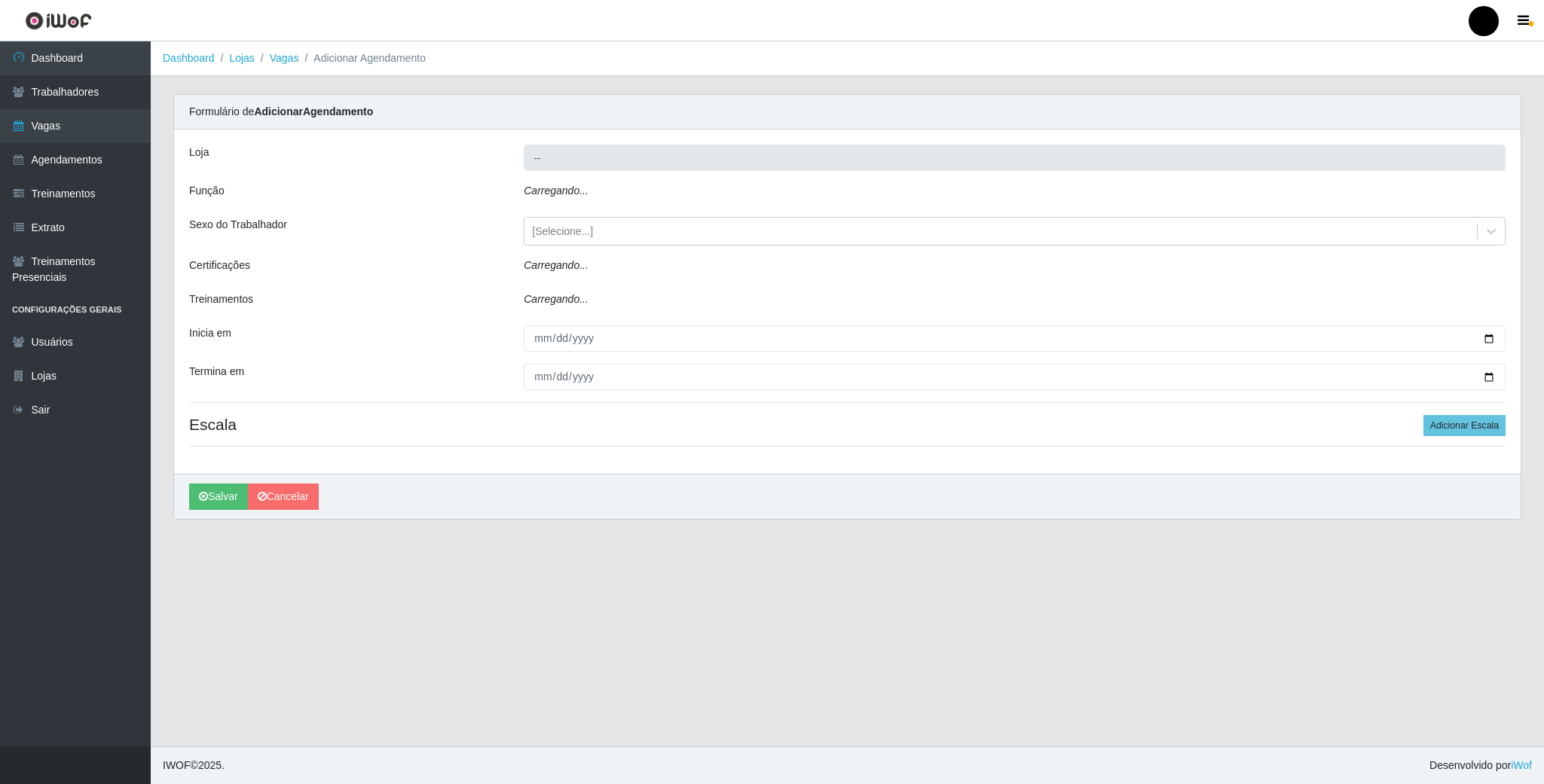
type input "SuperFácil Atacado - Emaús"
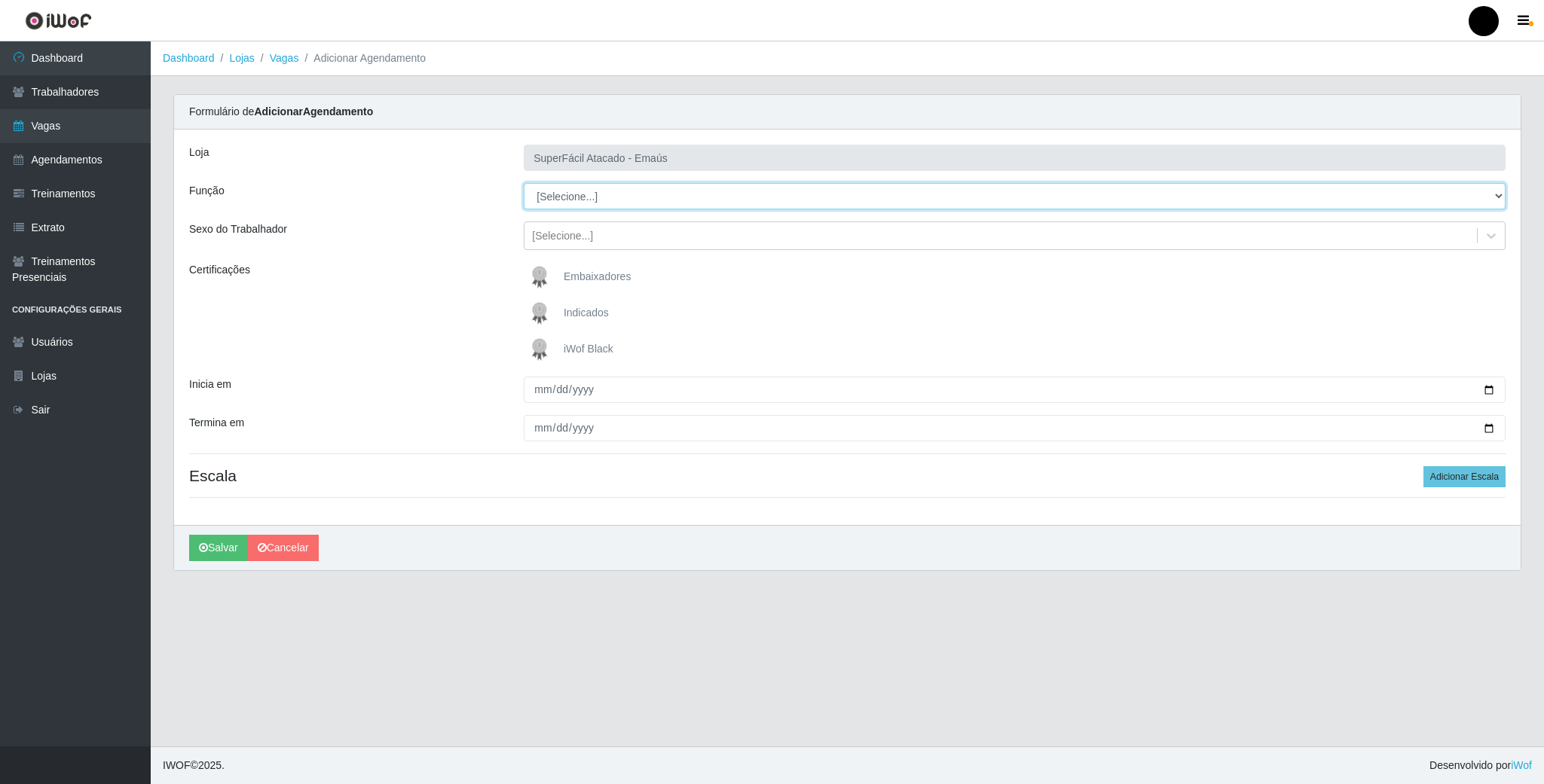
click at [628, 188] on select "[Selecione...] Auxiliar de Estacionamento Auxiliar de Estacionamento + Auxiliar…" at bounding box center [1014, 196] width 982 height 26
select select "24"
click at [523, 184] on select "[Selecione...] Auxiliar de Estacionamento Auxiliar de Estacionamento + Auxiliar…" at bounding box center [1014, 196] width 982 height 26
click at [540, 334] on div "Embaixadores Indicados iWof Black" at bounding box center [1014, 313] width 1004 height 102
click at [542, 346] on img at bounding box center [542, 349] width 36 height 30
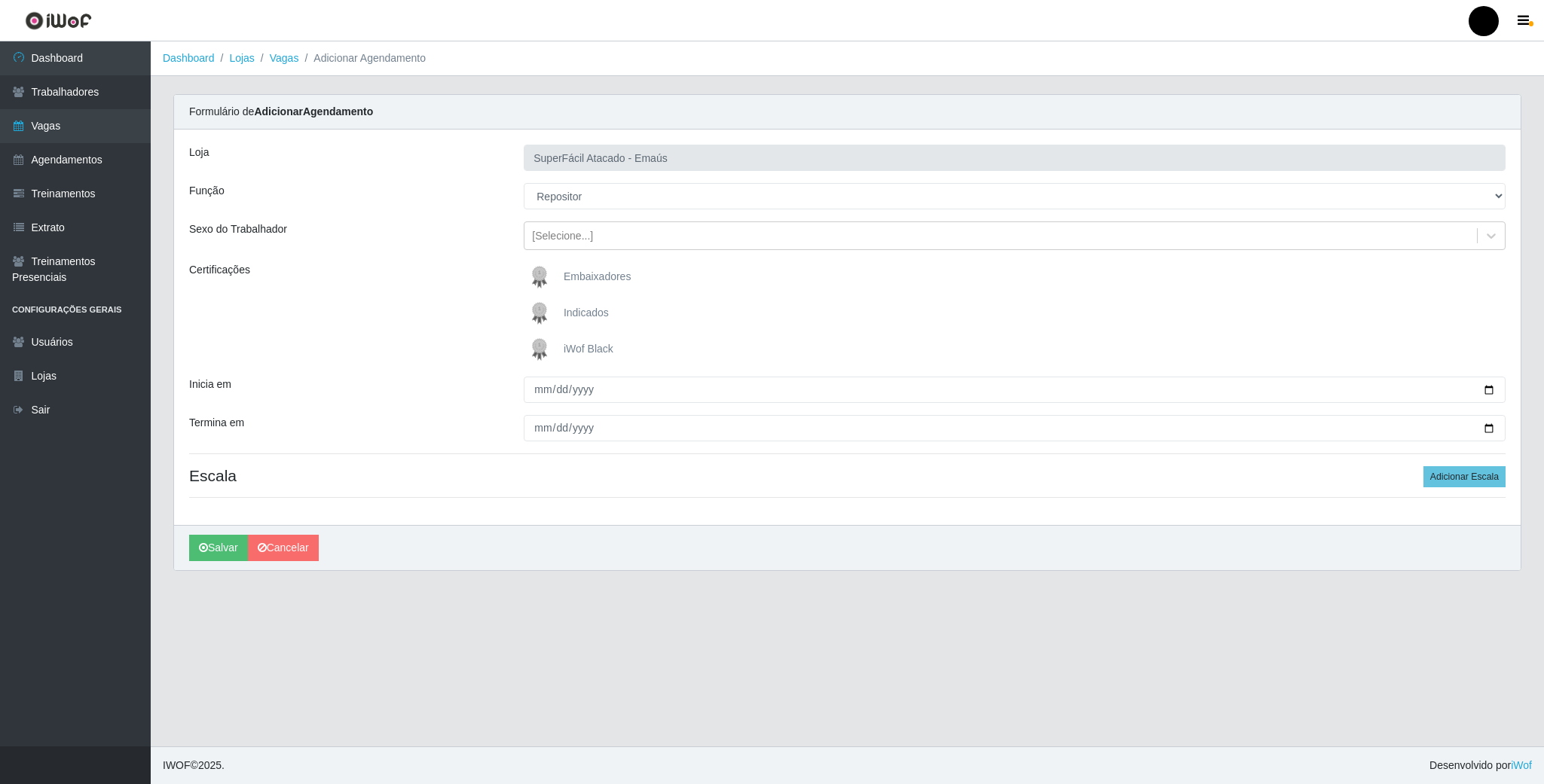
click at [0, 0] on input "iWof Black" at bounding box center [0, 0] width 0 height 0
click at [723, 247] on div "[Selecione...]" at bounding box center [1001, 236] width 952 height 25
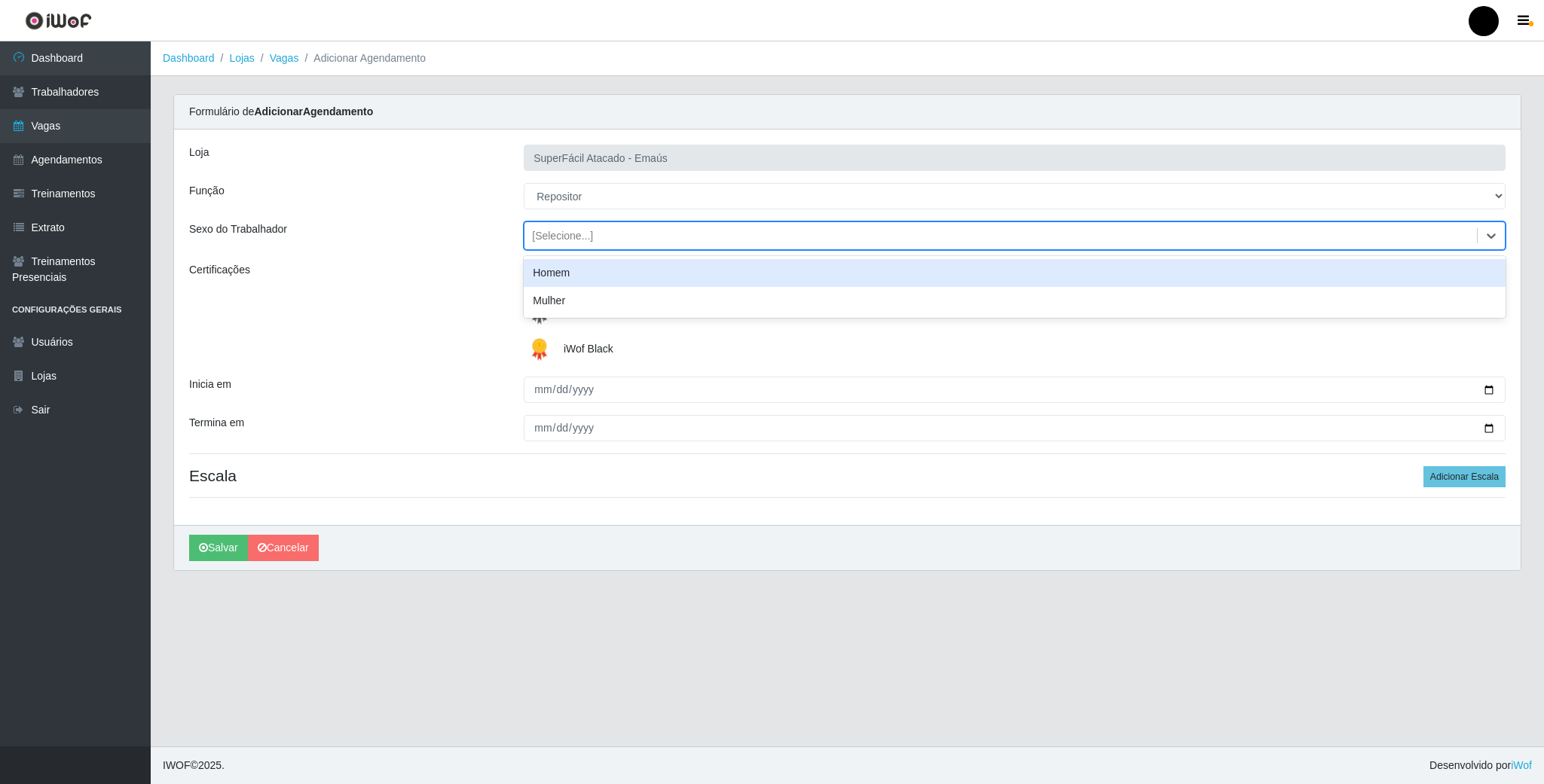
click at [692, 277] on div "Homem" at bounding box center [1014, 273] width 982 height 28
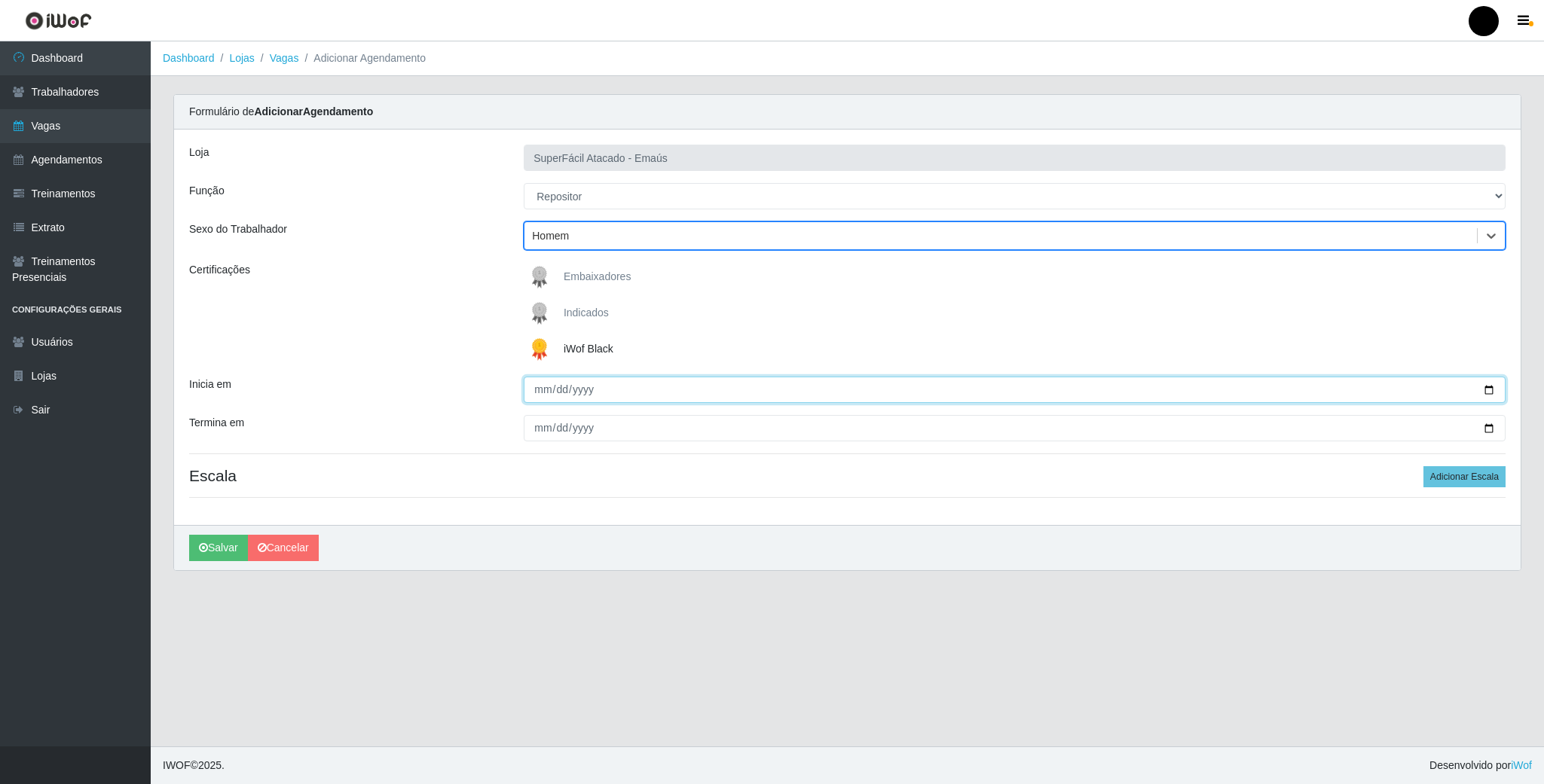
click at [1488, 394] on input "Inicia em" at bounding box center [1014, 390] width 982 height 26
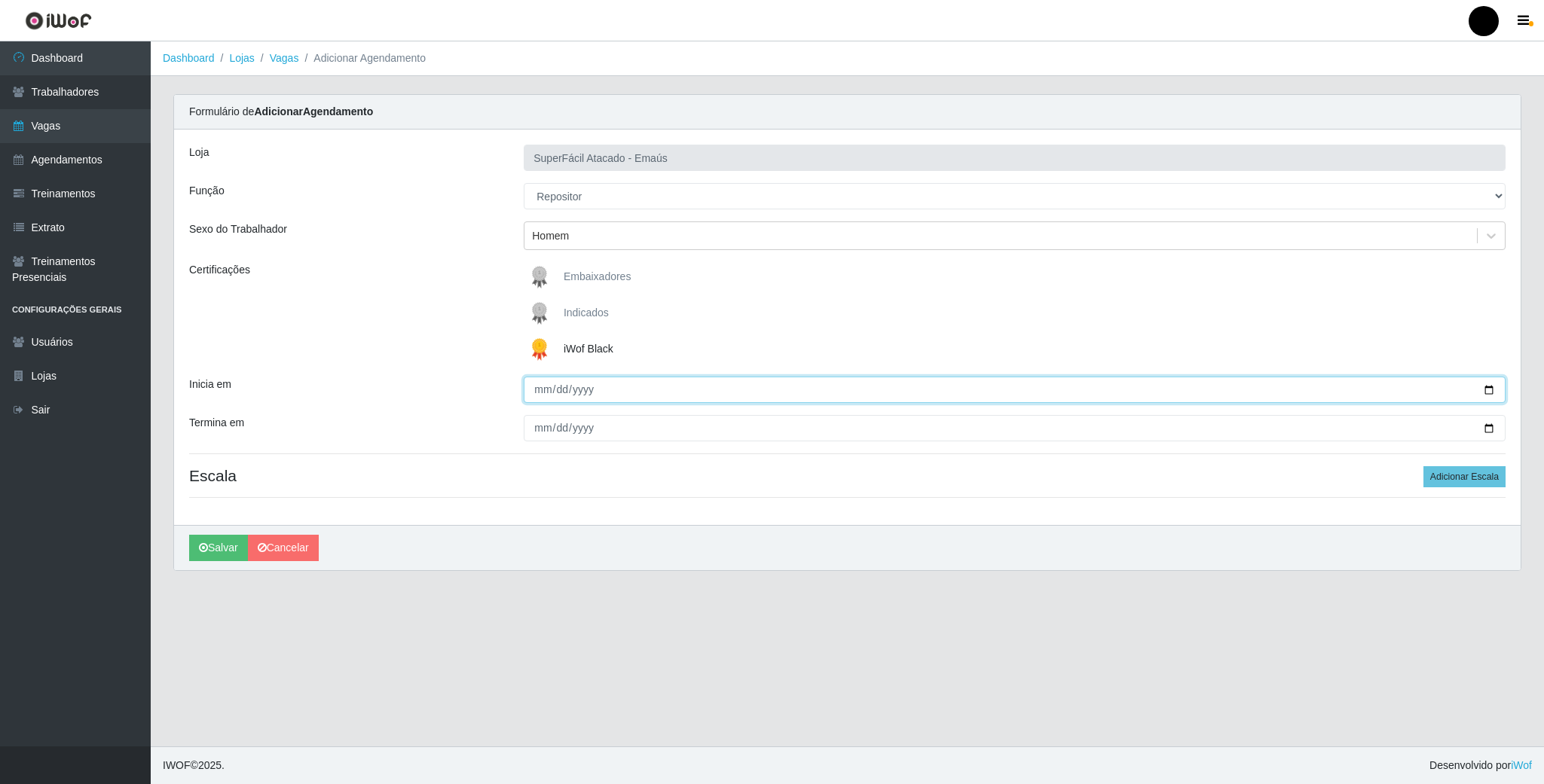
type input "2025-08-22"
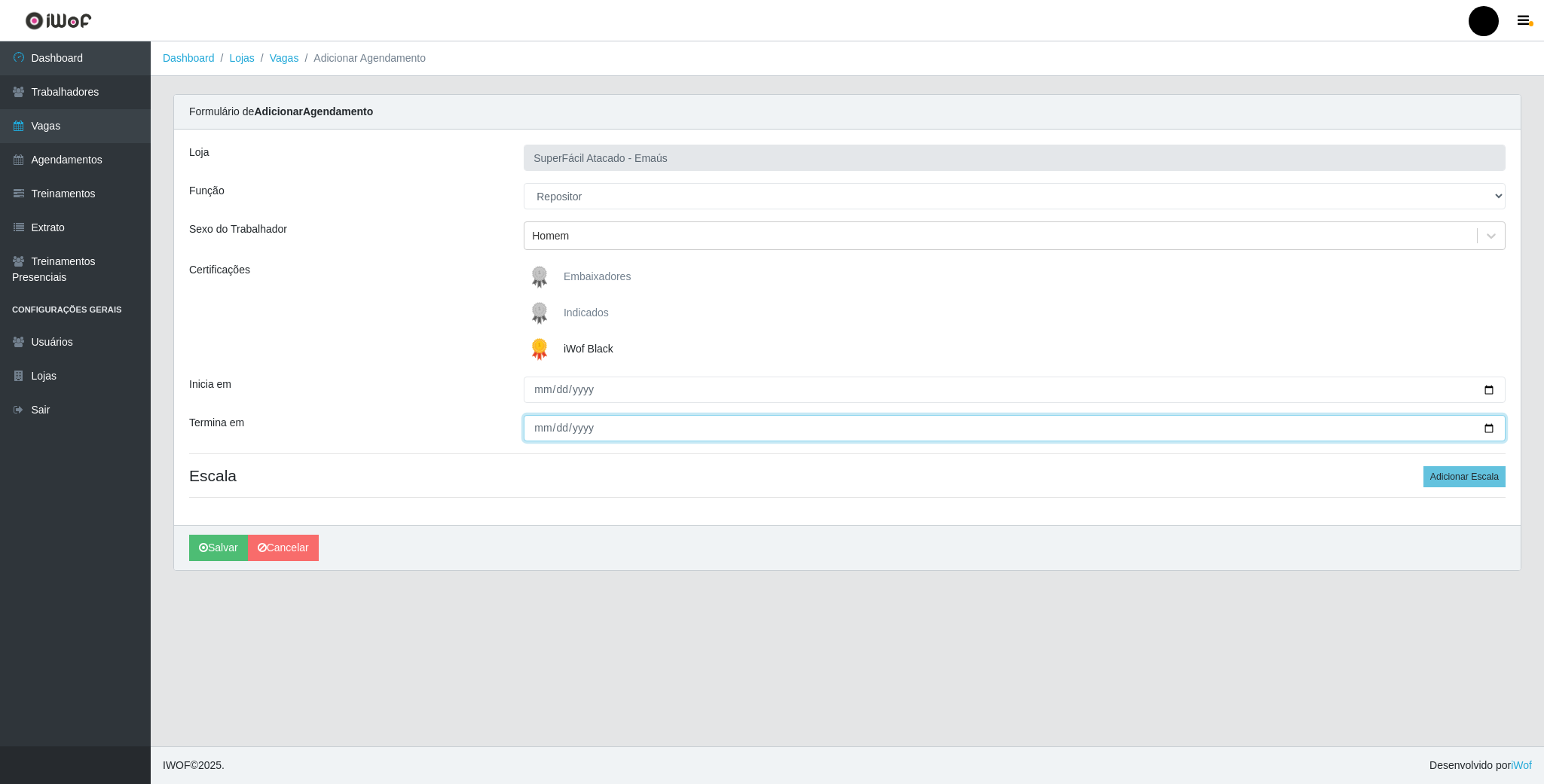
click at [1497, 429] on input "Termina em" at bounding box center [1014, 428] width 982 height 26
click at [1493, 429] on input "Termina em" at bounding box center [1014, 428] width 982 height 26
type input "2025-08-22"
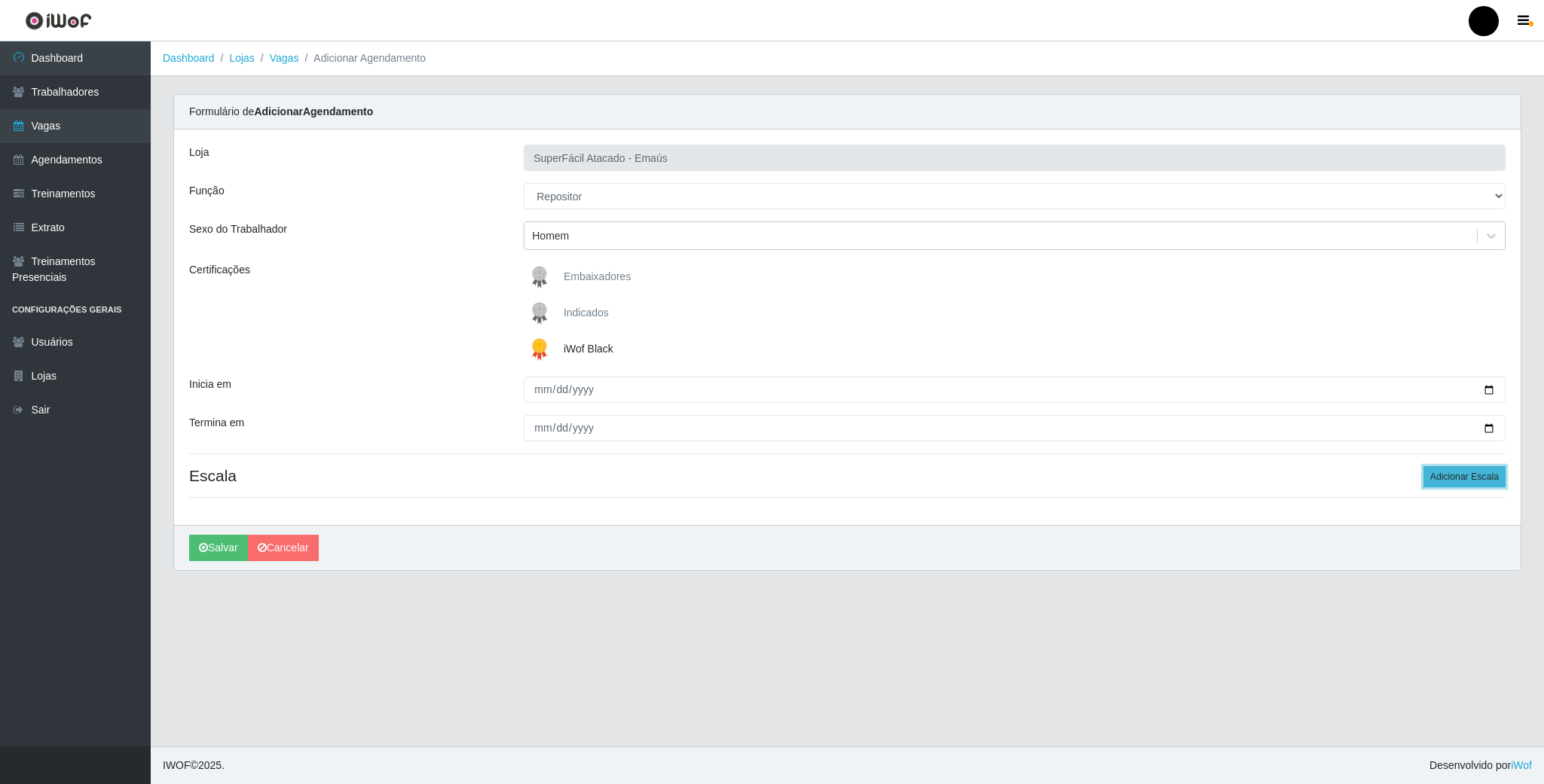
click at [1447, 479] on button "Adicionar Escala" at bounding box center [1464, 477] width 82 height 21
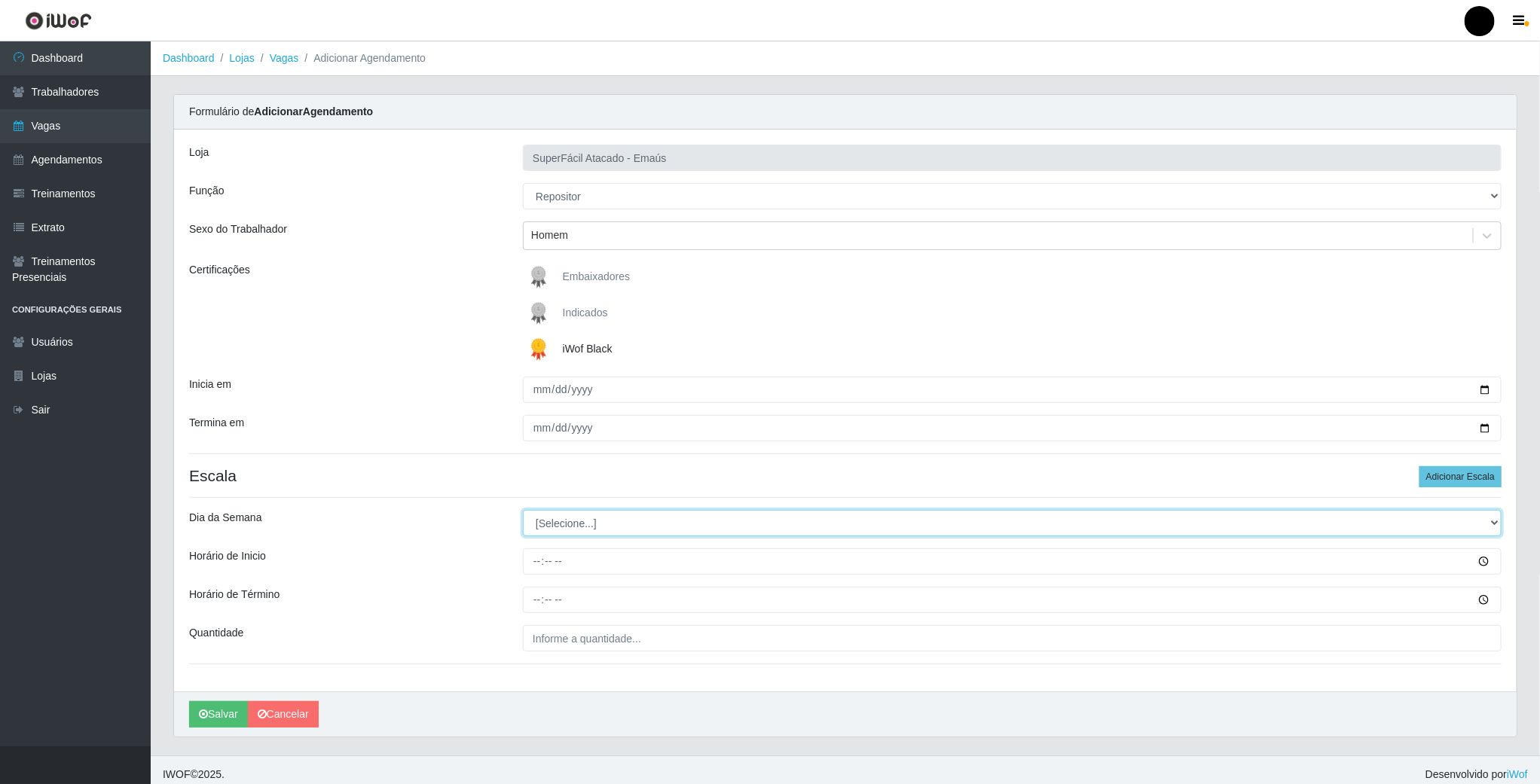
click at [597, 522] on select "[Selecione...] Segunda Terça Quarta Quinta Sexta Sábado Domingo" at bounding box center [1012, 523] width 979 height 26
select select "5"
click at [522, 512] on select "[Selecione...] Segunda Terça Quarta Quinta Sexta Sábado Domingo" at bounding box center [1012, 523] width 979 height 26
click at [538, 560] on input "Horário de Inicio" at bounding box center [1012, 561] width 979 height 26
type input "16:00"
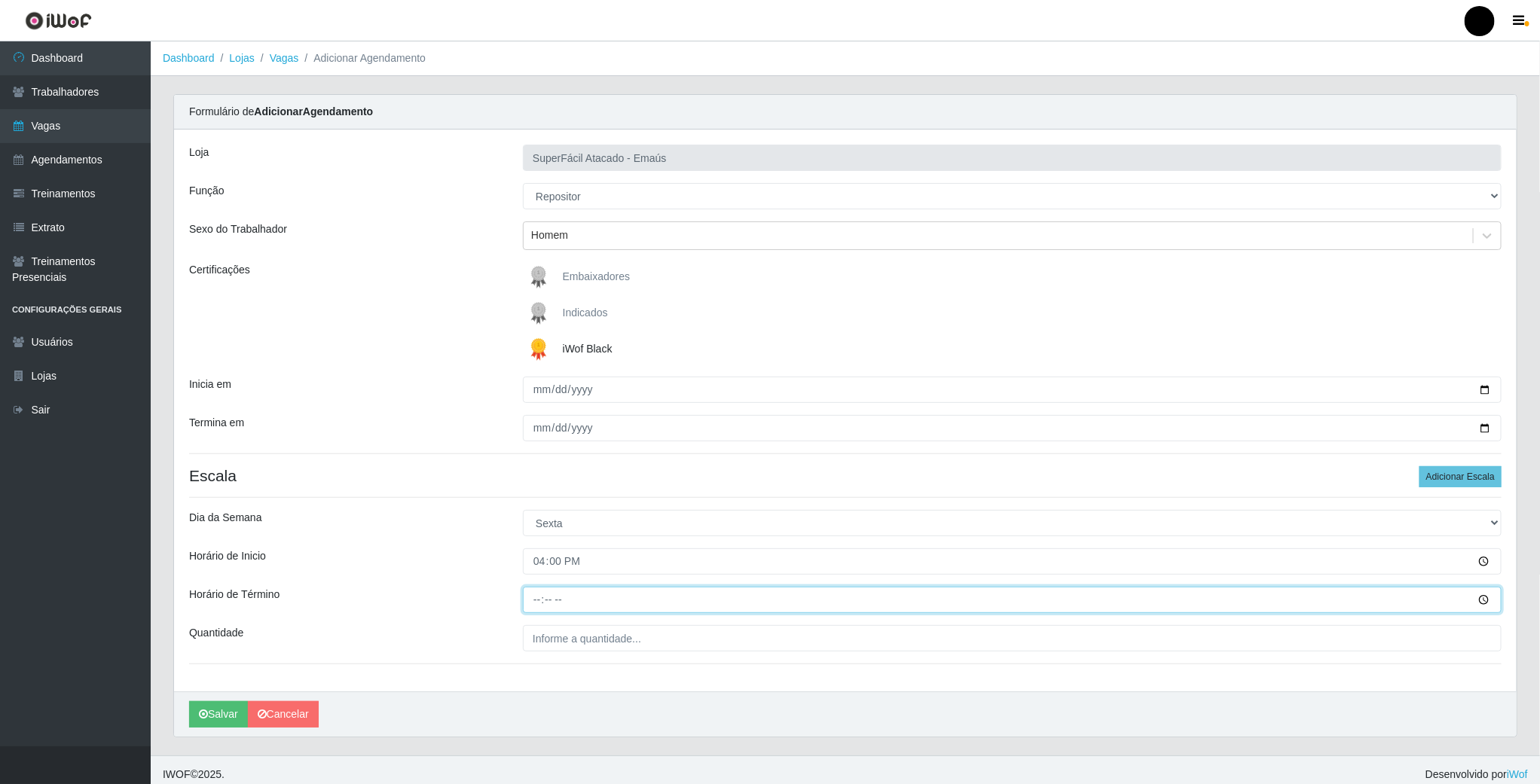
click at [534, 604] on input "Horário de Término" at bounding box center [1012, 600] width 979 height 26
type input "22:00"
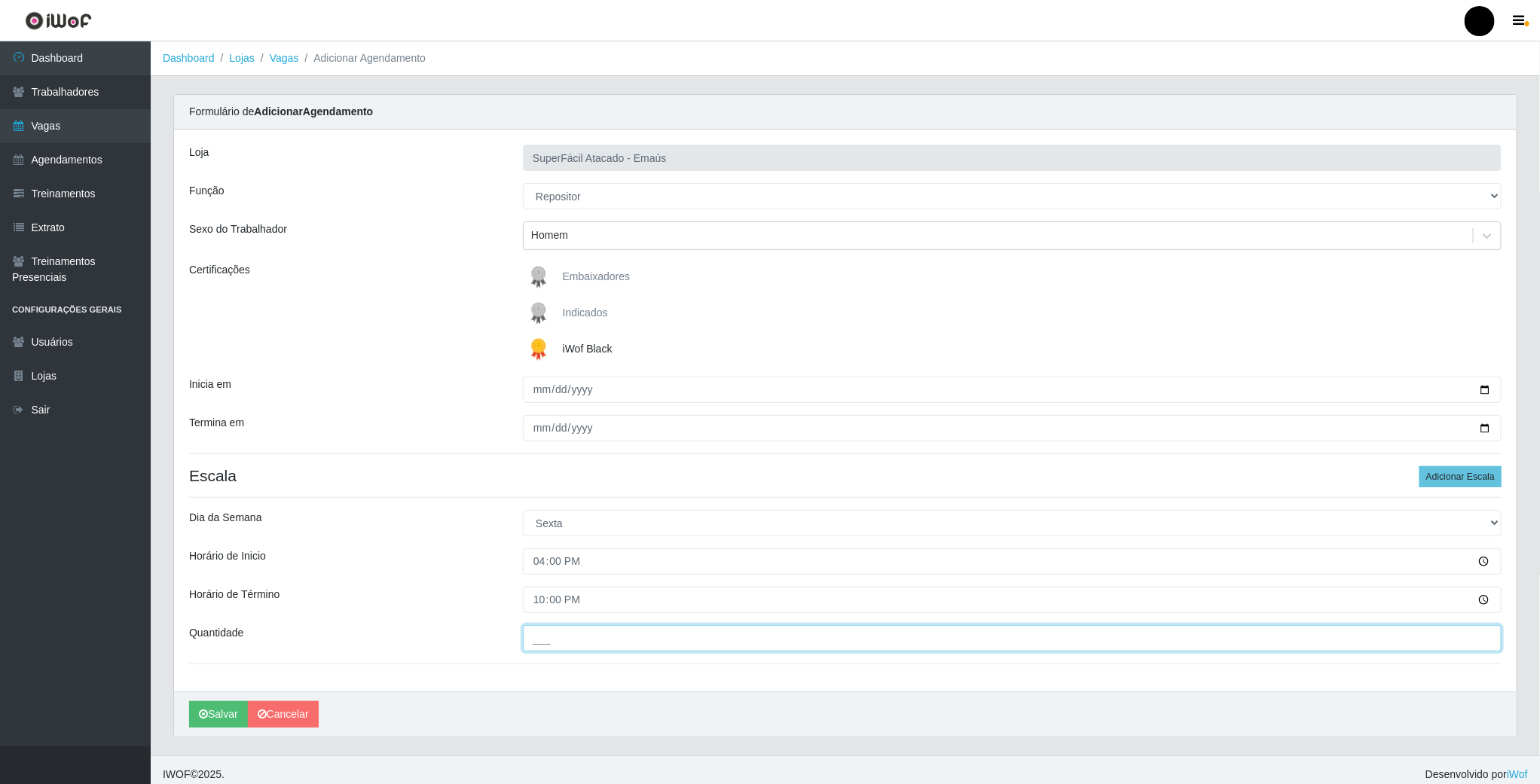
click at [530, 640] on input "___" at bounding box center [1012, 639] width 979 height 26
type input "01_"
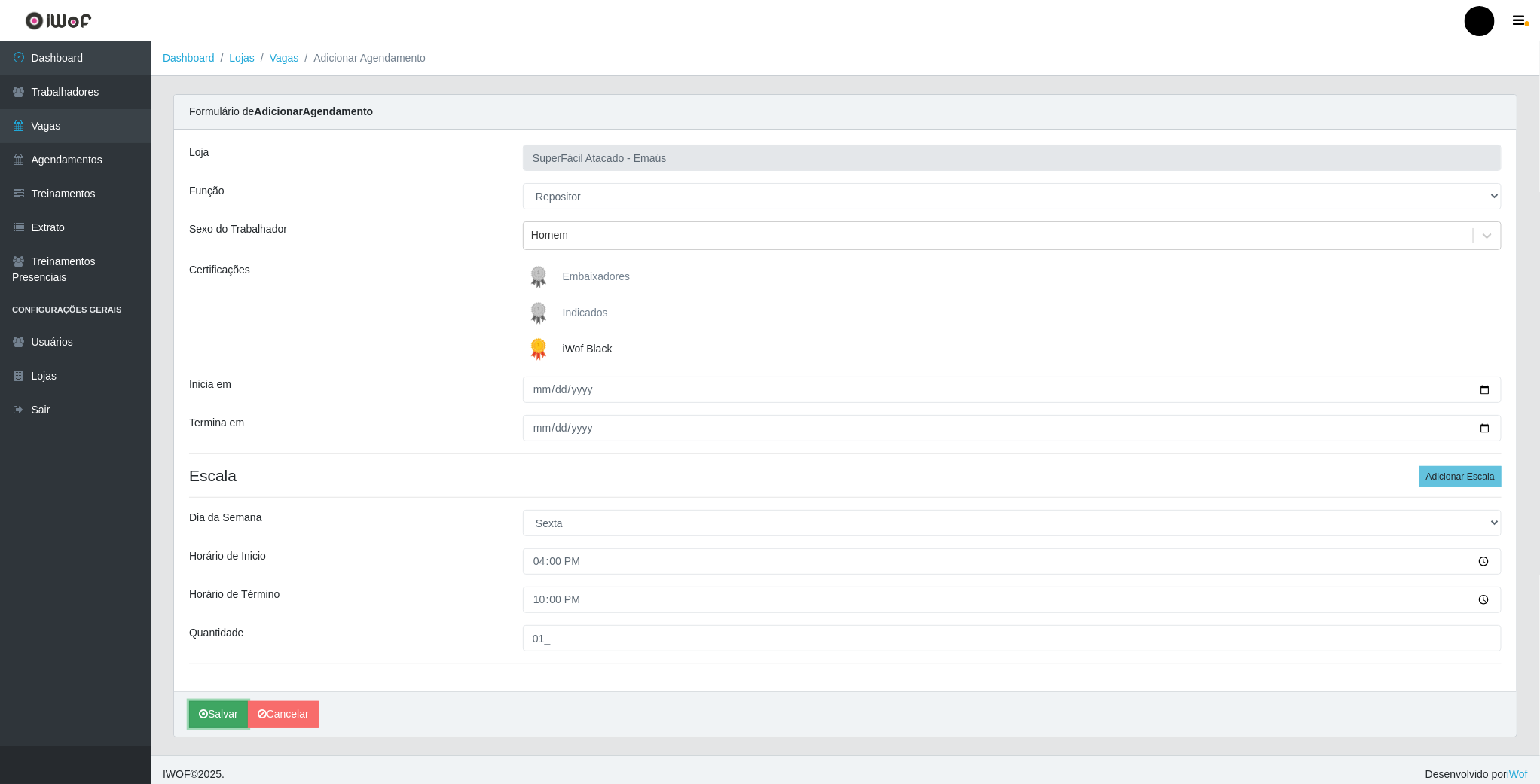
click at [208, 709] on button "Salvar" at bounding box center [218, 714] width 59 height 26
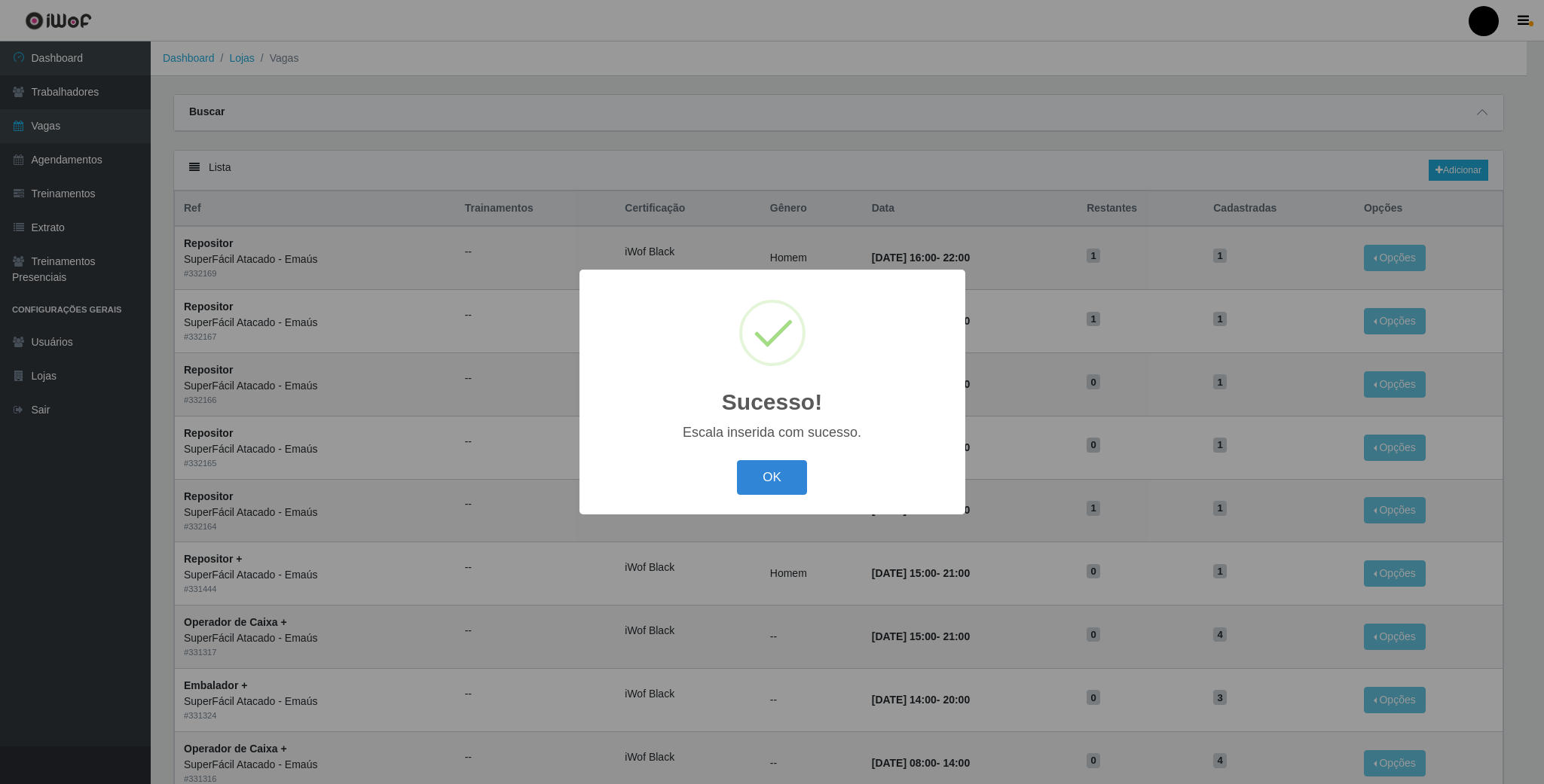
click at [735, 482] on div "OK Cancel" at bounding box center [772, 476] width 355 height 43
click at [753, 484] on button "OK" at bounding box center [772, 477] width 70 height 35
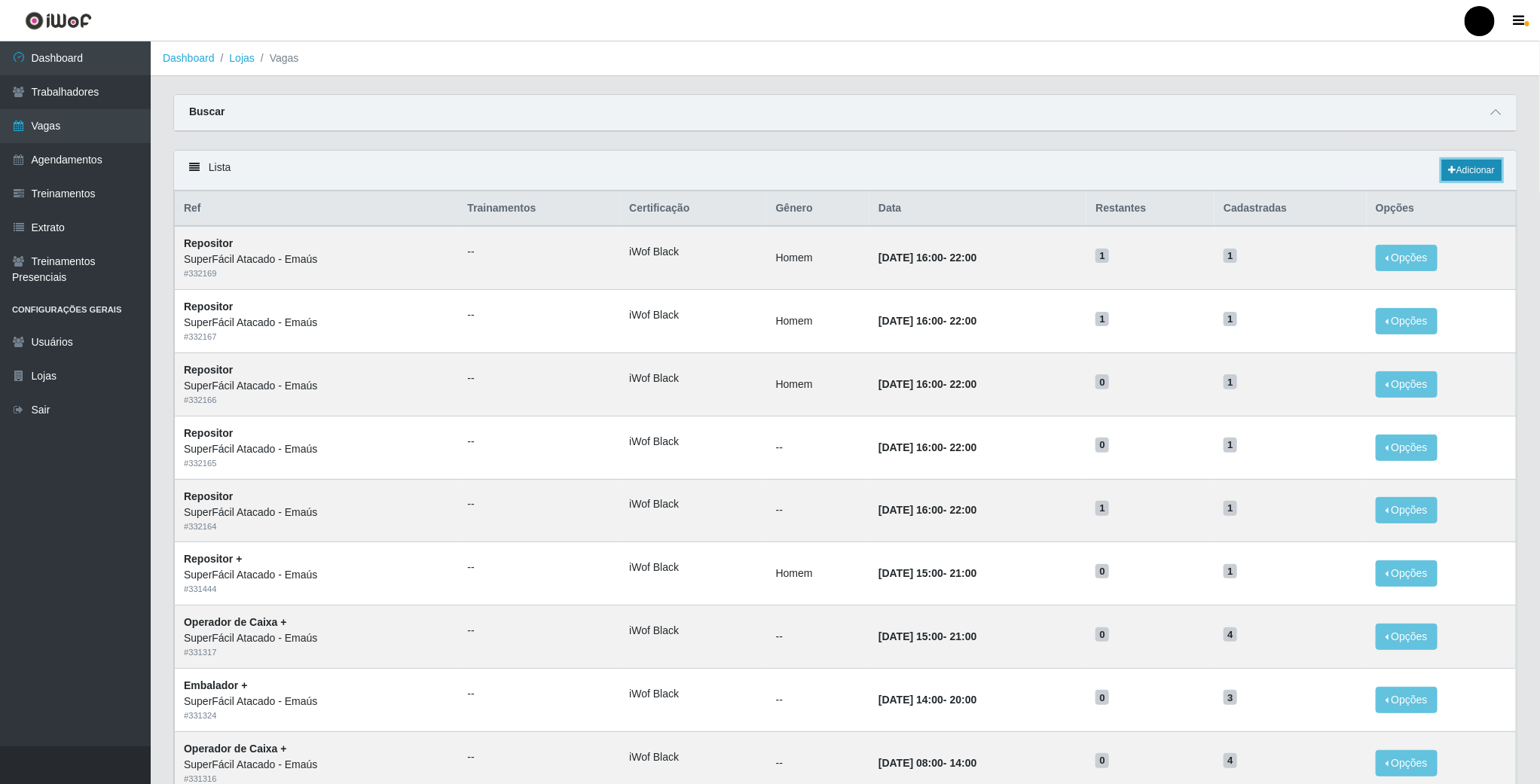
click at [1459, 174] on link "Adicionar" at bounding box center [1471, 170] width 60 height 21
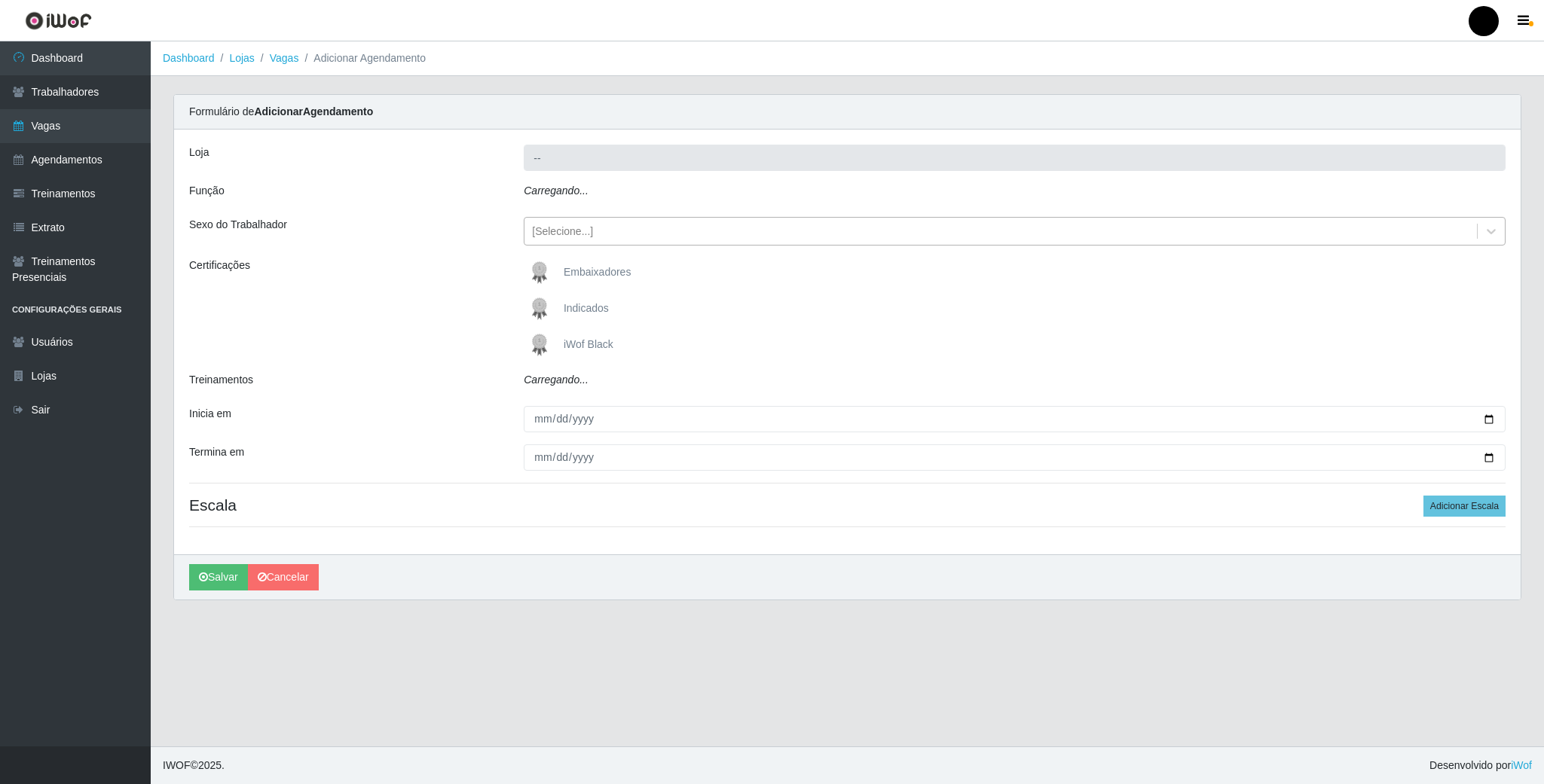
type input "SuperFácil Atacado - Emaús"
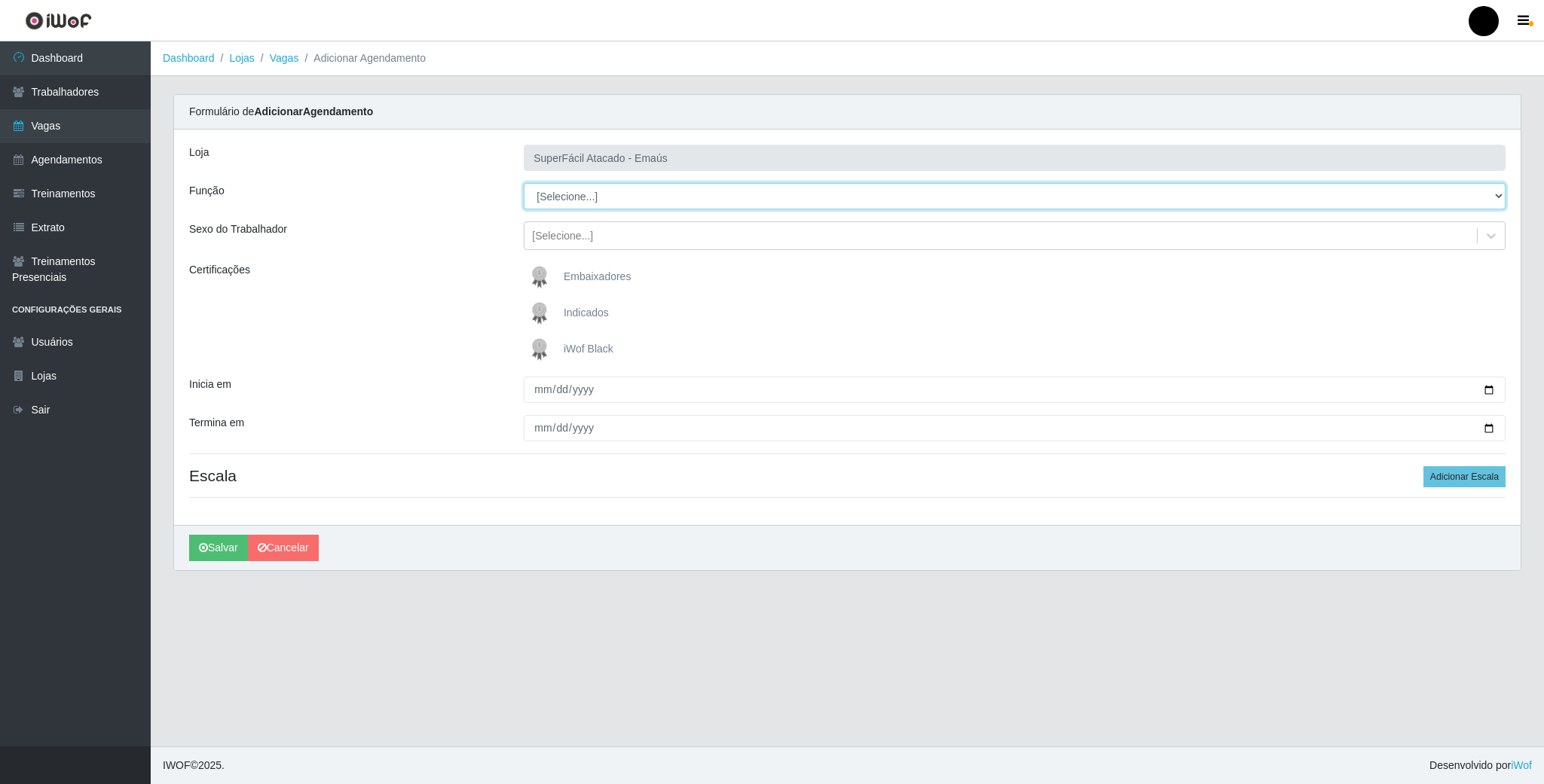
click at [571, 204] on select "[Selecione...] Auxiliar de Estacionamento Auxiliar de Estacionamento + Auxiliar…" at bounding box center [1014, 196] width 982 height 26
select select "82"
click at [523, 184] on select "[Selecione...] Auxiliar de Estacionamento Auxiliar de Estacionamento + Auxiliar…" at bounding box center [1014, 196] width 982 height 26
click at [539, 346] on img at bounding box center [542, 349] width 36 height 30
click at [0, 0] on input "iWof Black" at bounding box center [0, 0] width 0 height 0
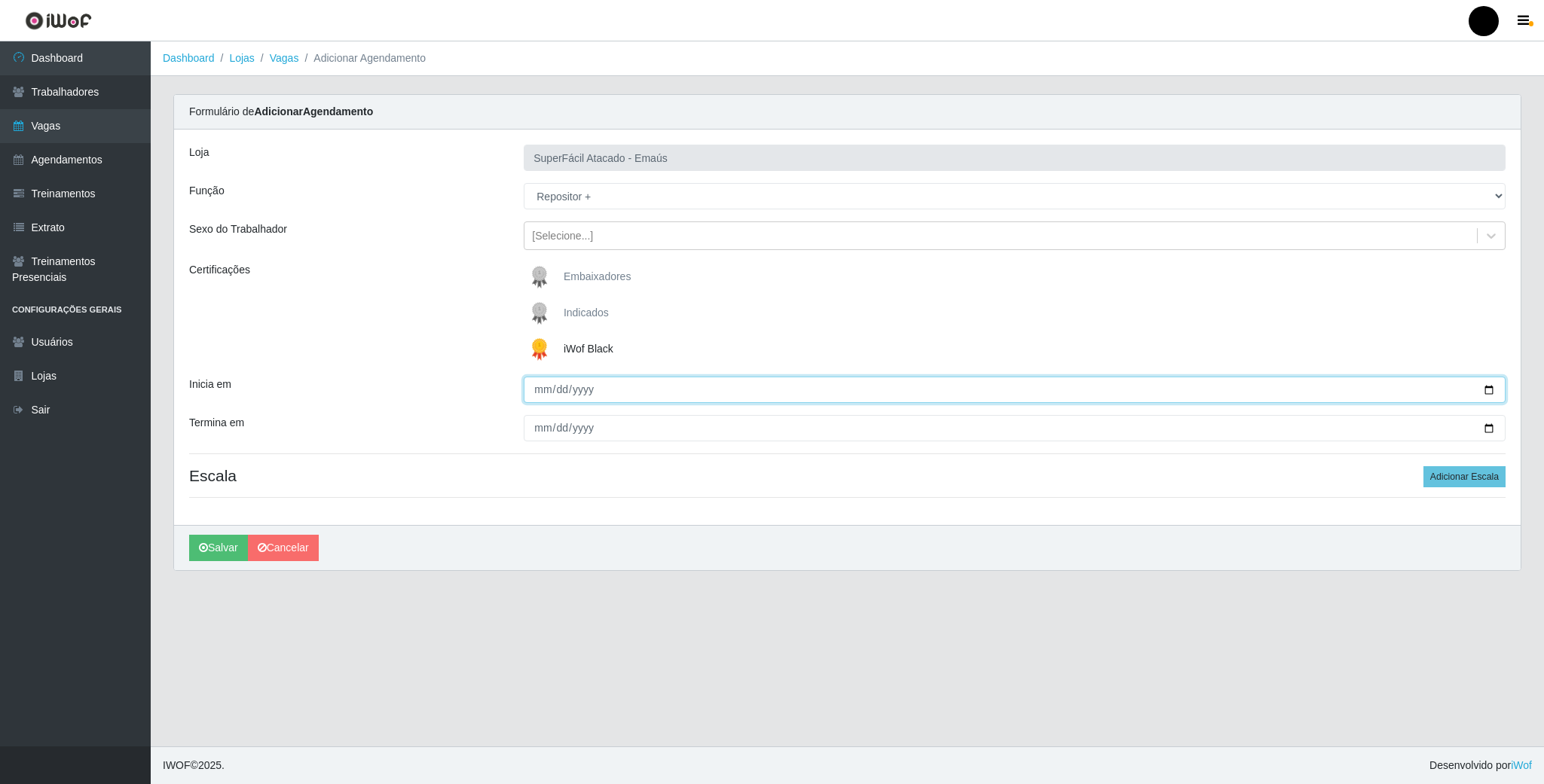
click at [1097, 396] on input "Inicia em" at bounding box center [1014, 390] width 982 height 26
click at [1095, 402] on input "Inicia em" at bounding box center [1014, 390] width 982 height 26
click at [1489, 384] on input "Inicia em" at bounding box center [1014, 390] width 982 height 26
type input "2025-08-23"
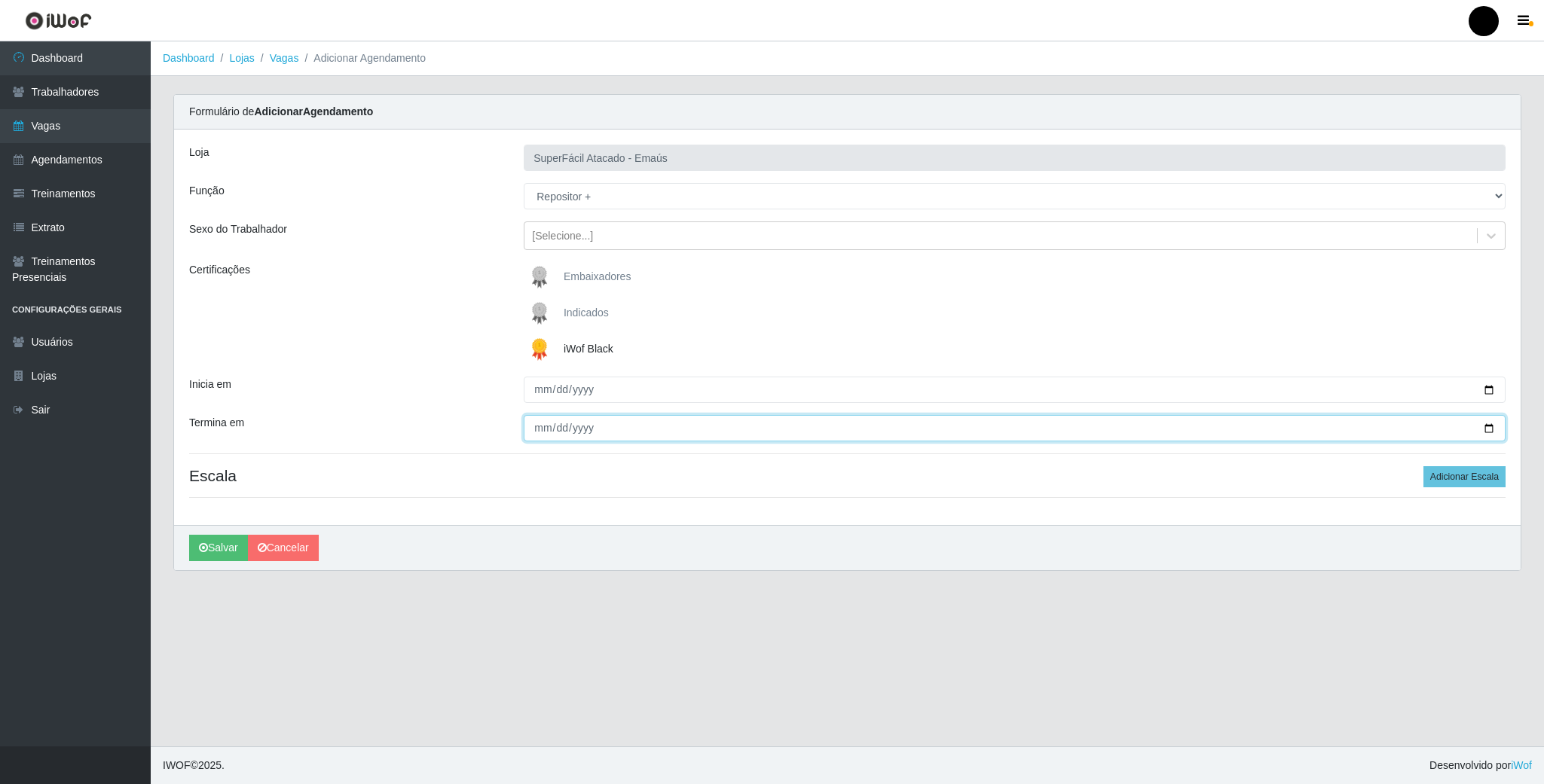
click at [1484, 427] on input "Termina em" at bounding box center [1014, 428] width 982 height 26
type input "2025-08-23"
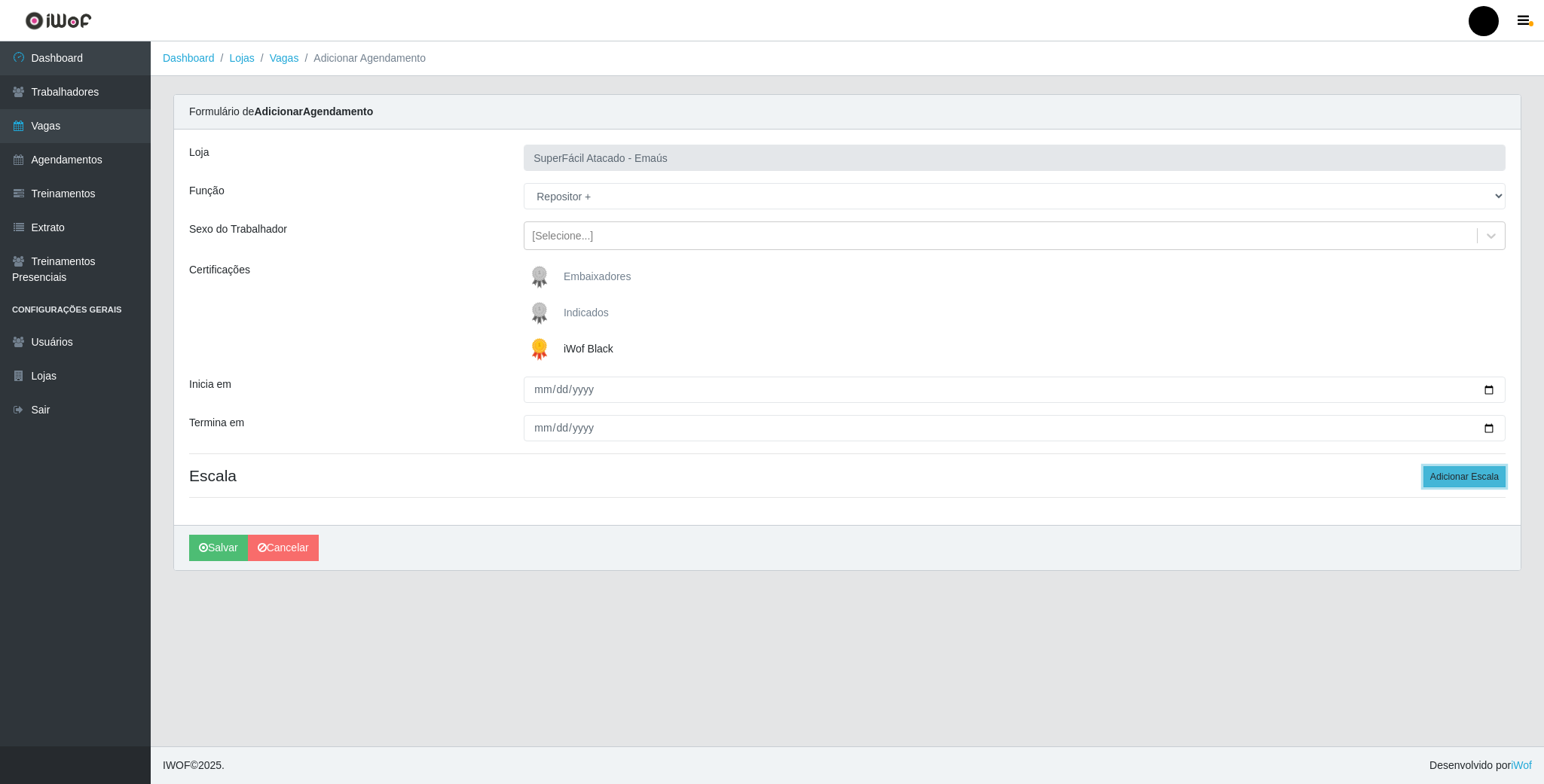
click at [1482, 474] on button "Adicionar Escala" at bounding box center [1464, 477] width 82 height 21
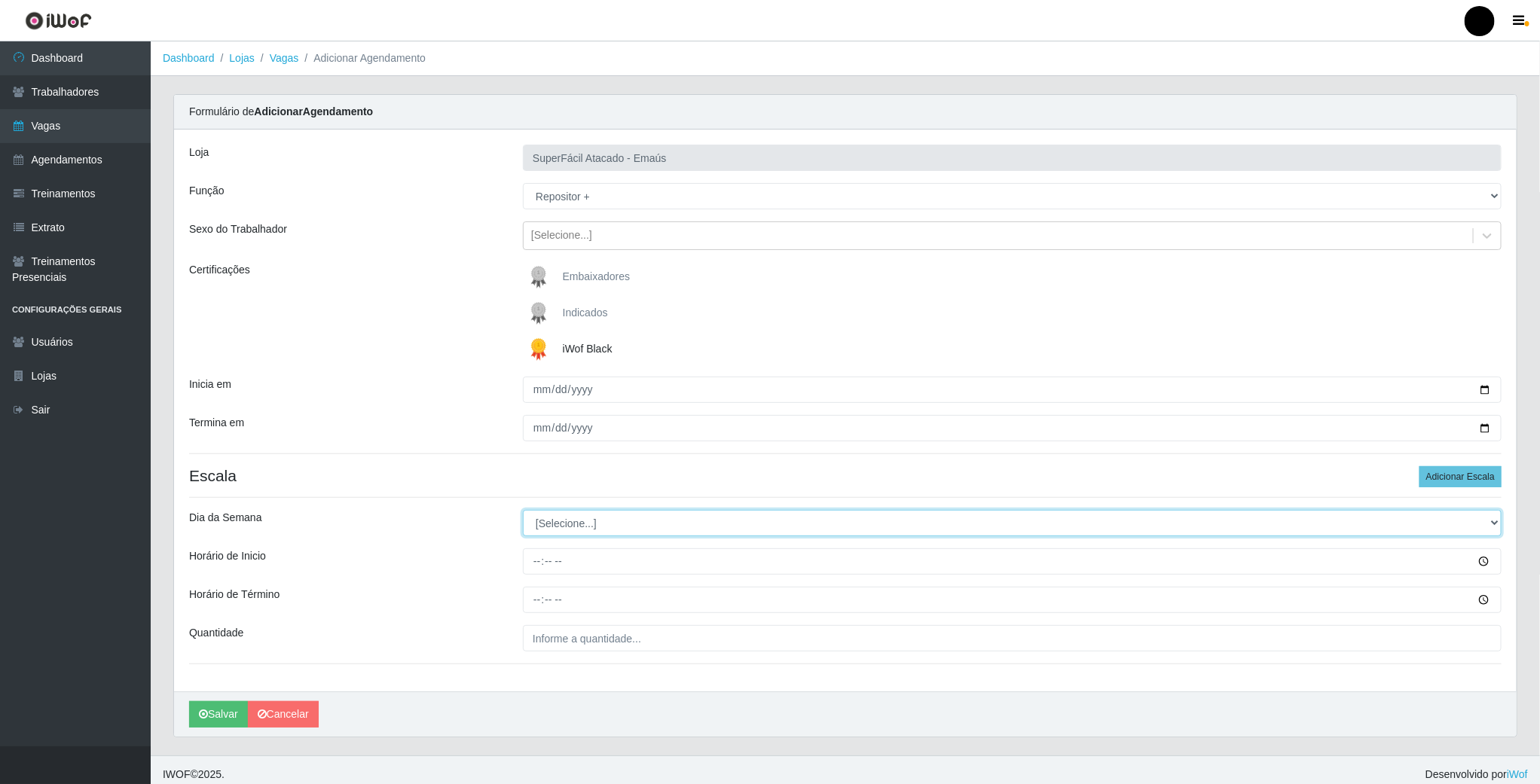
click at [556, 527] on select "[Selecione...] Segunda Terça Quarta Quinta Sexta Sábado Domingo" at bounding box center [1012, 523] width 979 height 26
select select "6"
click at [522, 512] on select "[Selecione...] Segunda Terça Quarta Quinta Sexta Sábado Domingo" at bounding box center [1012, 523] width 979 height 26
click at [534, 567] on input "Horário de Inicio" at bounding box center [1012, 561] width 979 height 26
type input "16:00"
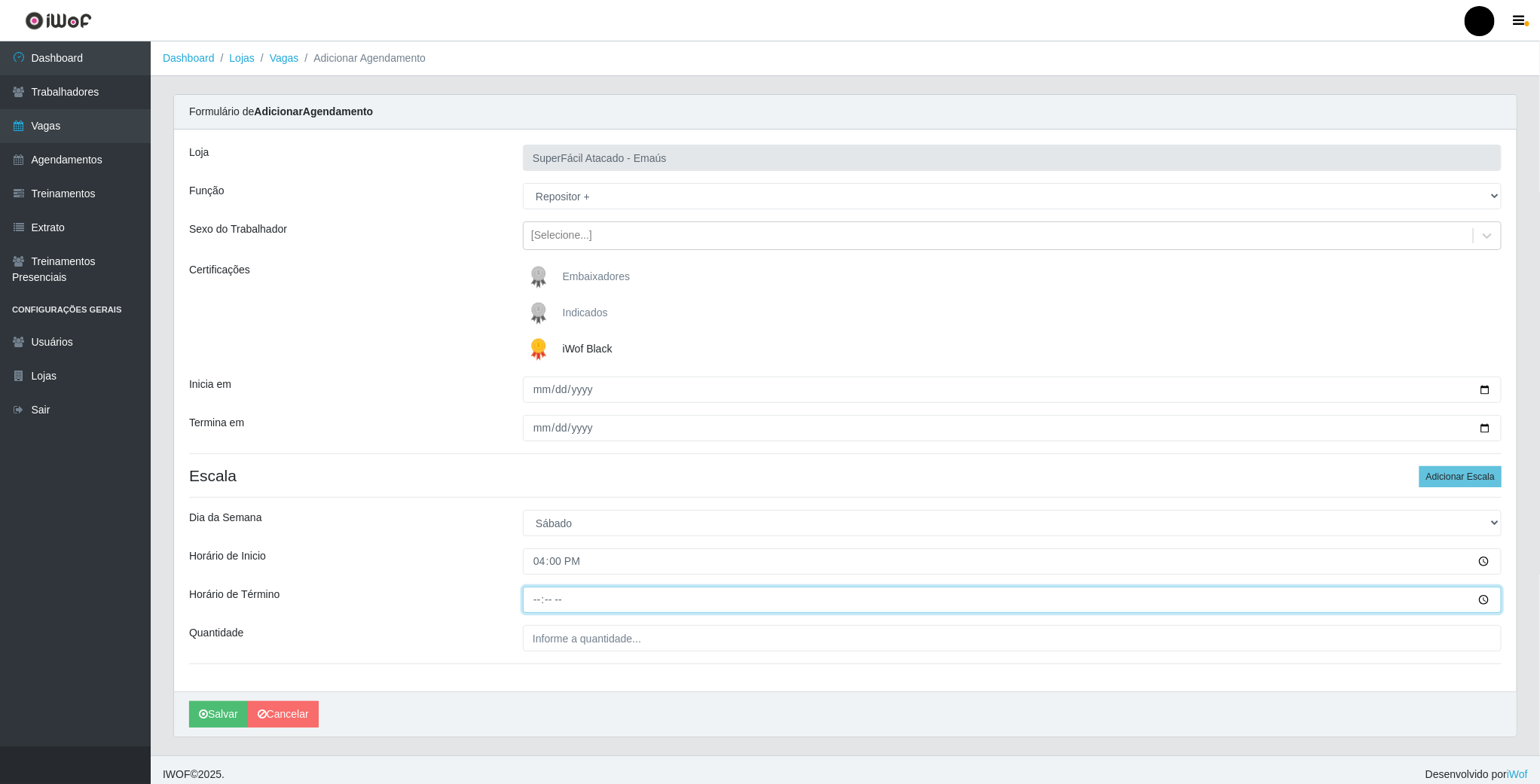
click at [534, 604] on input "Horário de Término" at bounding box center [1012, 600] width 979 height 26
type input "22:00"
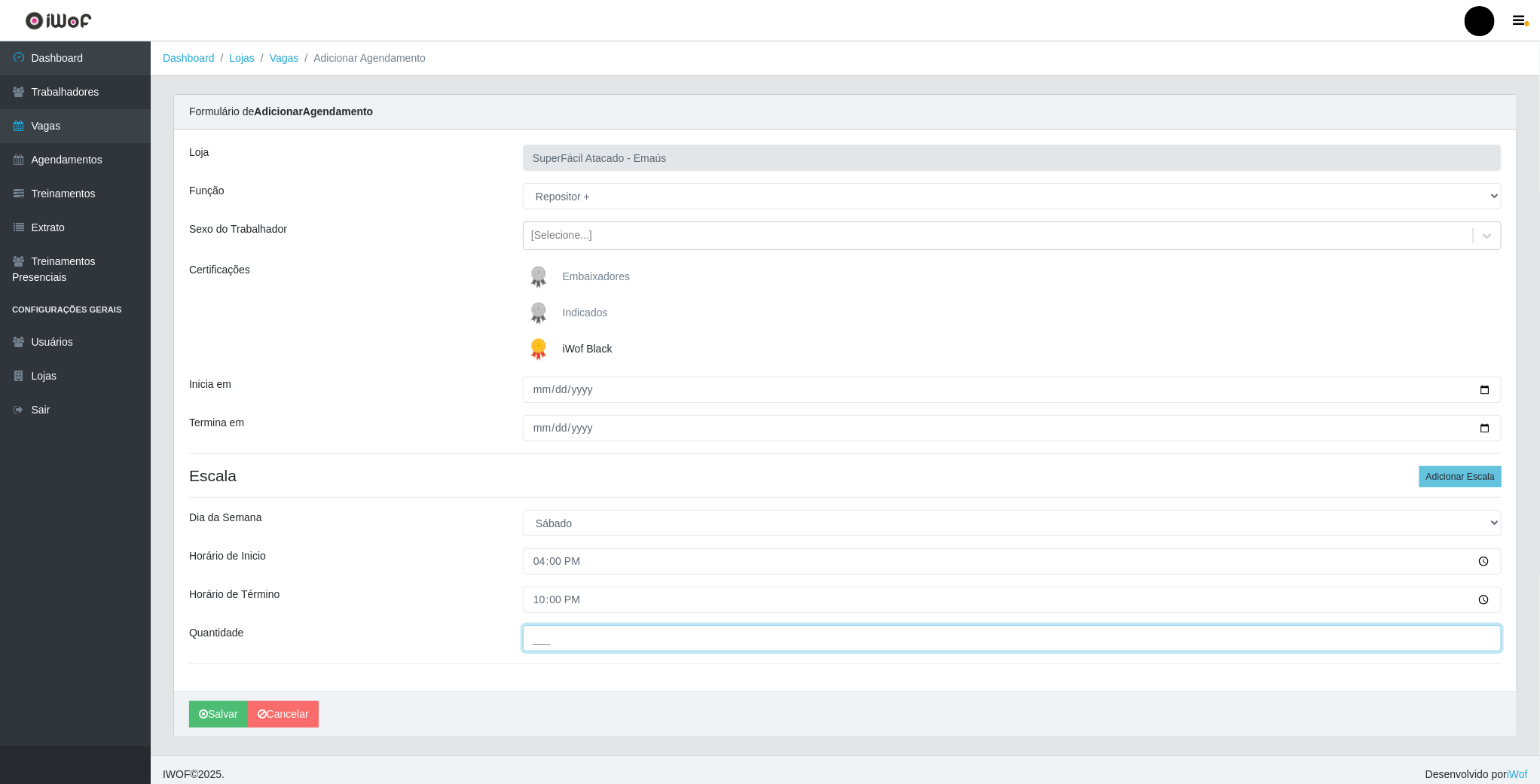
click at [555, 642] on input "___" at bounding box center [1012, 639] width 979 height 26
type input "01_"
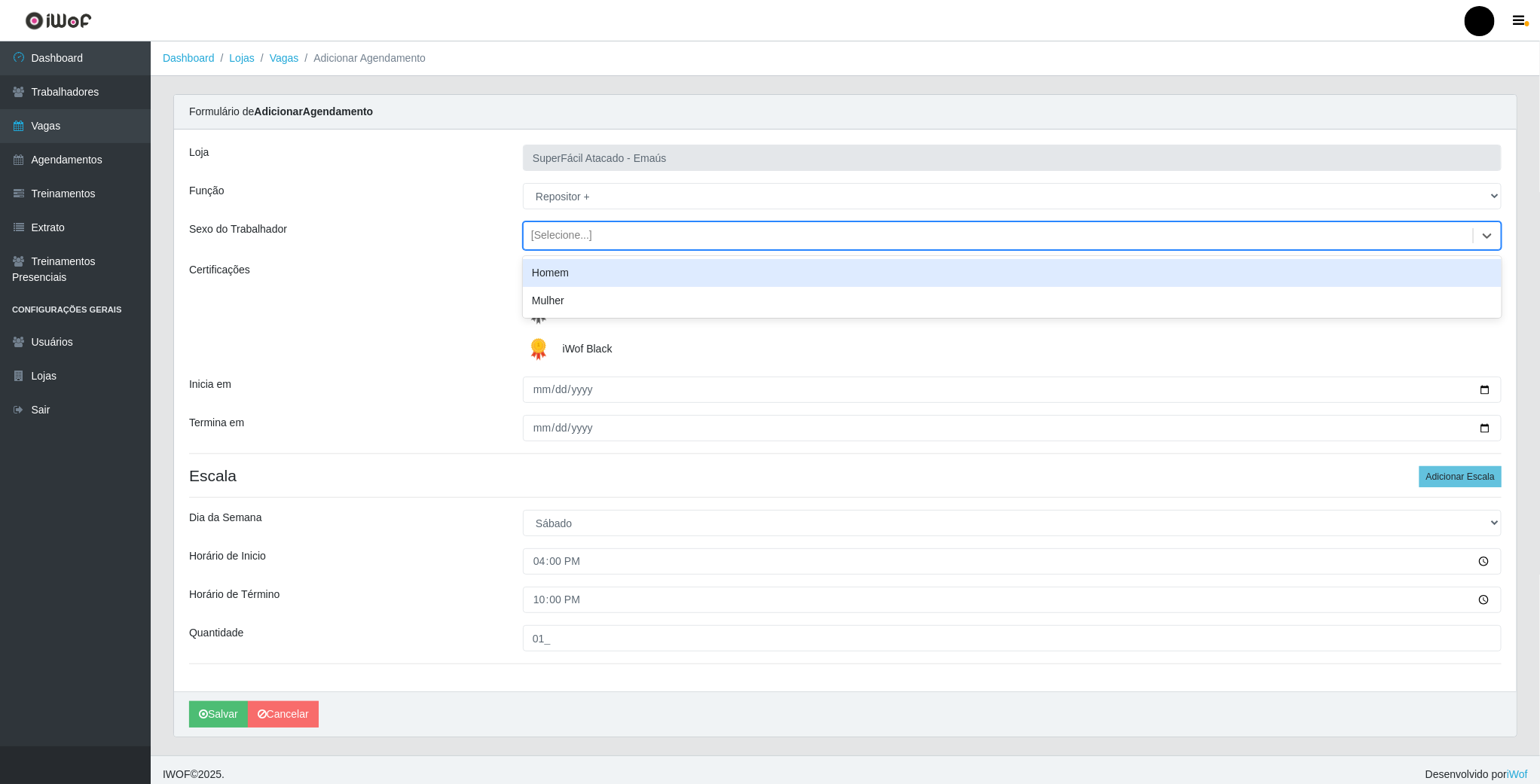
click at [599, 226] on div "[Selecione...]" at bounding box center [998, 236] width 950 height 25
click at [588, 279] on div "Homem" at bounding box center [1012, 273] width 979 height 28
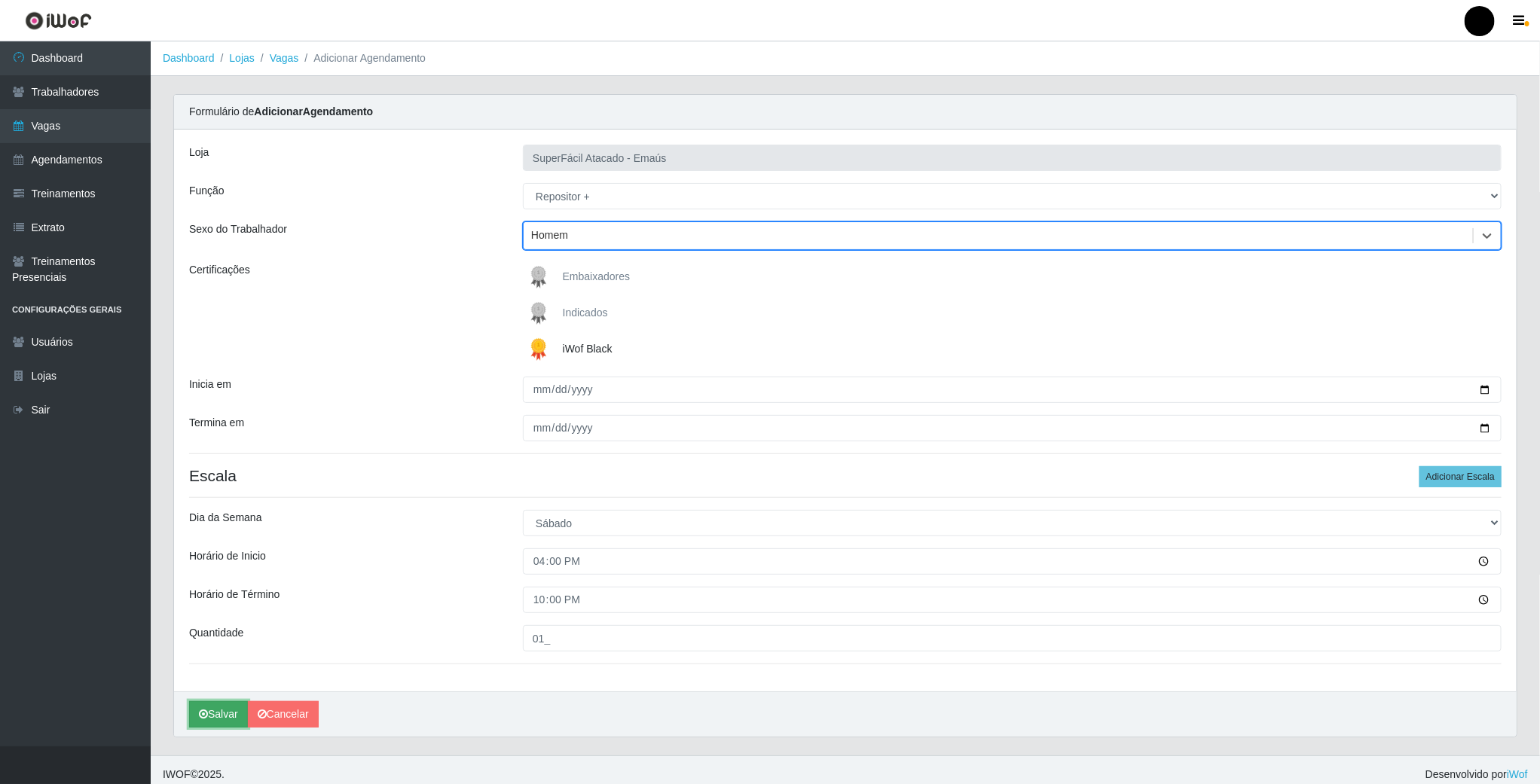
click at [224, 717] on button "Salvar" at bounding box center [218, 714] width 59 height 26
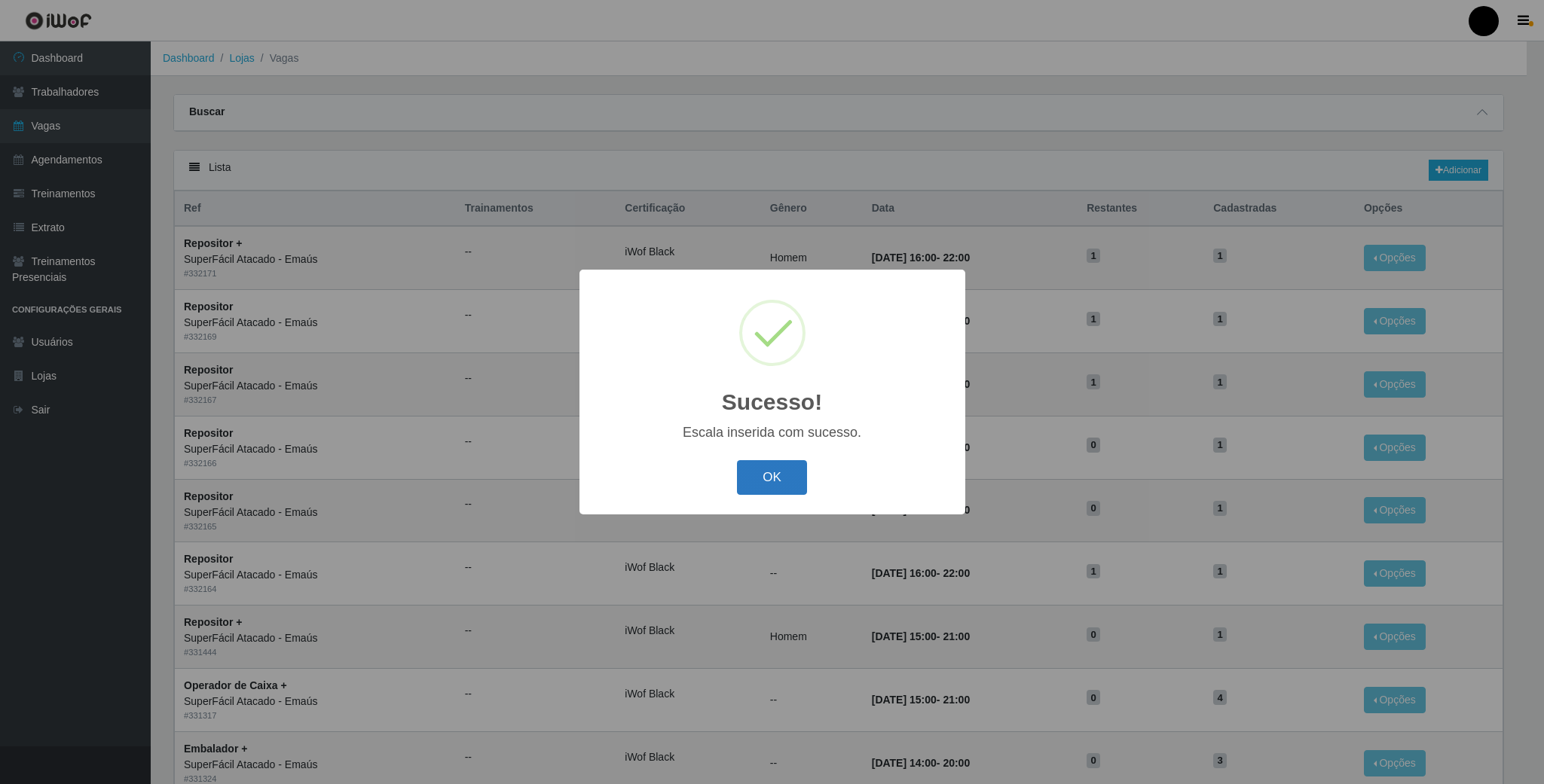
click at [797, 473] on button "OK" at bounding box center [772, 477] width 70 height 35
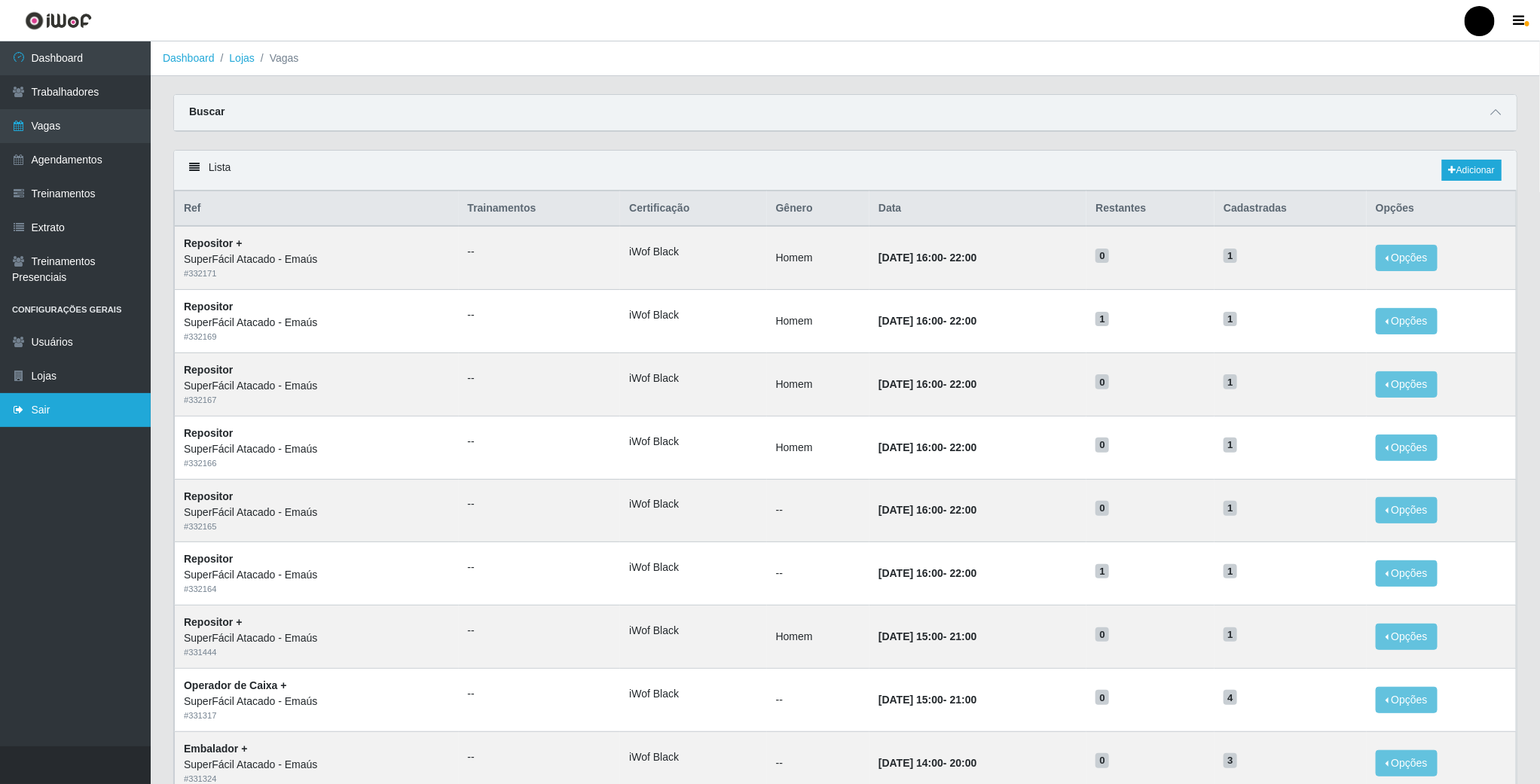
click at [81, 396] on link "Sair" at bounding box center [75, 410] width 150 height 34
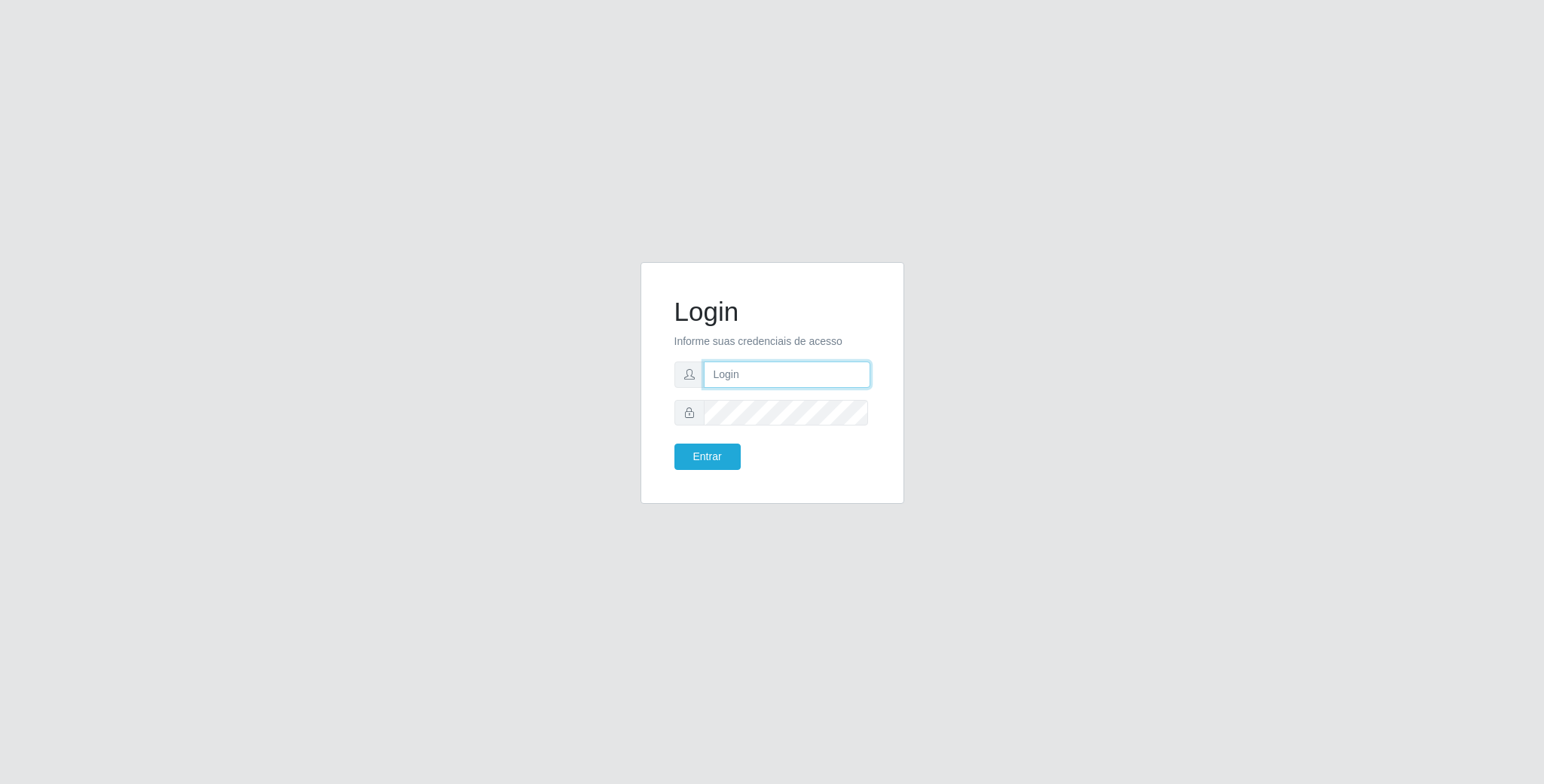
type input "[EMAIL_ADDRESS][DOMAIN_NAME]"
